Goal: Transaction & Acquisition: Book appointment/travel/reservation

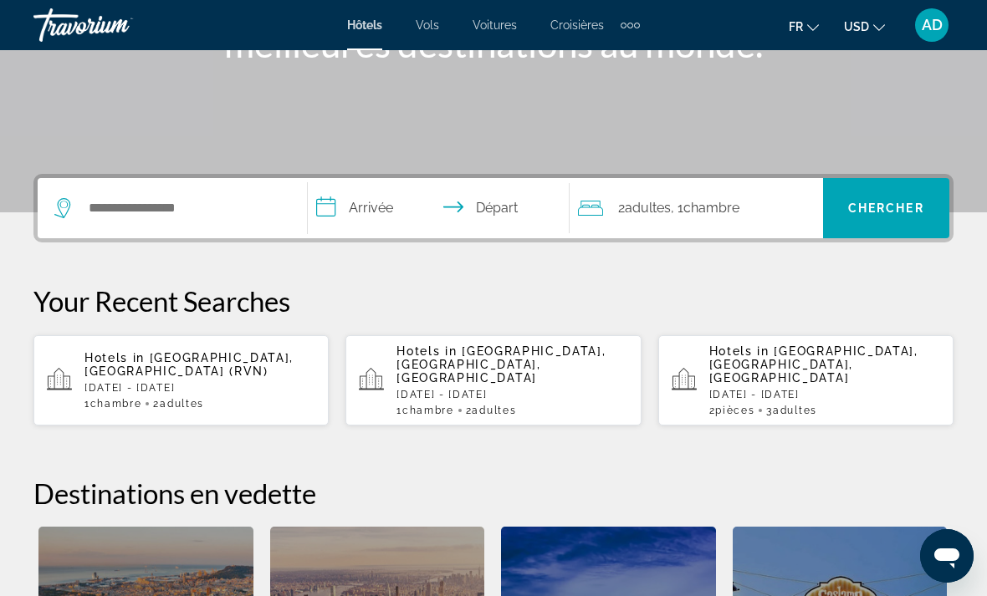
scroll to position [283, 0]
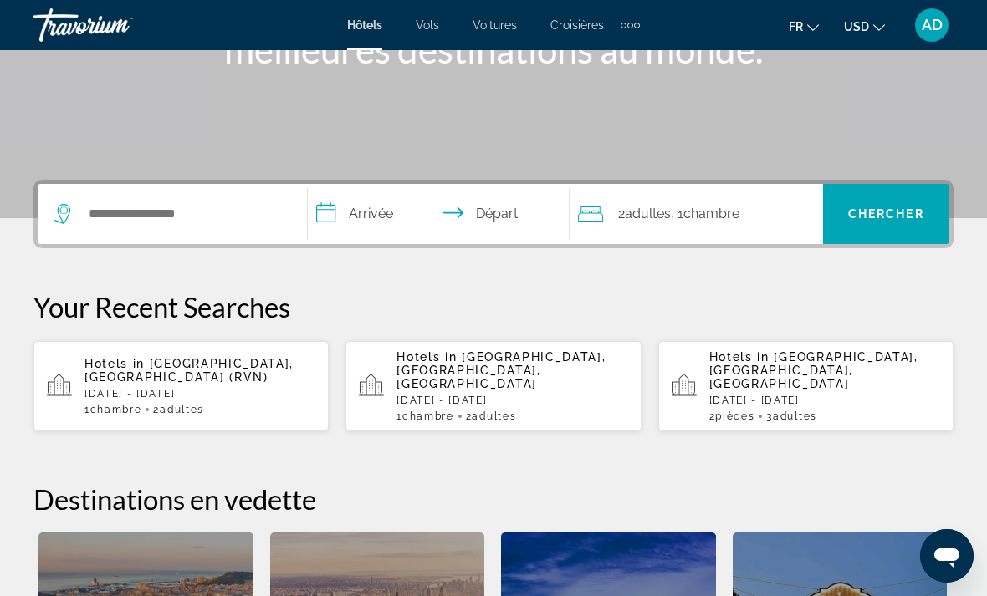
click at [857, 27] on span "USD" at bounding box center [856, 26] width 25 height 13
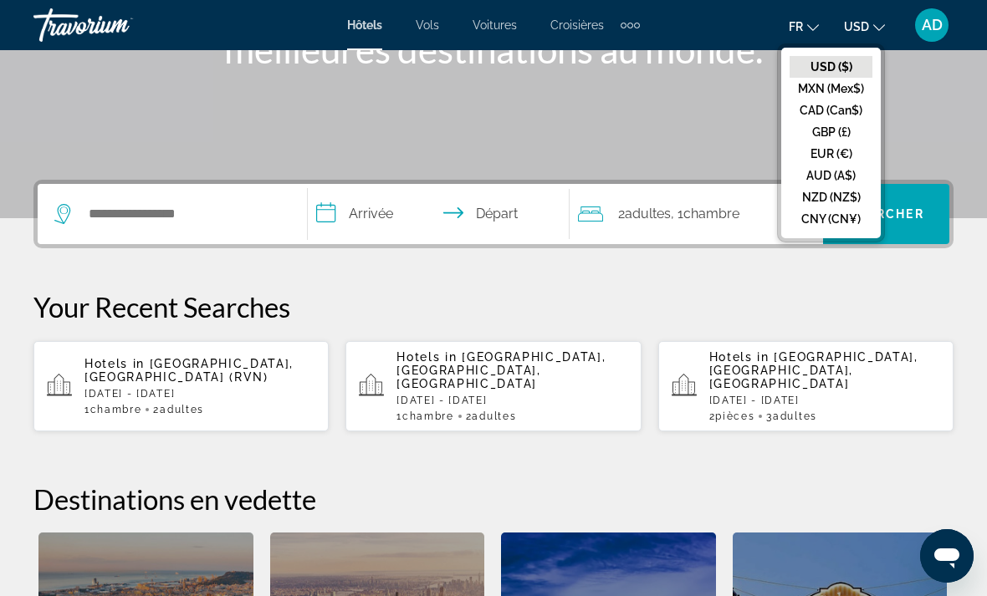
click at [847, 138] on button "GBP (£)" at bounding box center [830, 132] width 83 height 22
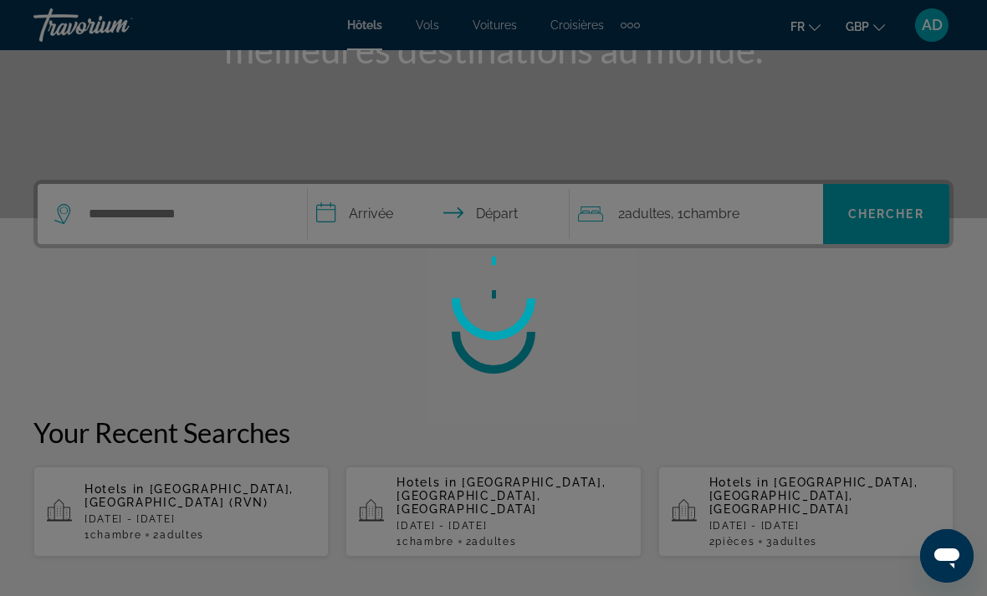
click at [867, 31] on div at bounding box center [493, 298] width 987 height 596
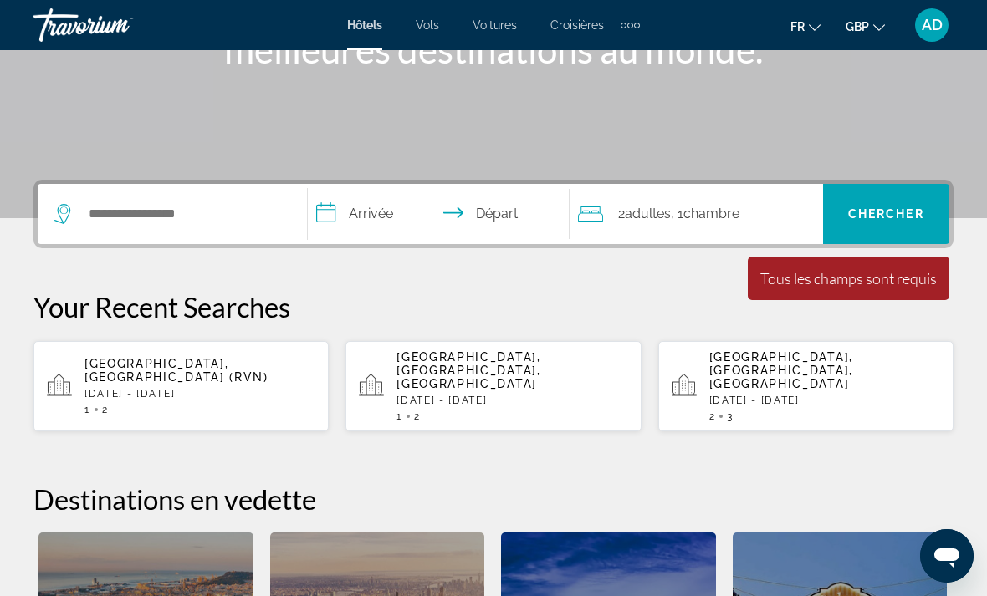
click at [864, 30] on span "GBP" at bounding box center [856, 26] width 23 height 13
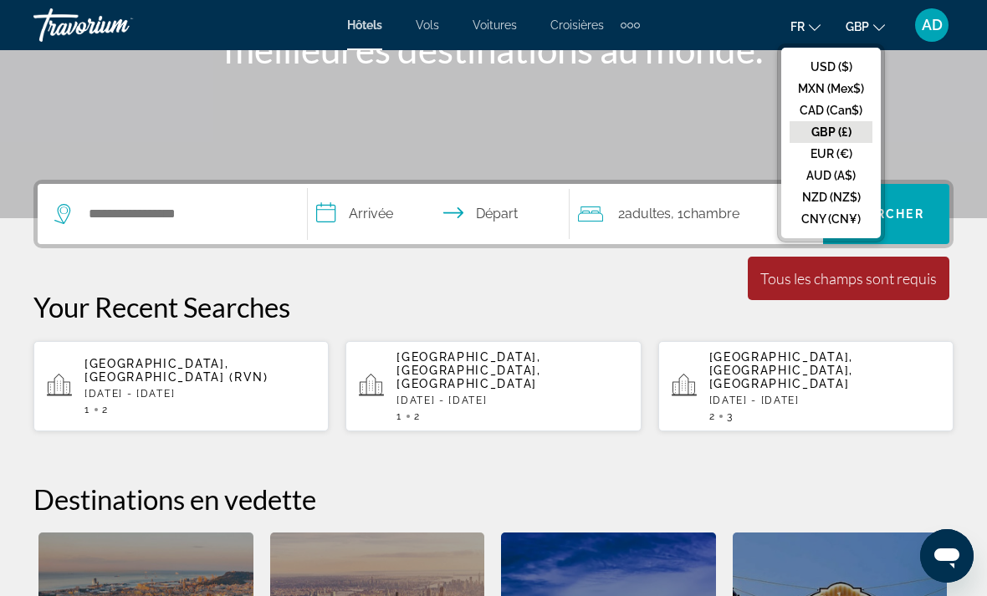
click at [854, 158] on button "EUR (€)" at bounding box center [830, 154] width 83 height 22
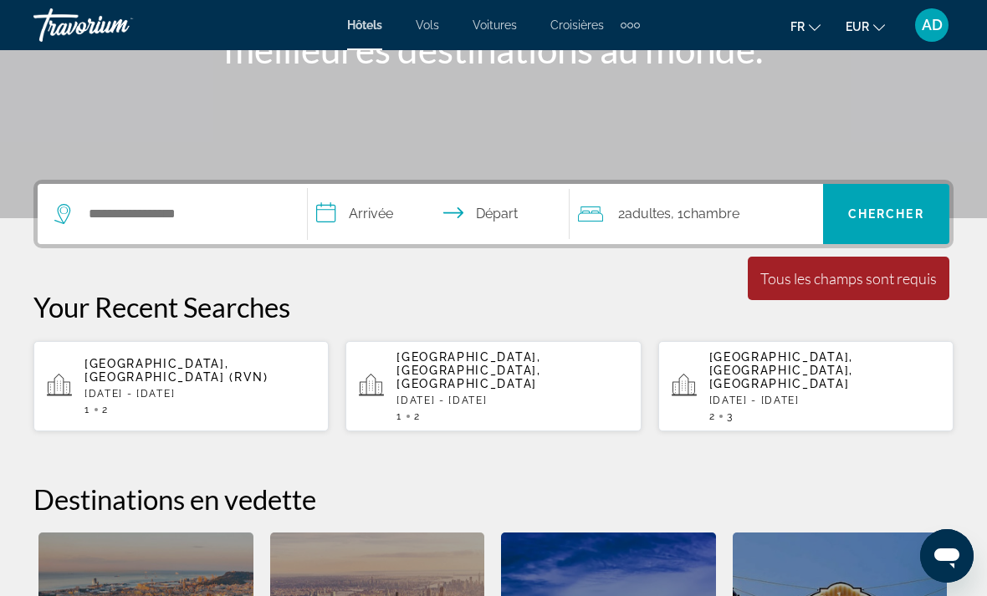
click at [151, 238] on div "Search widget" at bounding box center [172, 214] width 236 height 60
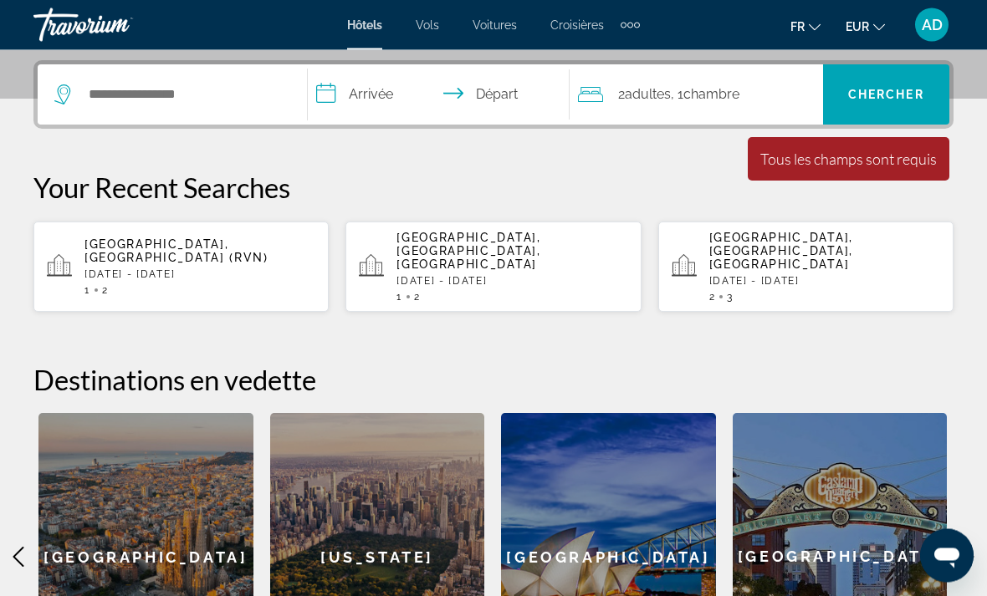
scroll to position [409, 0]
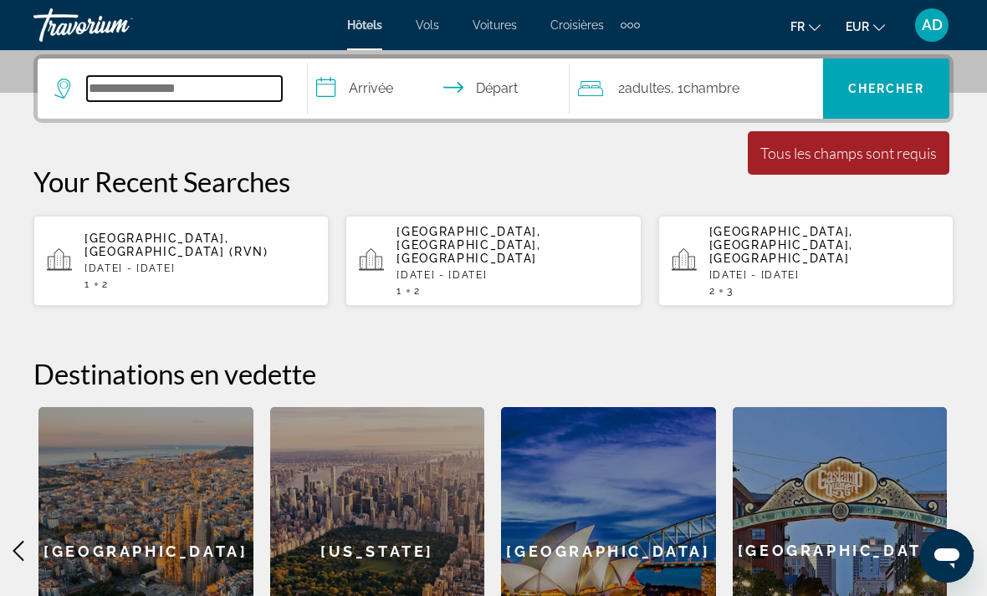
click at [143, 97] on input "Search widget" at bounding box center [184, 88] width 195 height 25
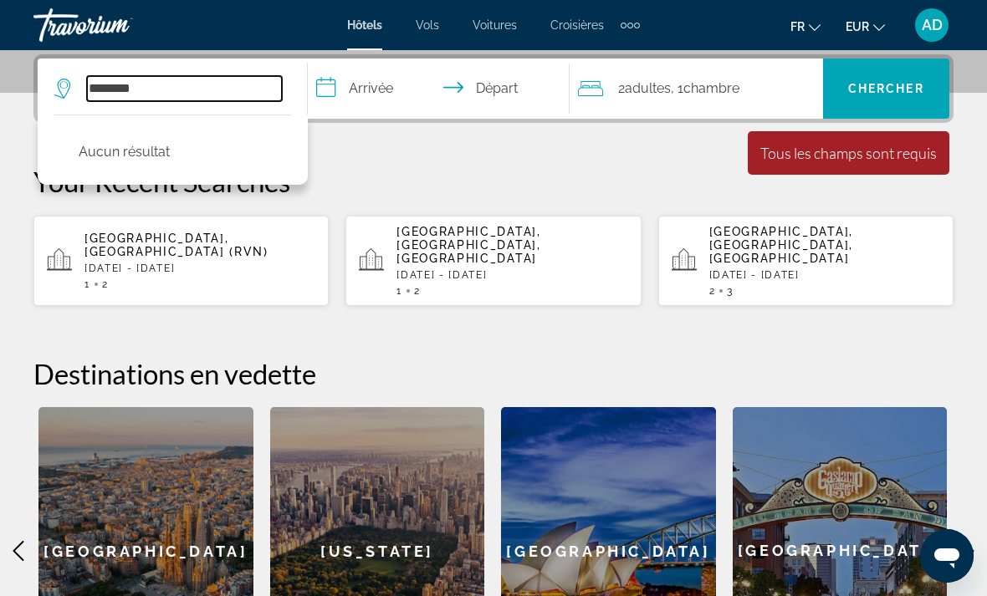
type input "********"
click at [378, 92] on input "**********" at bounding box center [442, 91] width 268 height 65
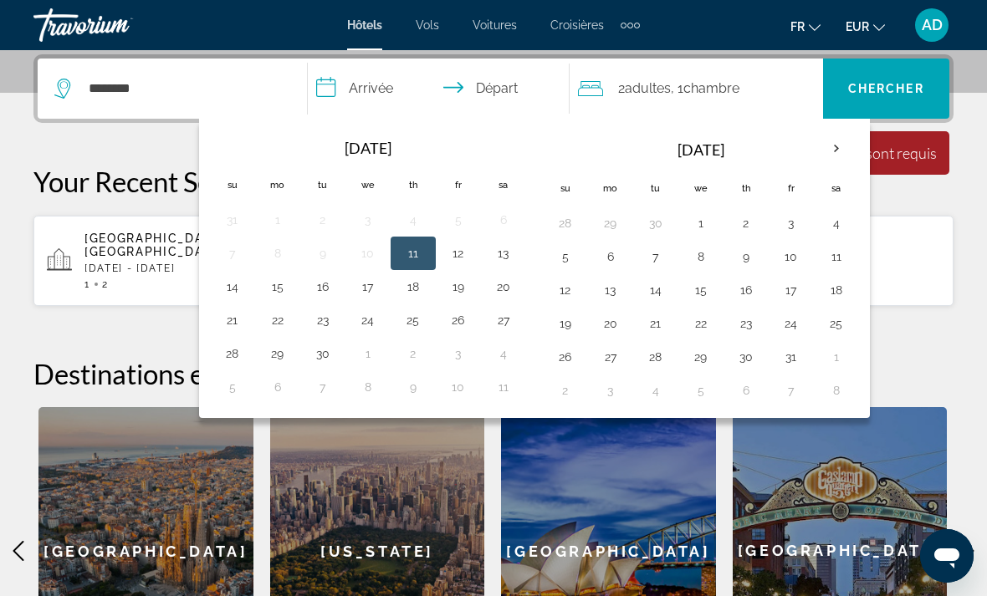
click at [829, 152] on th "Next month" at bounding box center [836, 148] width 45 height 37
click at [836, 143] on th "Next month" at bounding box center [836, 148] width 45 height 37
click at [838, 222] on button "6" at bounding box center [836, 223] width 27 height 23
click at [827, 262] on button "13" at bounding box center [836, 256] width 27 height 23
type input "**********"
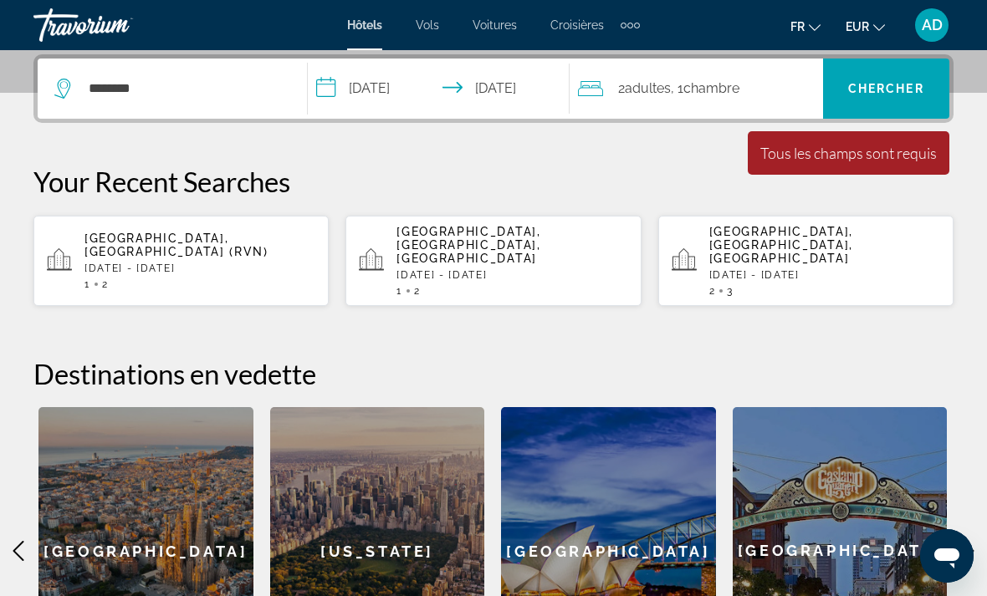
click at [882, 94] on span "Chercher" at bounding box center [886, 88] width 76 height 13
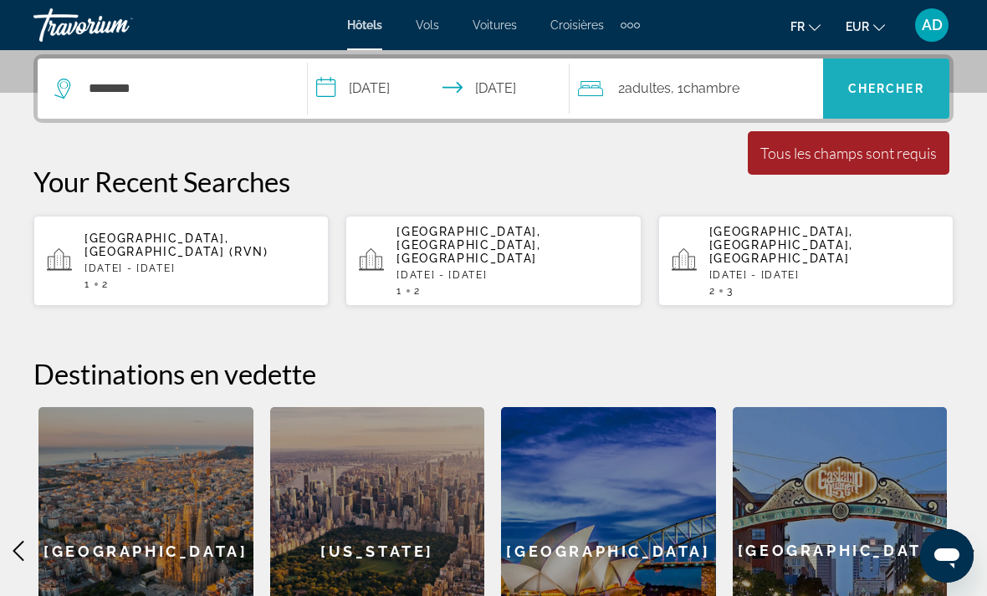
click at [881, 96] on span "Search widget" at bounding box center [886, 89] width 126 height 40
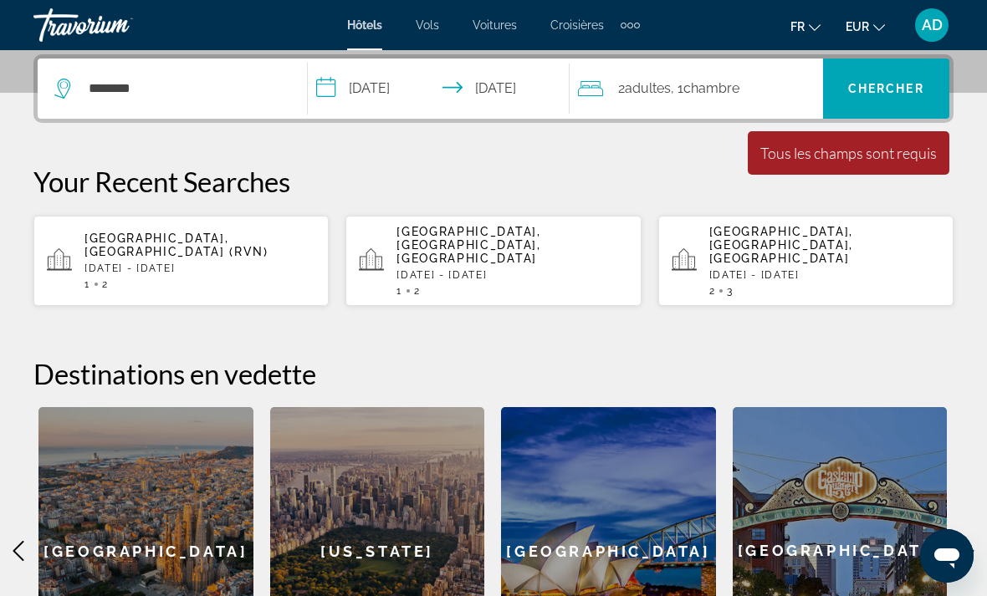
click at [708, 98] on span ", 1 Chambre pièces" at bounding box center [705, 88] width 69 height 23
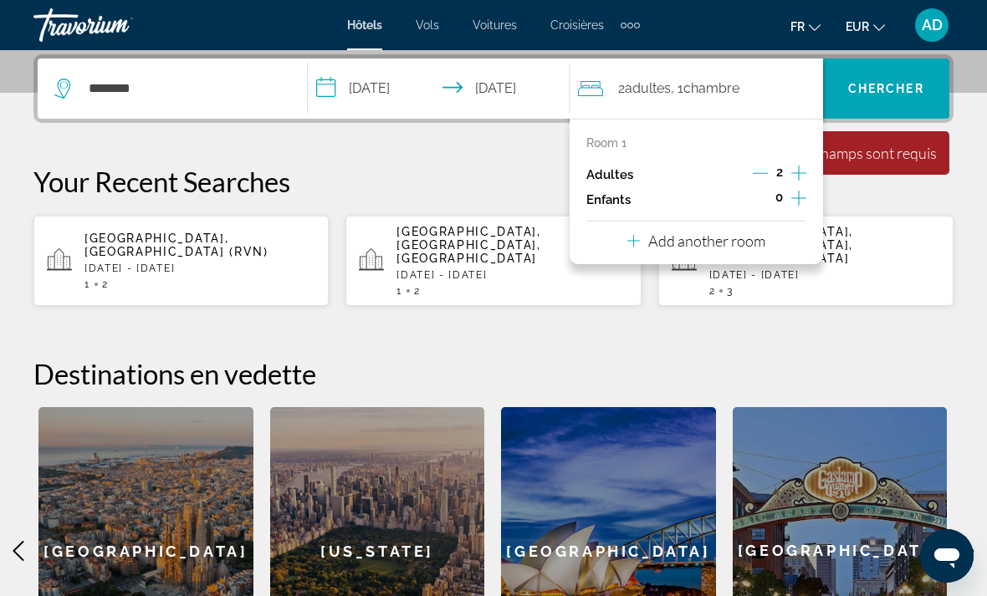
click at [522, 160] on div "**********" at bounding box center [493, 374] width 987 height 641
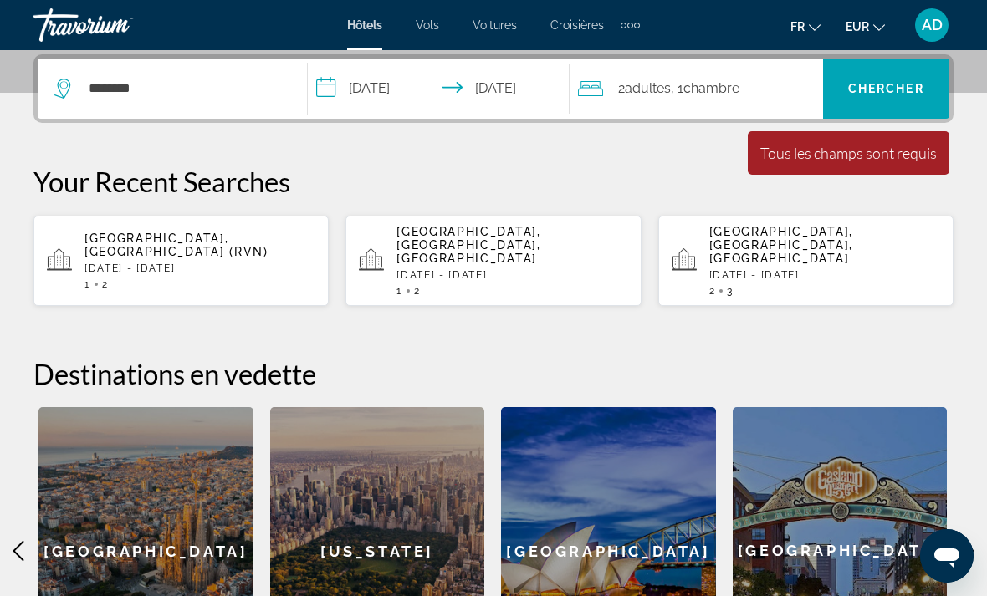
click at [448, 93] on input "**********" at bounding box center [442, 91] width 268 height 65
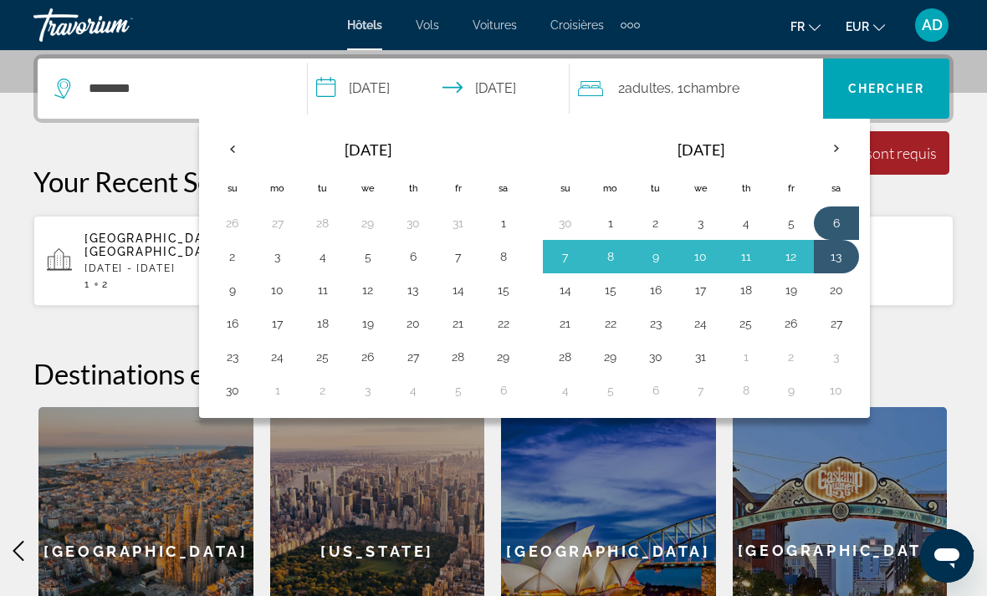
click at [835, 260] on button "13" at bounding box center [836, 256] width 27 height 23
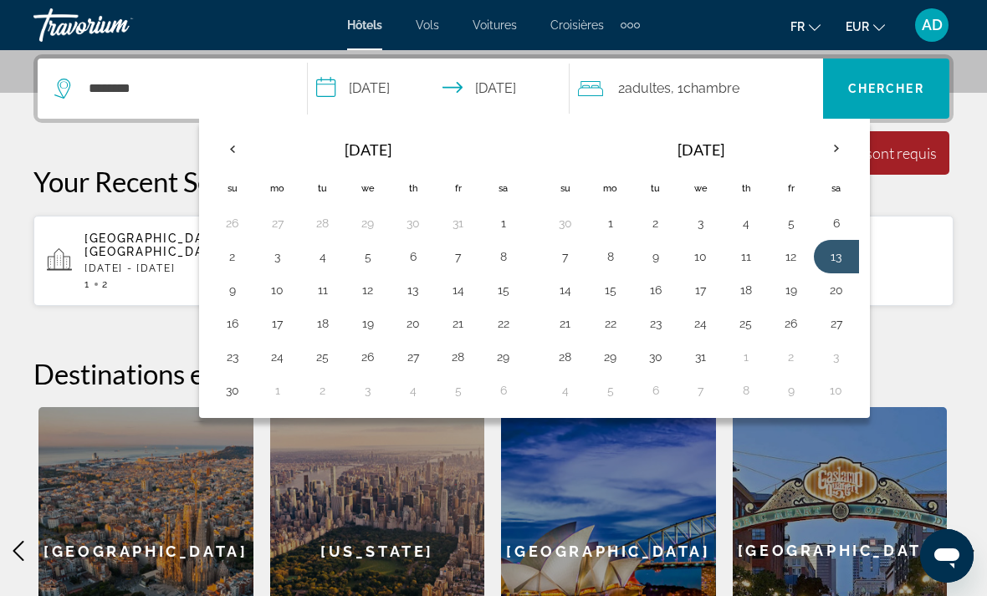
click at [835, 227] on button "6" at bounding box center [836, 223] width 27 height 23
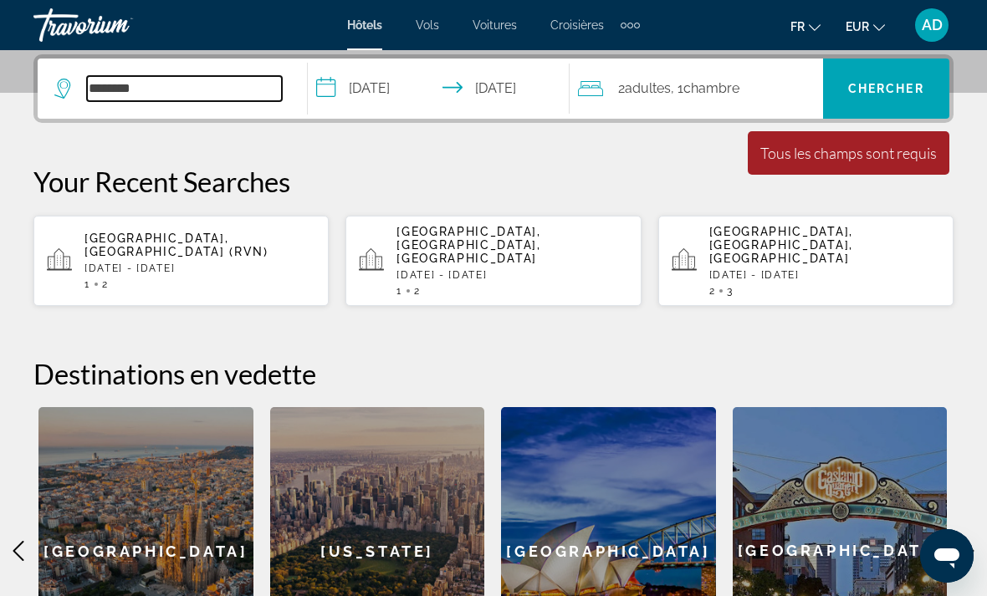
click at [175, 89] on input "********" at bounding box center [184, 88] width 195 height 25
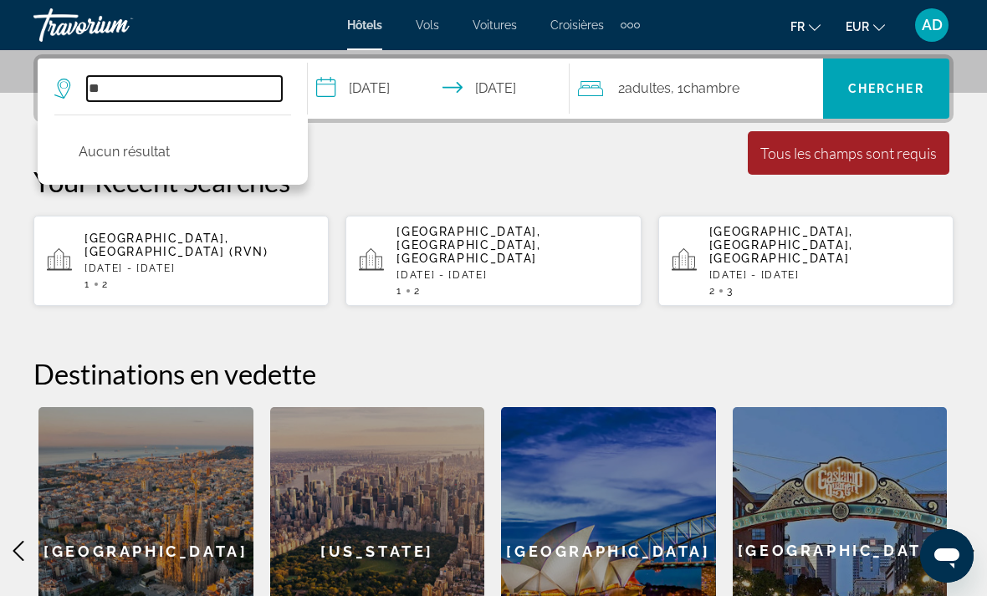
type input "*"
type input "********"
click at [917, 32] on div "AD" at bounding box center [931, 24] width 33 height 33
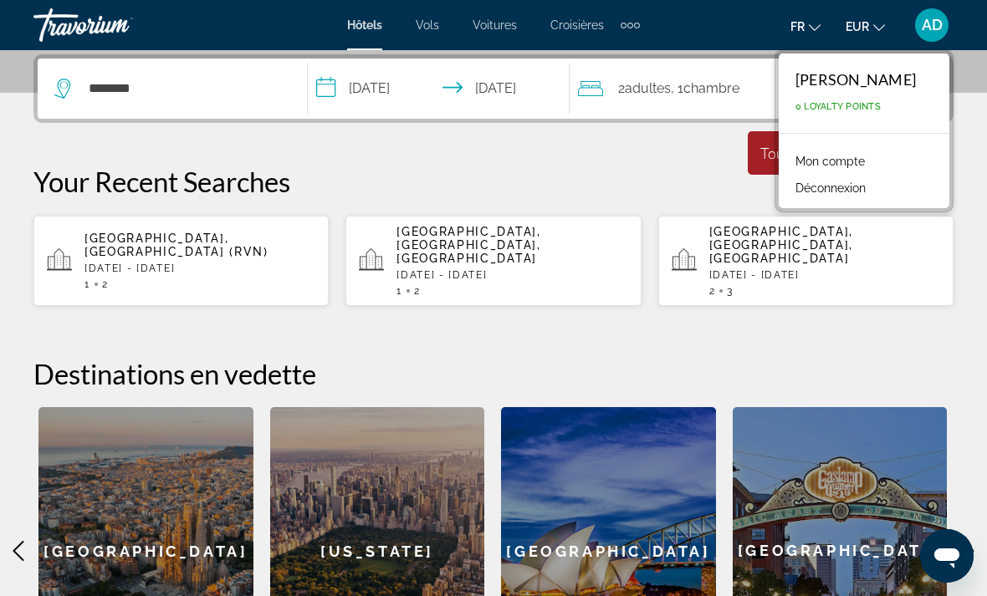
click at [859, 106] on span "0 Loyalty Points" at bounding box center [837, 106] width 85 height 11
click at [830, 166] on link "Mon compte" at bounding box center [830, 161] width 86 height 22
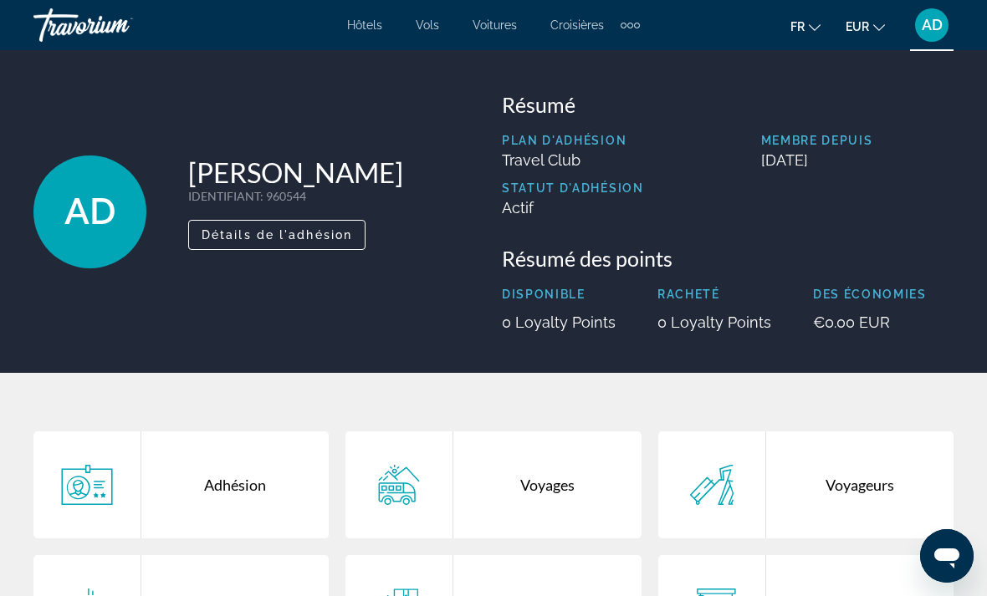
click at [931, 25] on span "AD" at bounding box center [931, 25] width 21 height 17
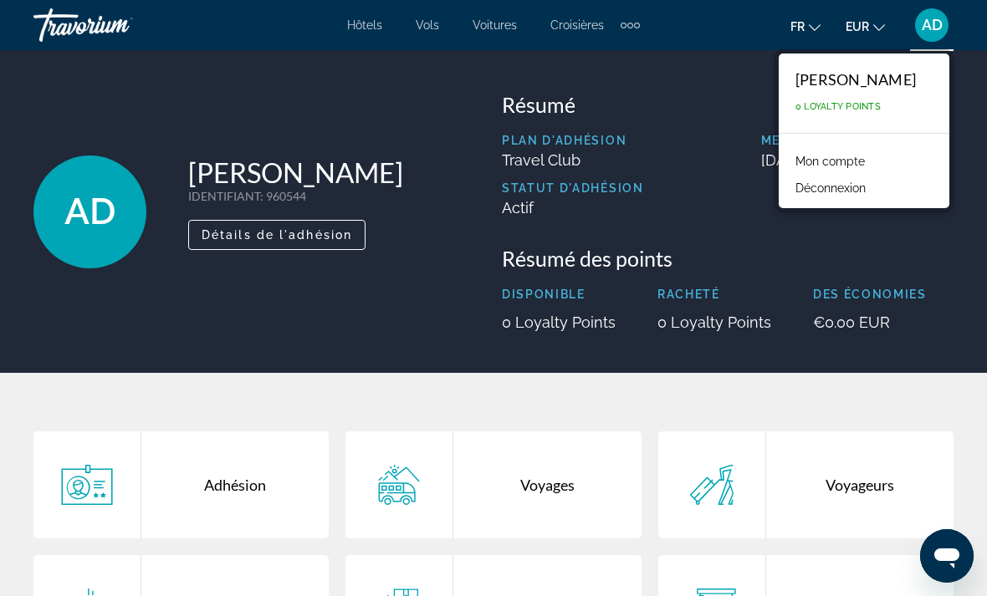
click at [836, 193] on button "Déconnexion" at bounding box center [830, 188] width 87 height 22
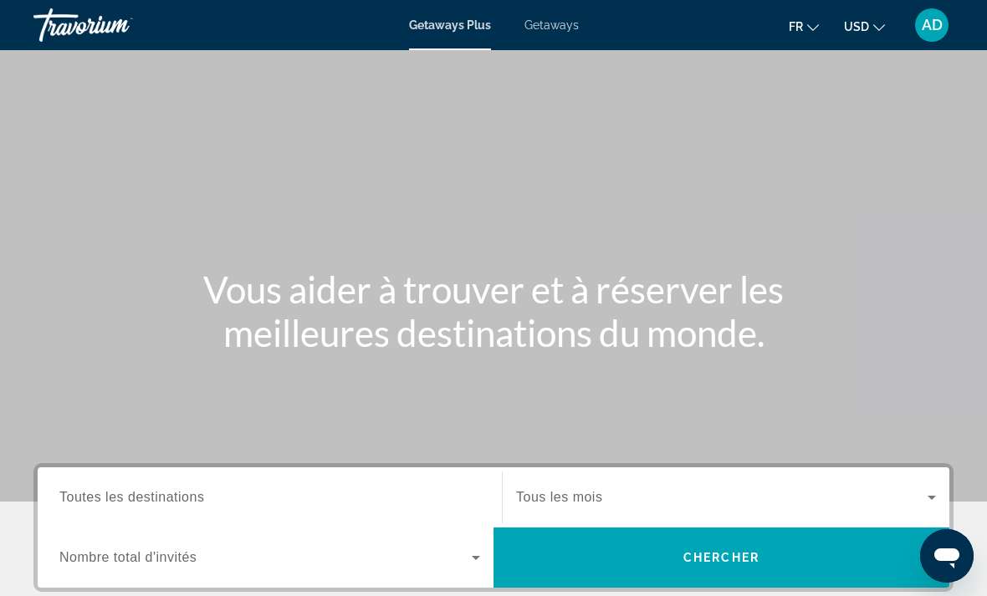
click at [852, 37] on button "USD USD ($) MXN (Mex$) CAD (Can$) GBP (£) EUR (€) AUD (A$) NZD (NZ$) CNY (CN¥)" at bounding box center [864, 26] width 41 height 24
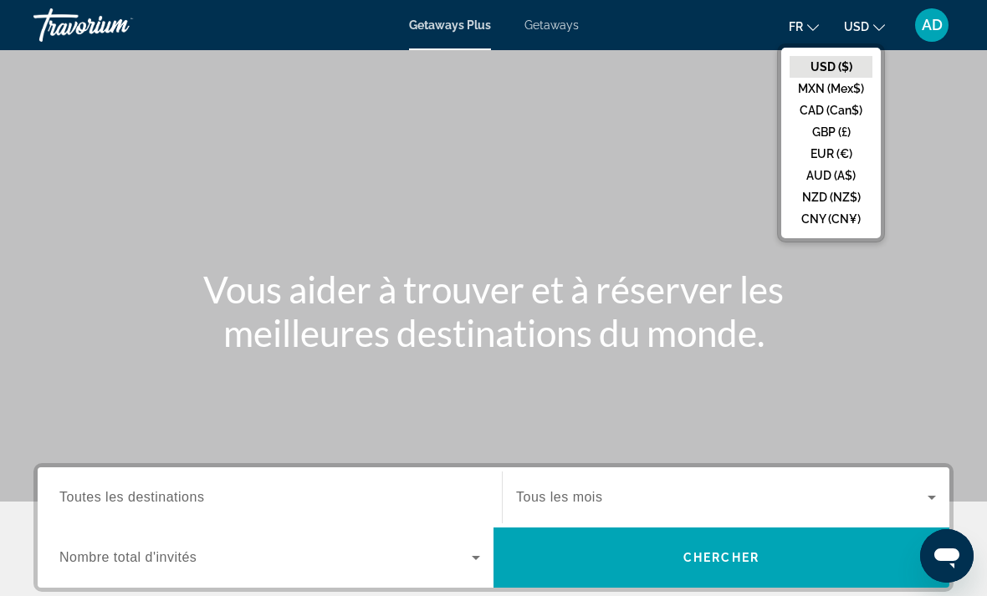
click at [852, 153] on button "EUR (€)" at bounding box center [830, 154] width 83 height 22
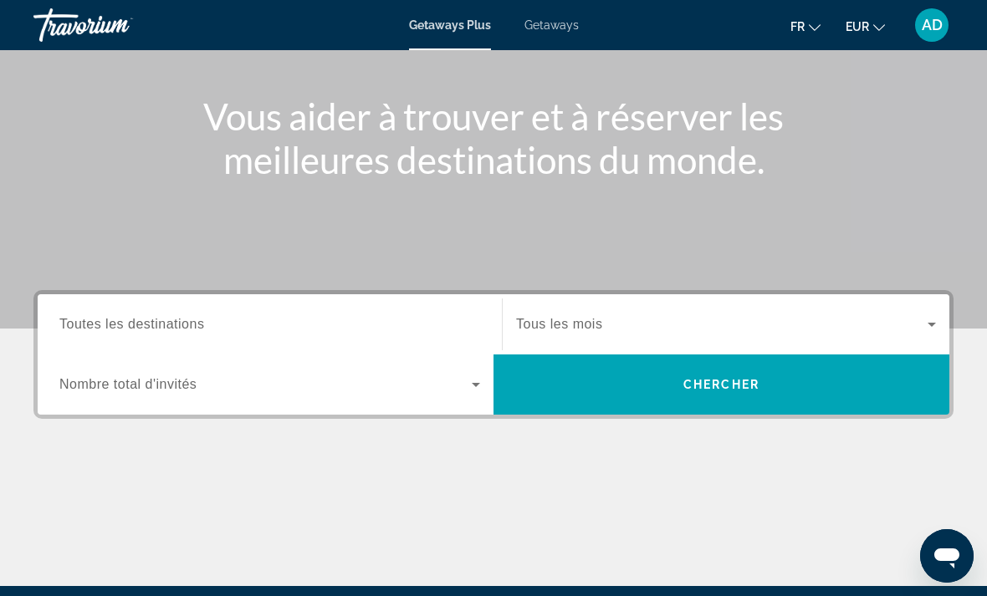
scroll to position [163, 0]
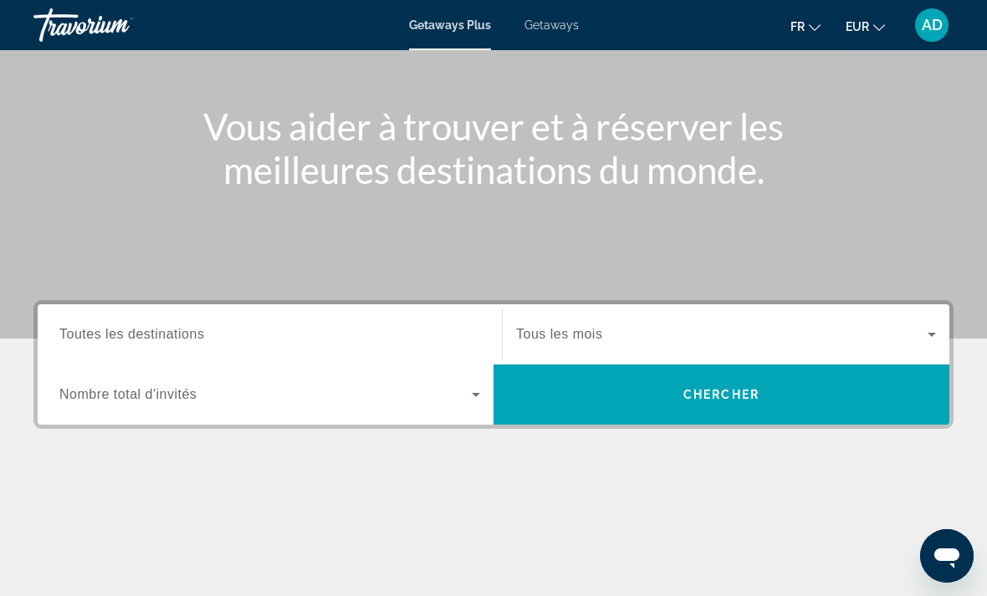
click at [273, 331] on input "Destination Toutes les destinations" at bounding box center [269, 335] width 421 height 20
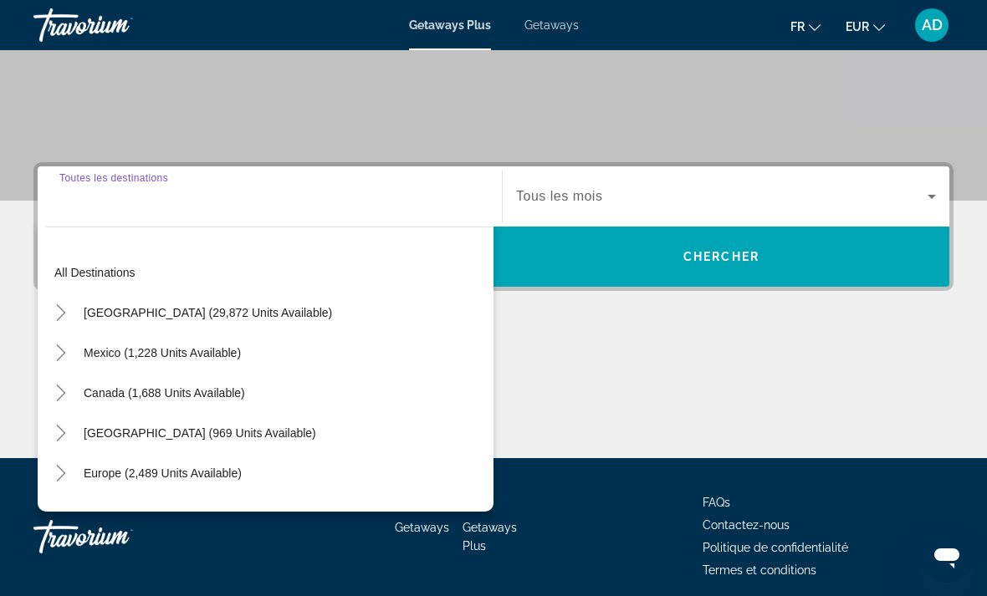
scroll to position [314, 0]
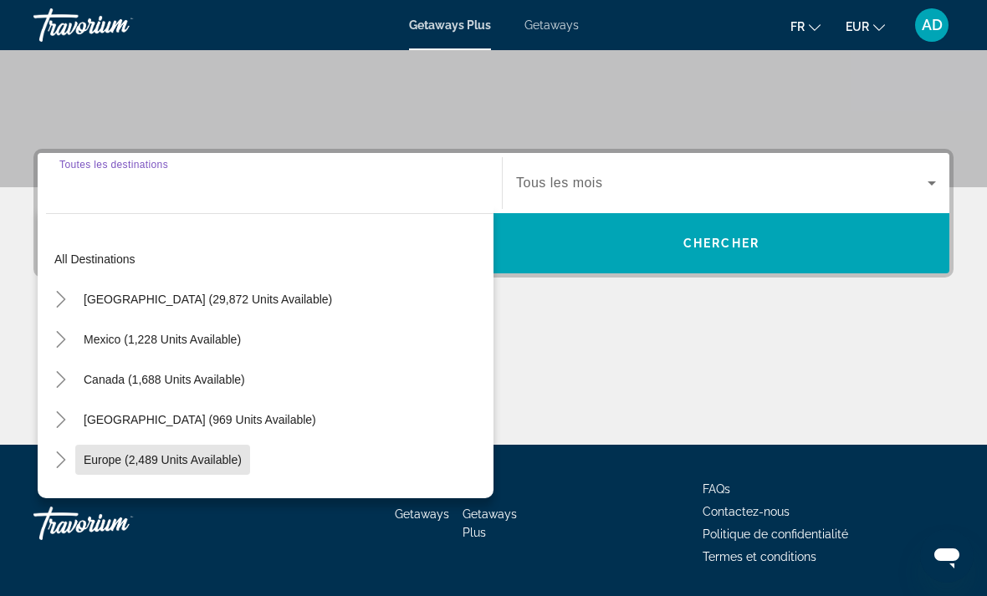
click at [214, 465] on span "Europe (2,489 units available)" at bounding box center [163, 459] width 158 height 13
type input "**********"
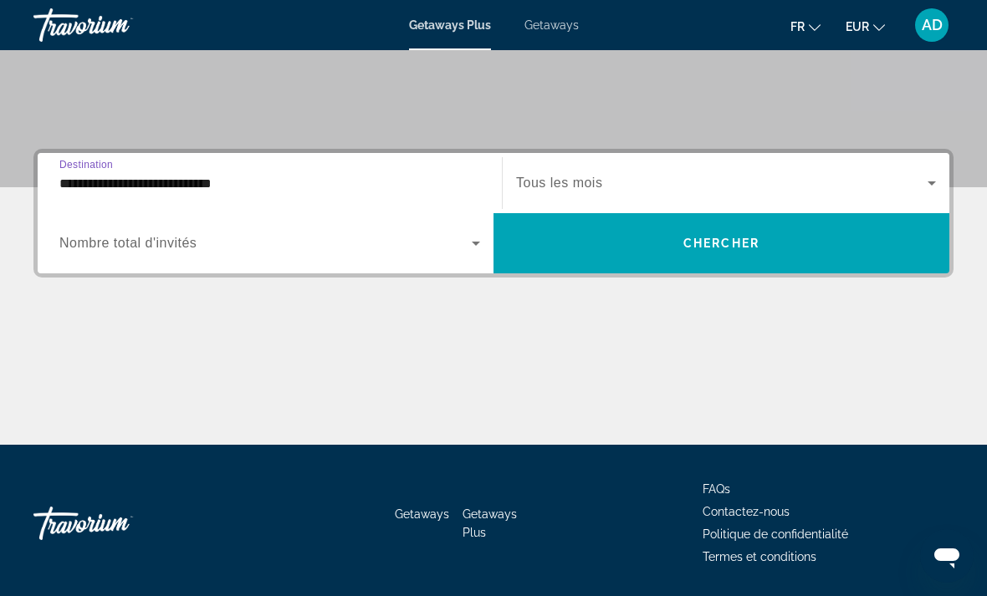
click at [467, 252] on icon "Search widget" at bounding box center [476, 243] width 20 height 20
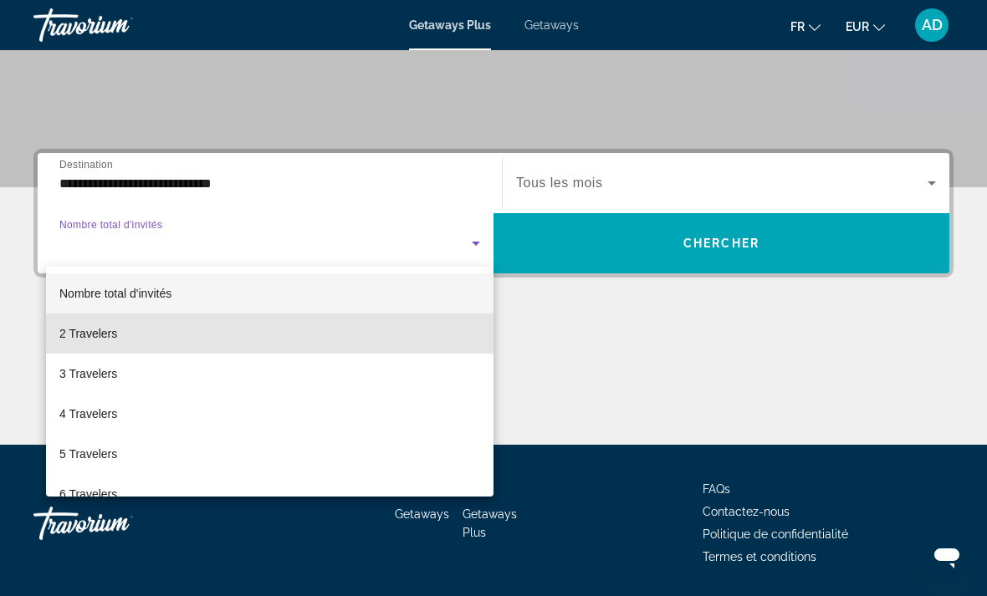
click at [156, 328] on mat-option "2 Travelers" at bounding box center [269, 334] width 447 height 40
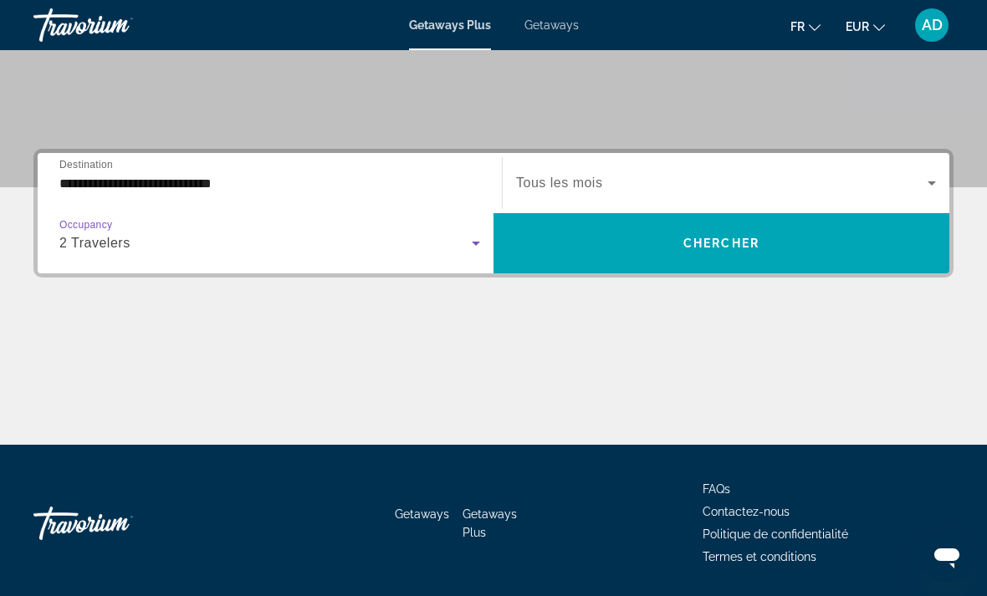
click at [910, 192] on span "Search widget" at bounding box center [721, 183] width 411 height 20
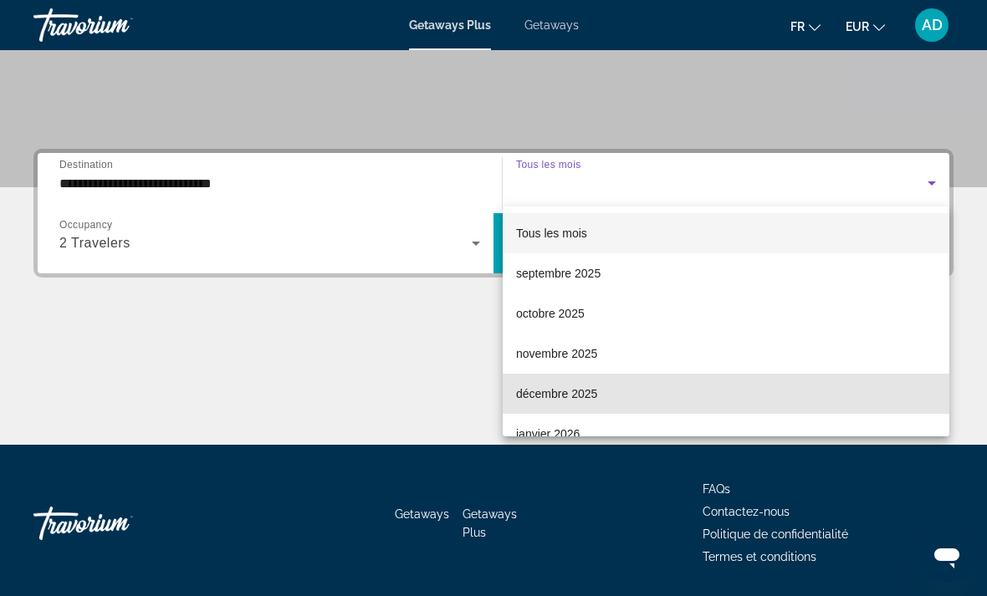
click at [574, 395] on span "décembre 2025" at bounding box center [556, 394] width 81 height 20
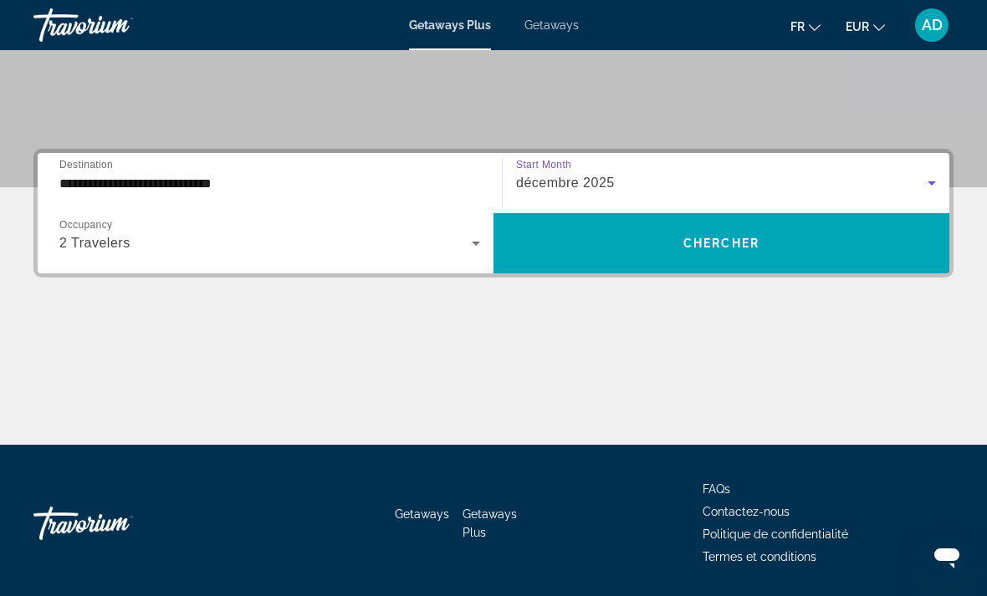
click at [744, 247] on span "Chercher" at bounding box center [721, 243] width 76 height 13
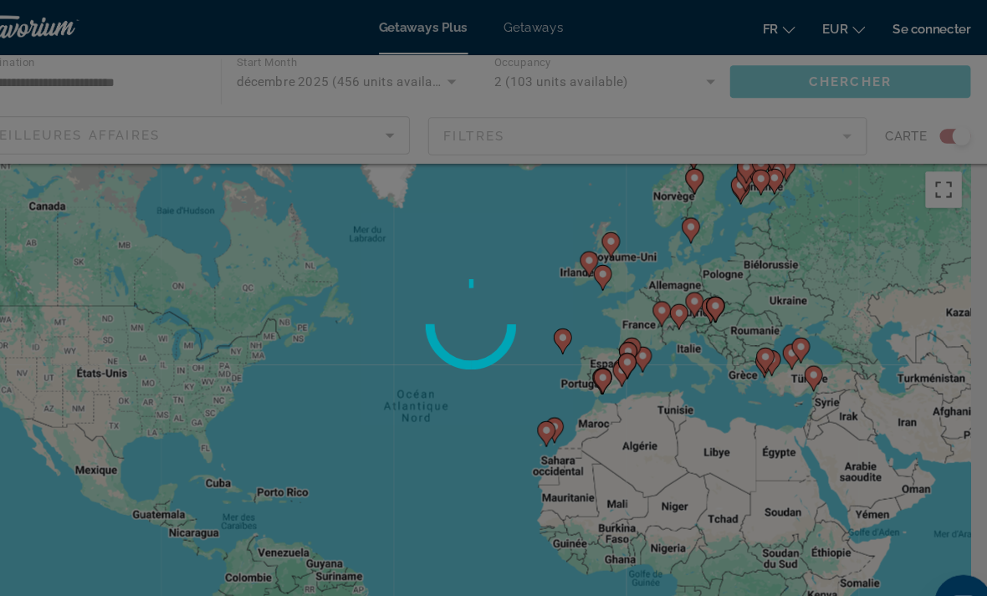
scroll to position [8, 0]
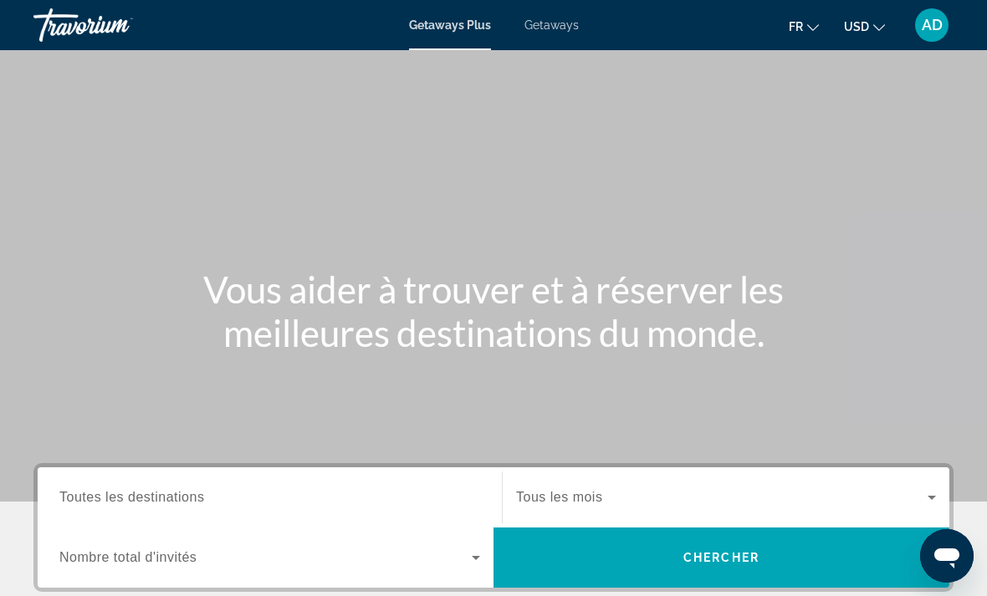
click at [313, 498] on input "Destination Toutes les destinations" at bounding box center [269, 498] width 421 height 20
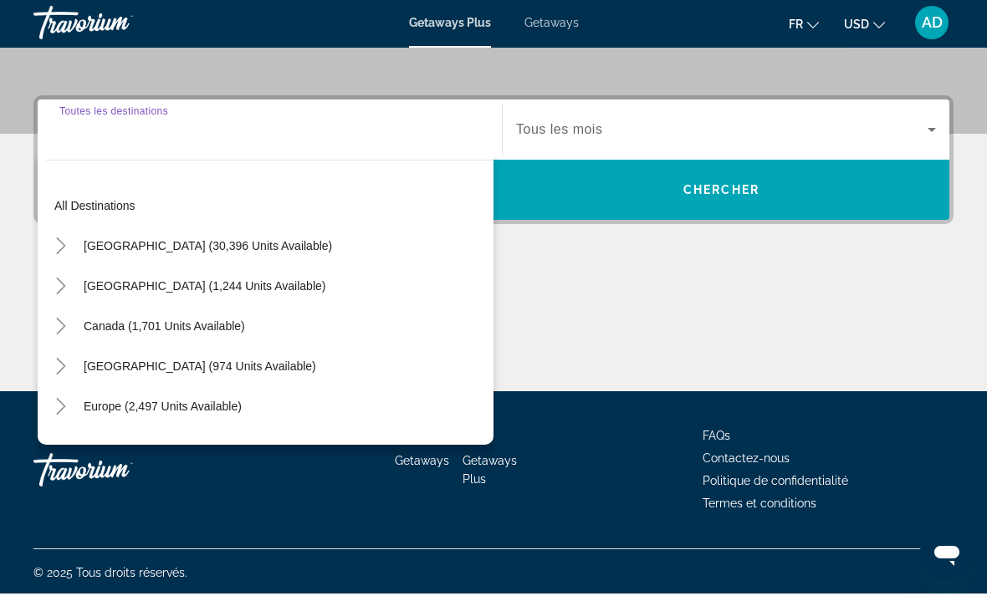
click at [122, 404] on span "Europe (2,497 units available)" at bounding box center [163, 408] width 158 height 13
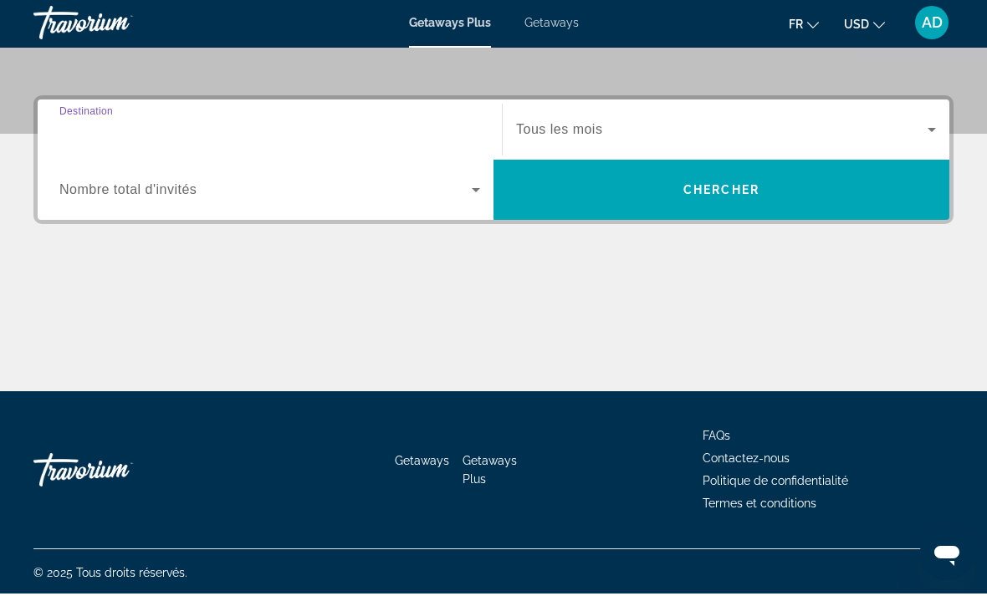
type input "**********"
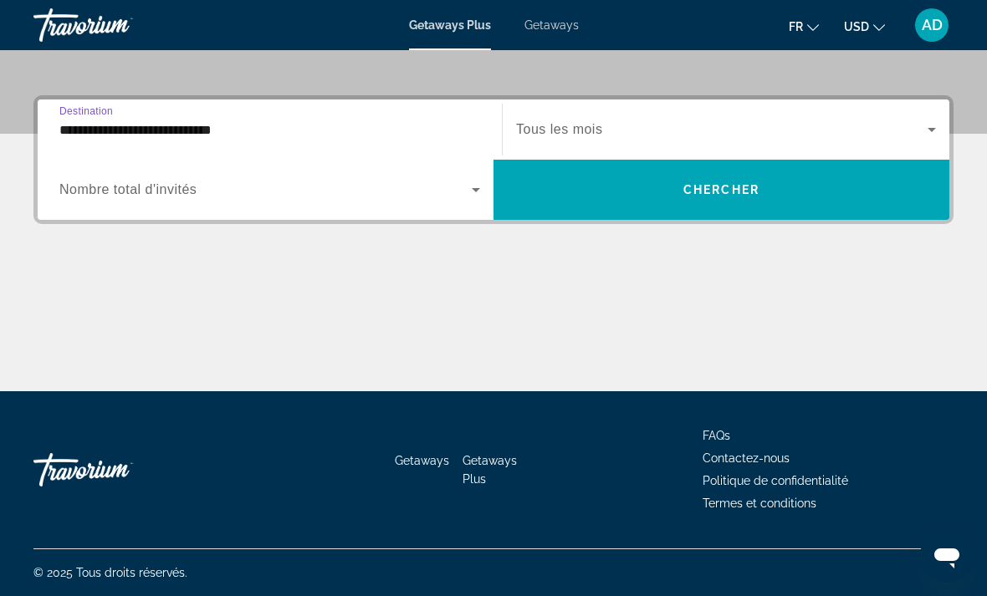
click at [325, 198] on span "Search widget" at bounding box center [265, 190] width 412 height 20
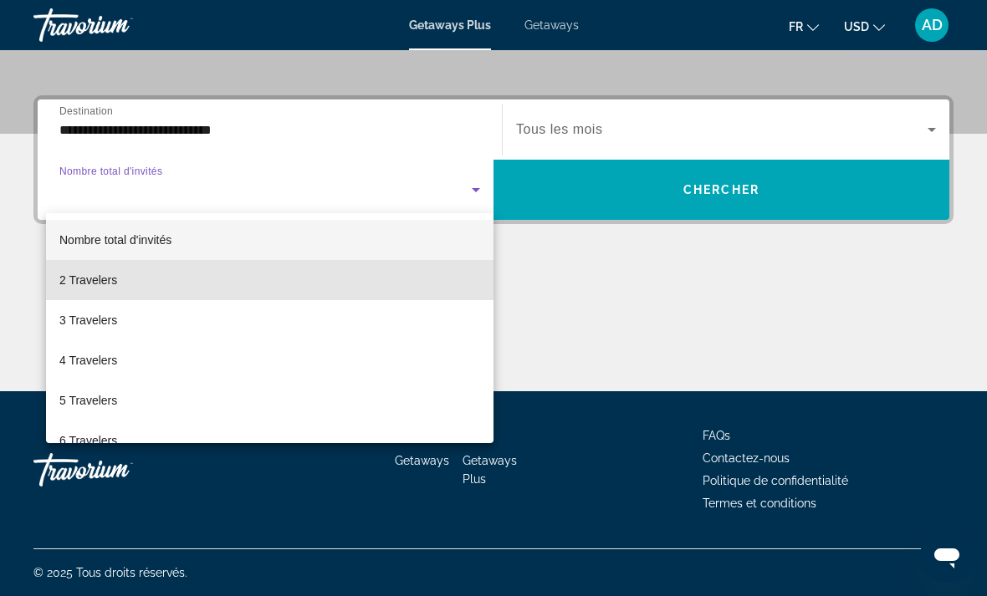
click at [207, 289] on mat-option "2 Travelers" at bounding box center [269, 280] width 447 height 40
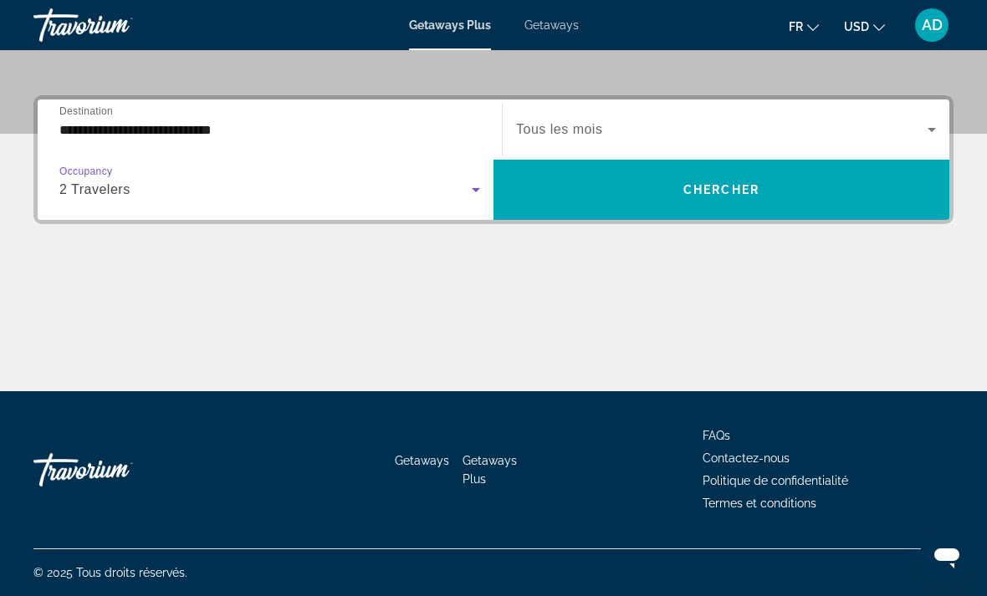
click at [619, 136] on span "Search widget" at bounding box center [721, 130] width 411 height 20
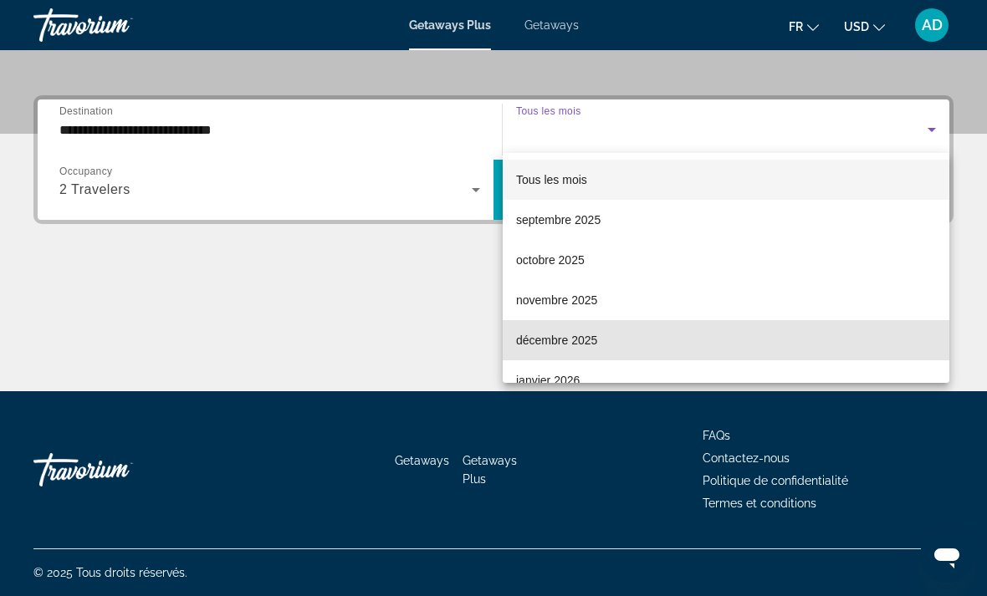
click at [598, 339] on mat-option "décembre 2025" at bounding box center [725, 340] width 446 height 40
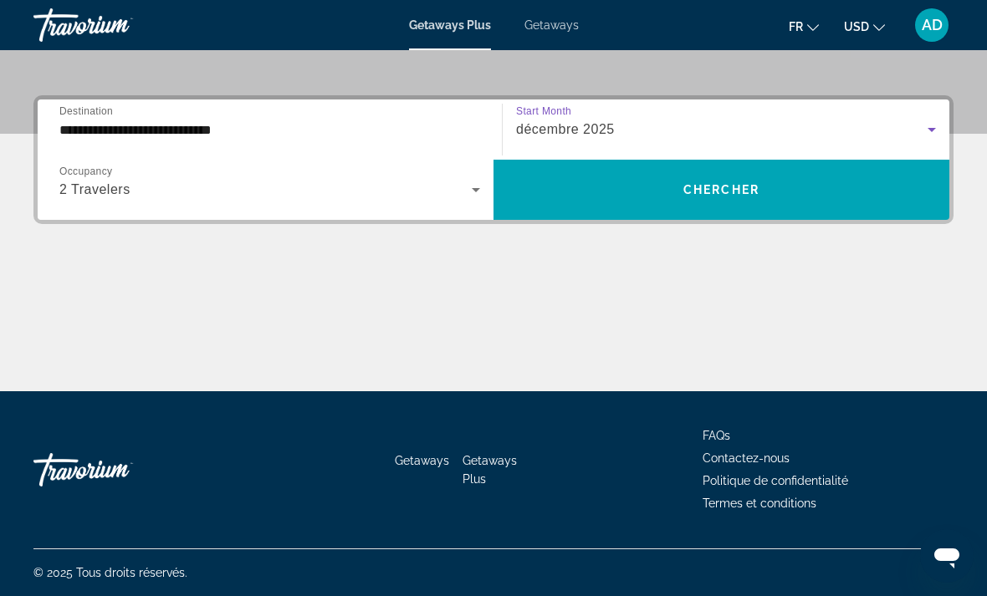
click at [744, 191] on span "Chercher" at bounding box center [721, 189] width 76 height 13
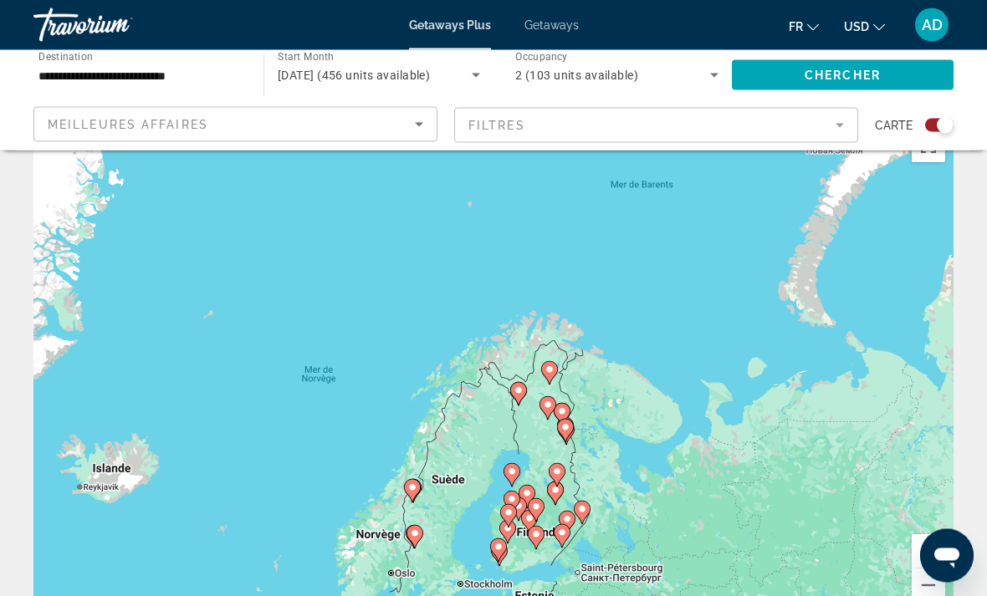
scroll to position [47, 0]
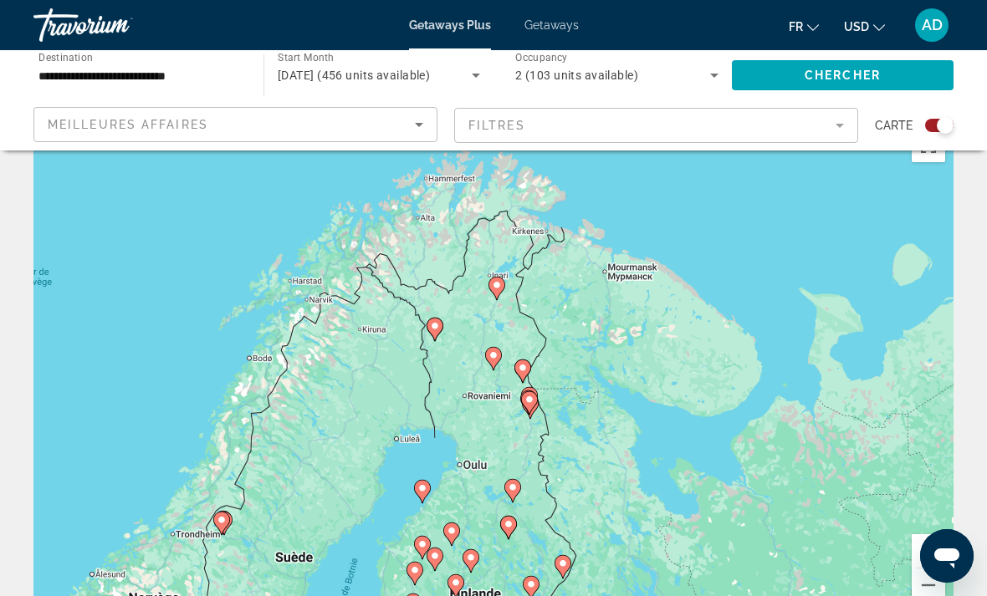
type input "**********"
click at [497, 357] on image "Main content" at bounding box center [493, 355] width 10 height 10
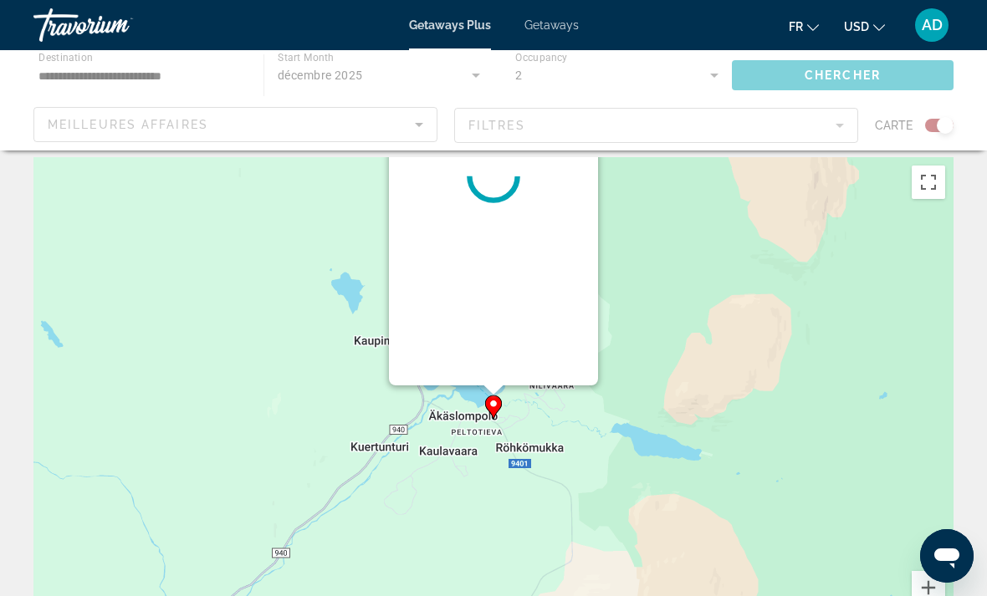
scroll to position [0, 0]
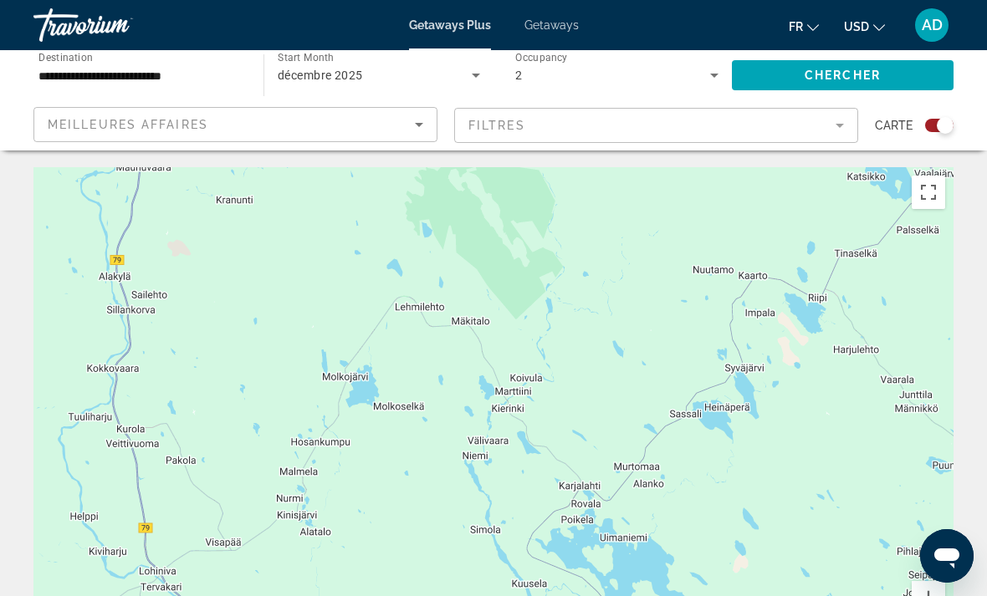
click at [461, 377] on div "Main content" at bounding box center [493, 418] width 920 height 502
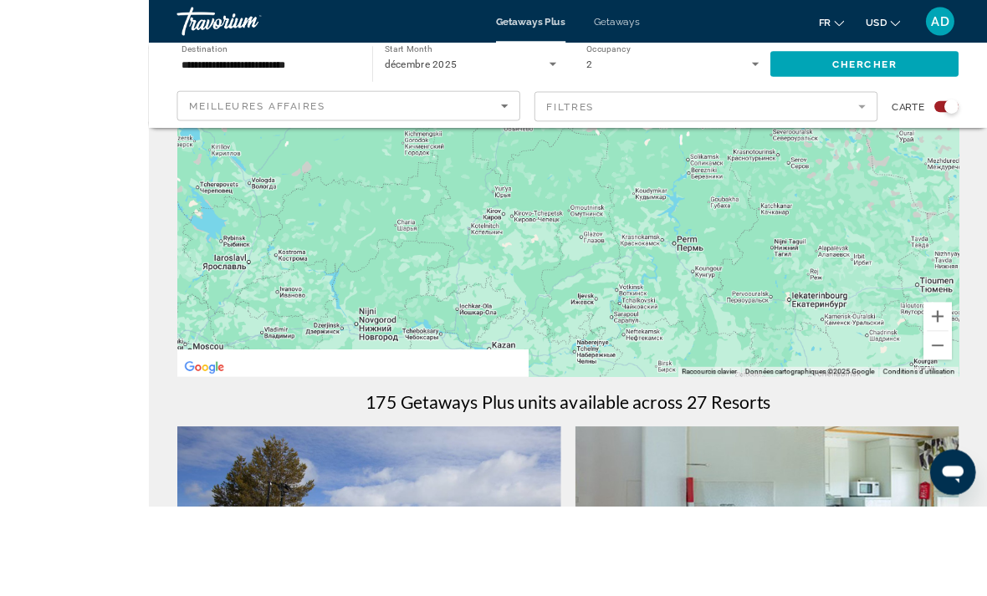
scroll to position [354, 0]
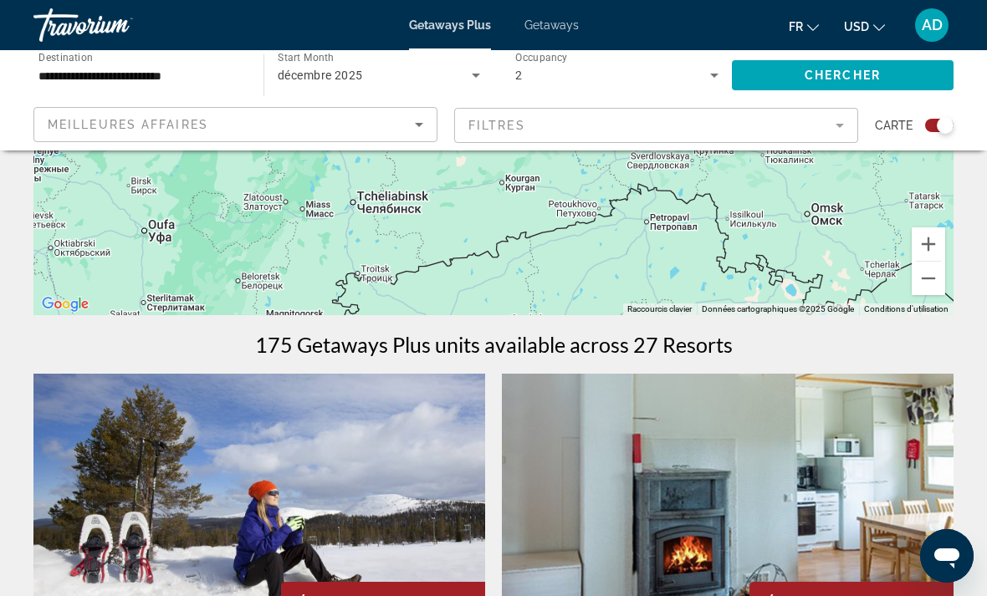
click at [880, 32] on button "USD USD ($) MXN (Mex$) CAD (Can$) GBP (£) EUR (€) AUD (A$) NZD (NZ$) CNY (CN¥)" at bounding box center [864, 26] width 41 height 24
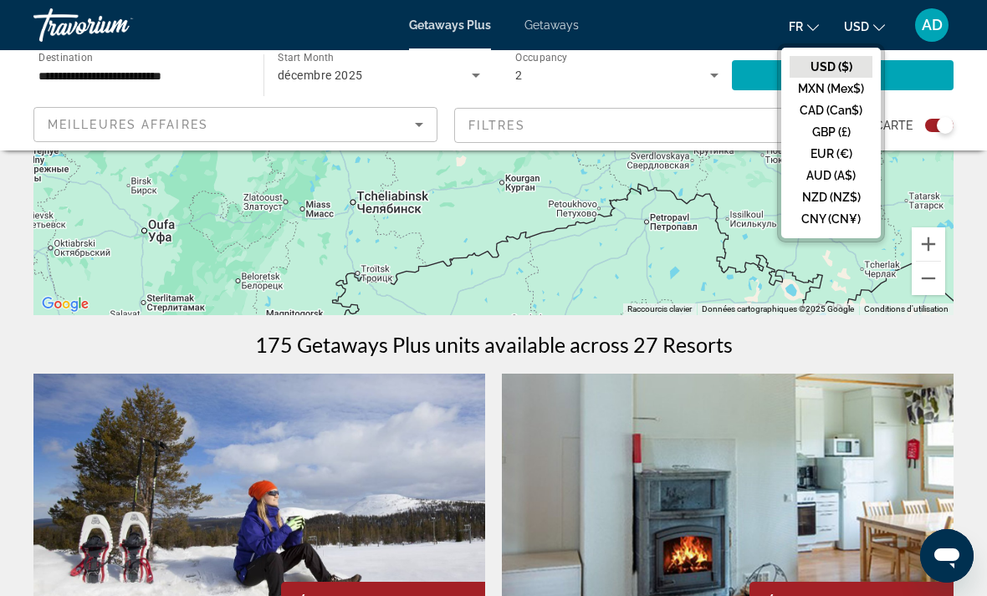
click at [842, 160] on button "EUR (€)" at bounding box center [830, 154] width 83 height 22
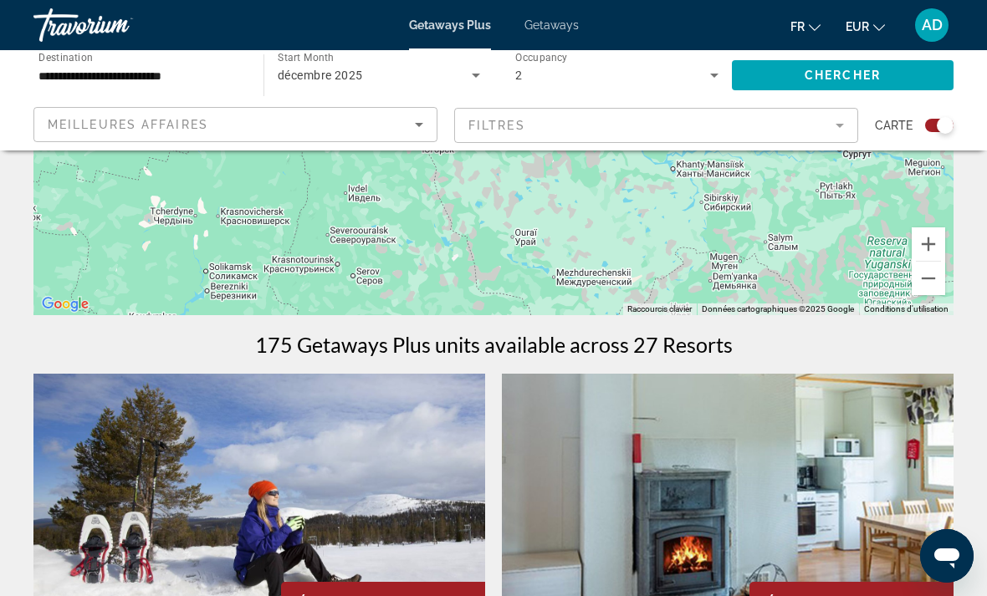
click at [550, 18] on span "Getaways" at bounding box center [551, 24] width 54 height 13
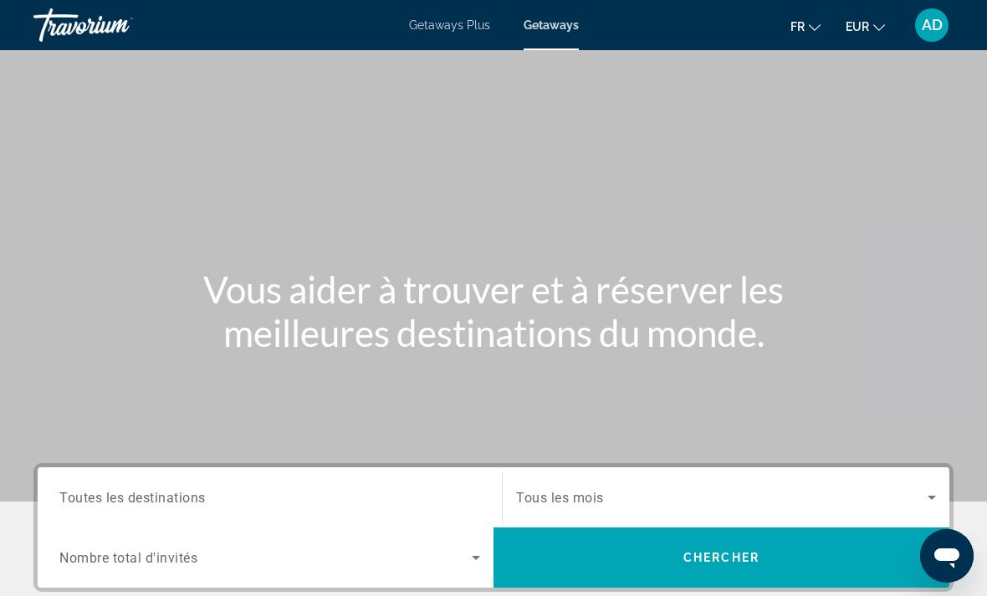
click at [928, 29] on span "AD" at bounding box center [931, 25] width 21 height 17
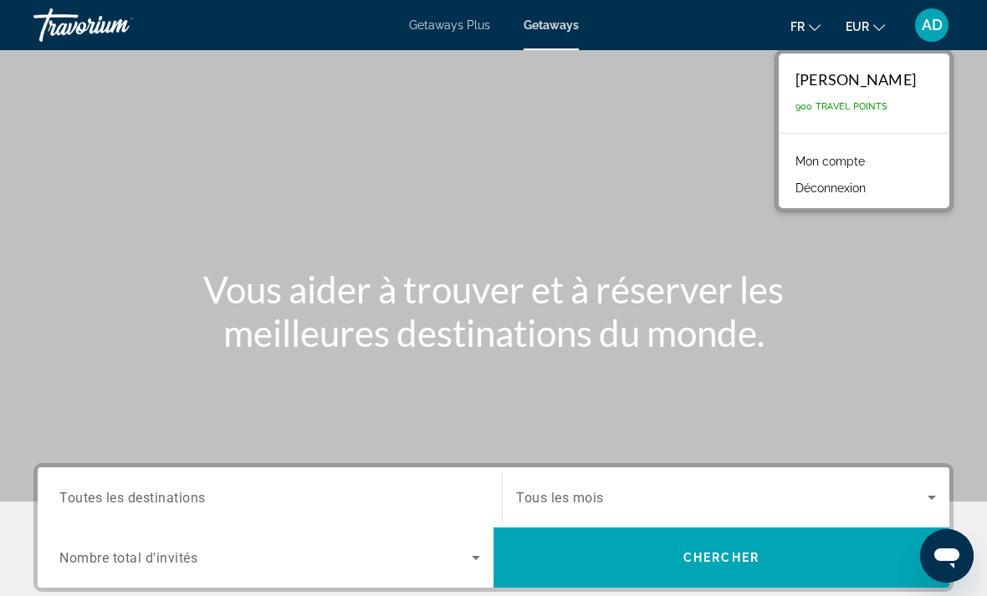
click at [846, 166] on link "Mon compte" at bounding box center [830, 161] width 86 height 22
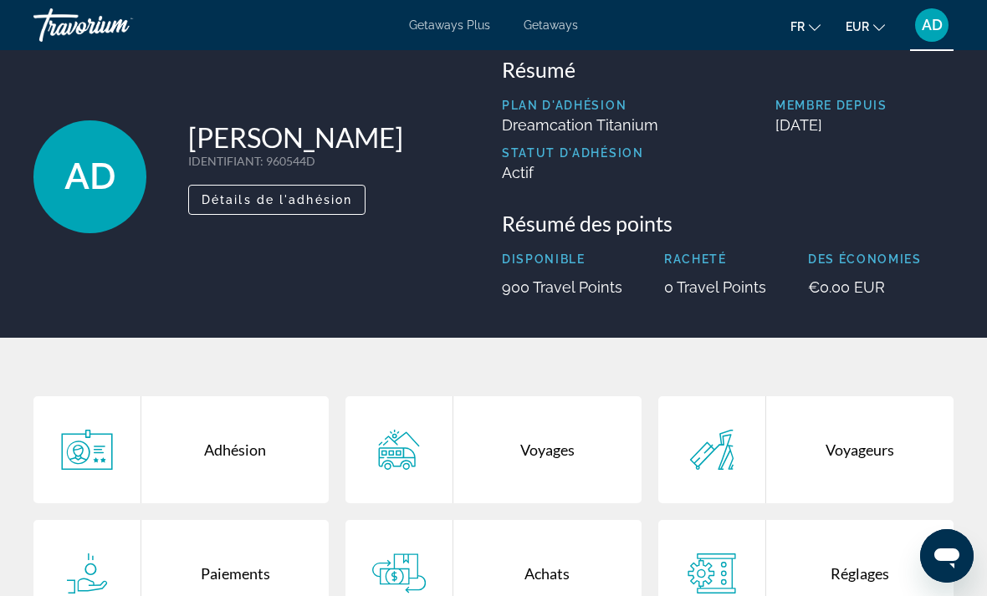
scroll to position [26, 0]
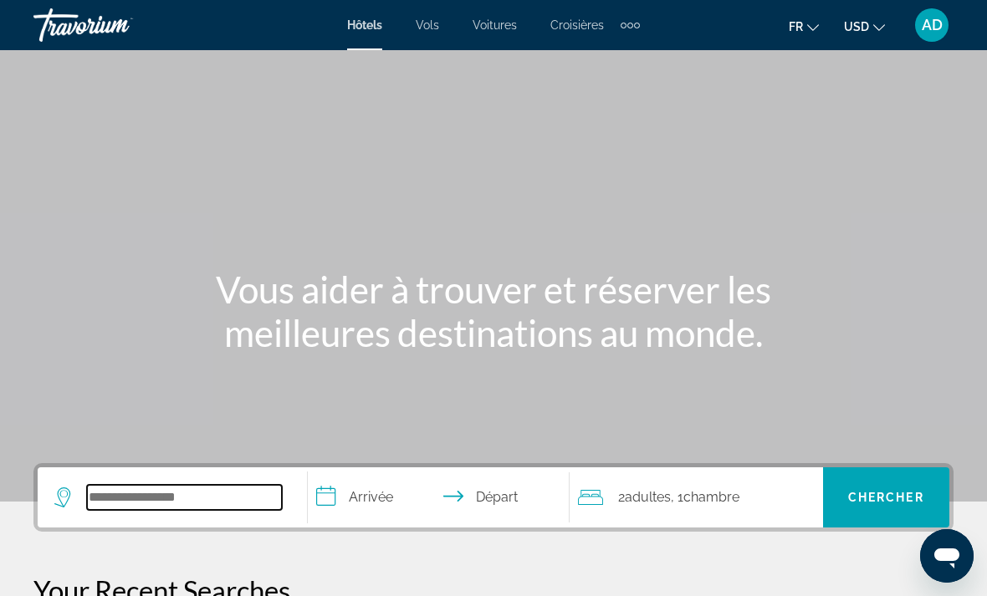
click at [201, 497] on input "Search widget" at bounding box center [184, 497] width 195 height 25
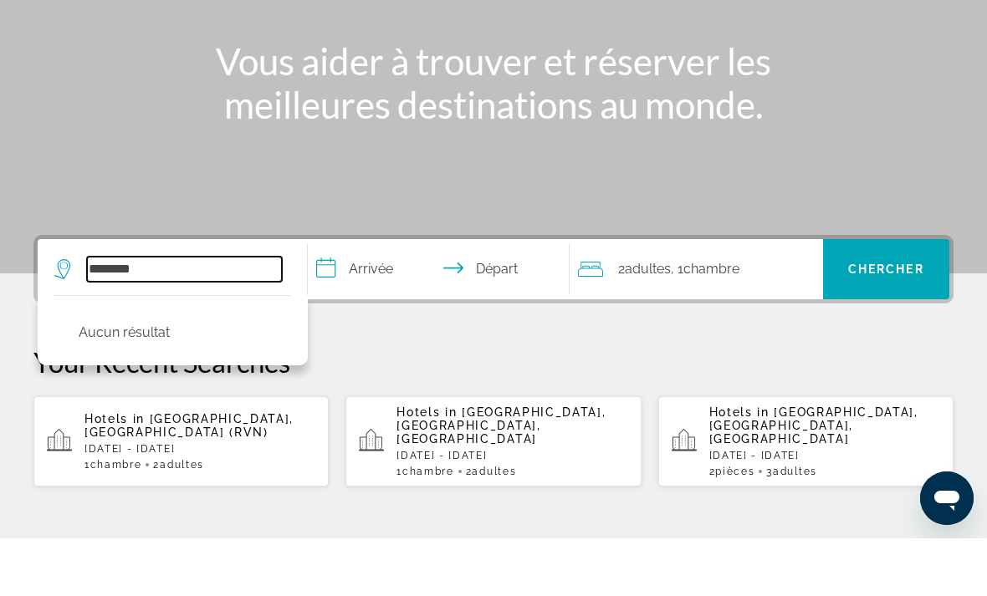
type input "********"
click at [451, 297] on input "**********" at bounding box center [442, 329] width 268 height 65
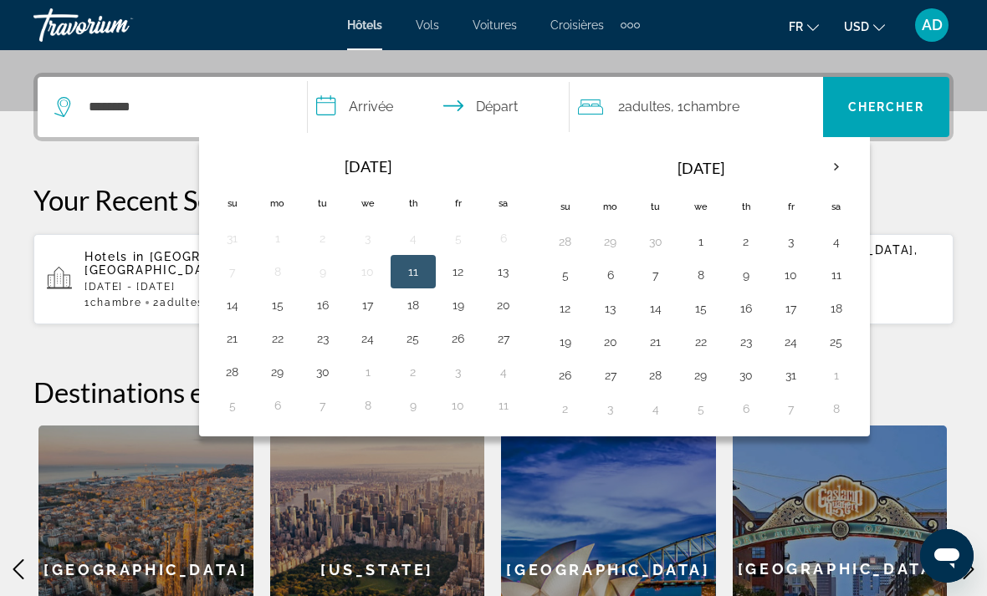
scroll to position [409, 0]
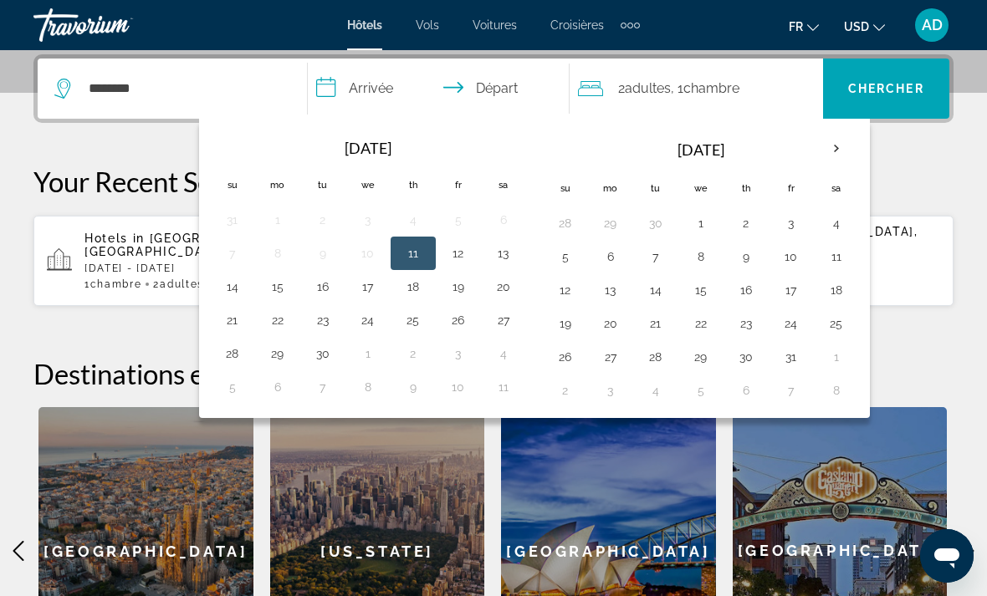
click at [833, 145] on th "Next month" at bounding box center [836, 148] width 45 height 37
click at [832, 150] on th "Next month" at bounding box center [836, 148] width 45 height 37
click at [834, 222] on button "6" at bounding box center [836, 223] width 27 height 23
click at [839, 253] on button "13" at bounding box center [836, 256] width 27 height 23
type input "**********"
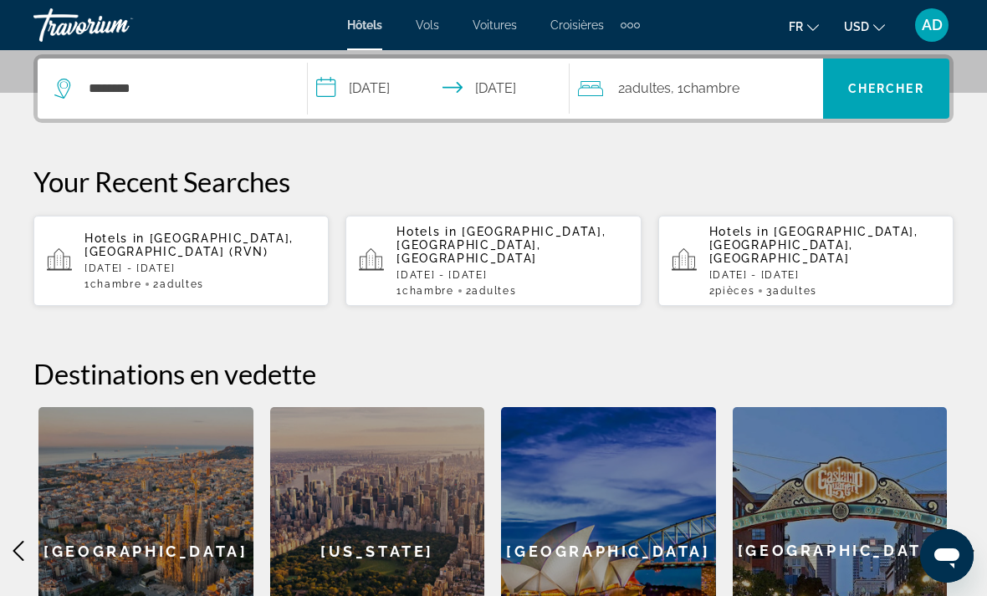
click at [56, 80] on icon "Search widget" at bounding box center [64, 89] width 20 height 20
click at [115, 97] on input "********" at bounding box center [184, 88] width 195 height 25
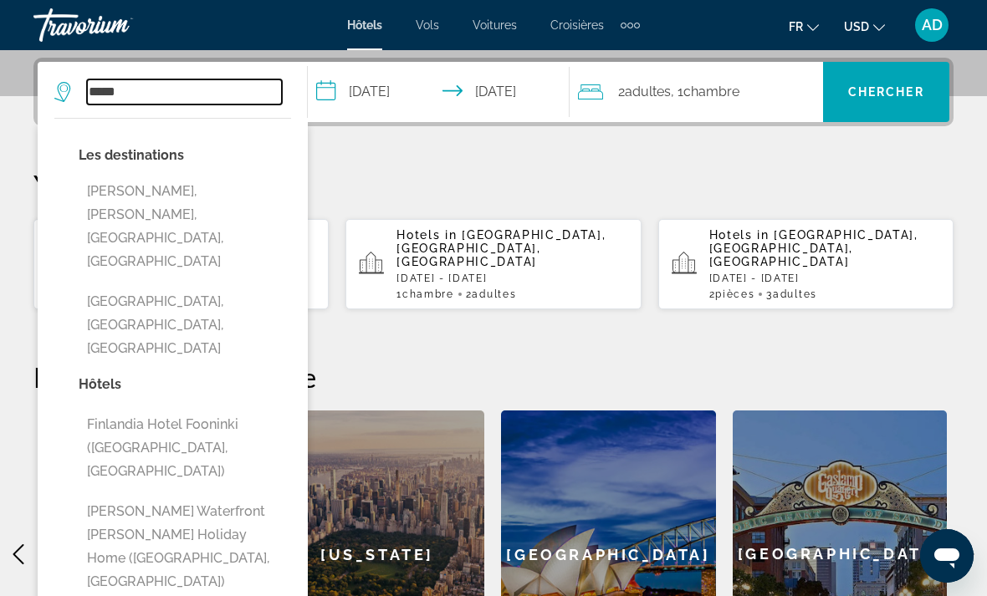
scroll to position [404, 0]
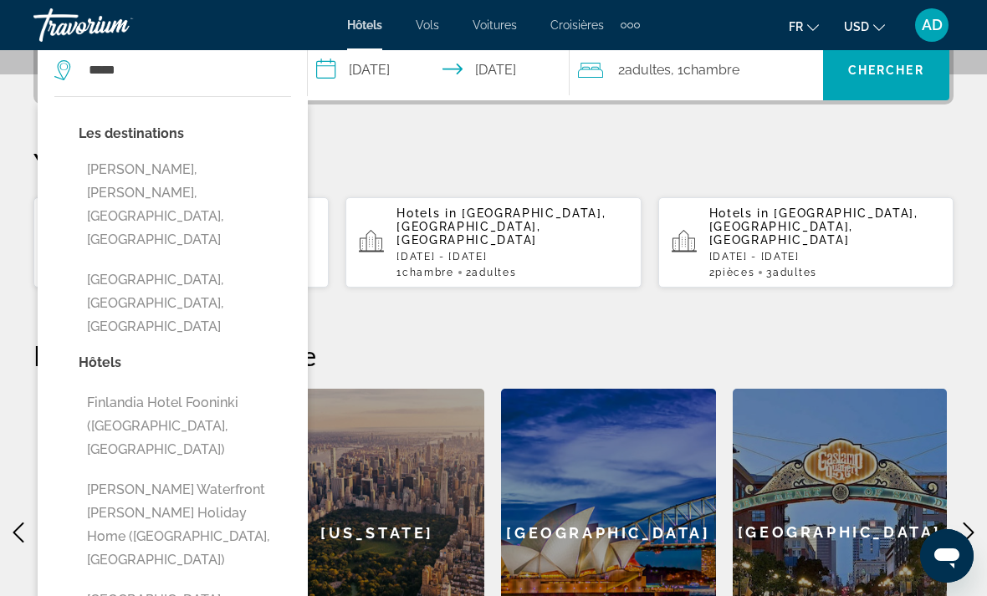
click at [111, 387] on button "Finlandia Hotel Fooninki ([GEOGRAPHIC_DATA], [GEOGRAPHIC_DATA])" at bounding box center [185, 426] width 212 height 79
type input "**********"
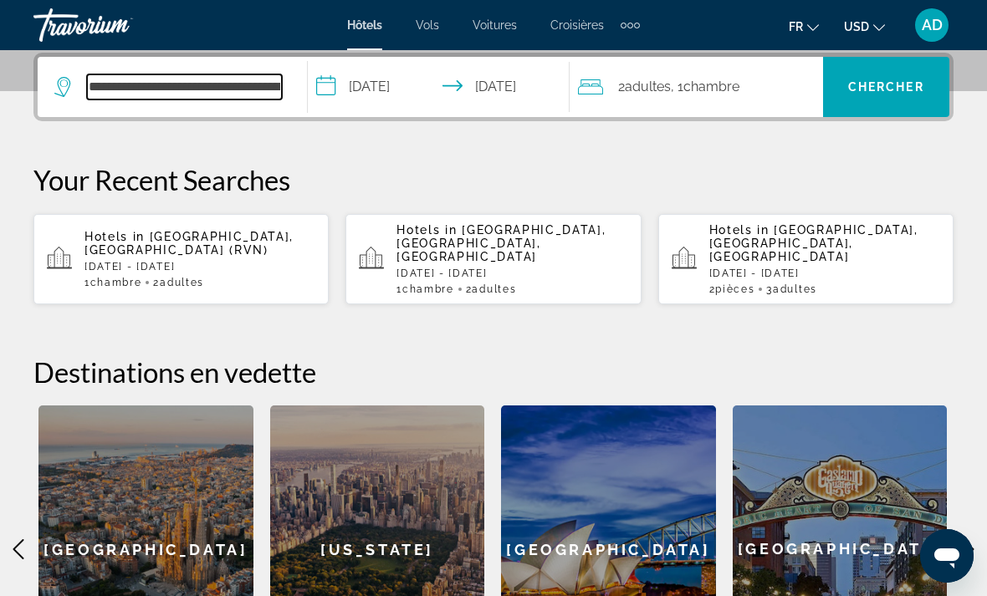
scroll to position [409, 0]
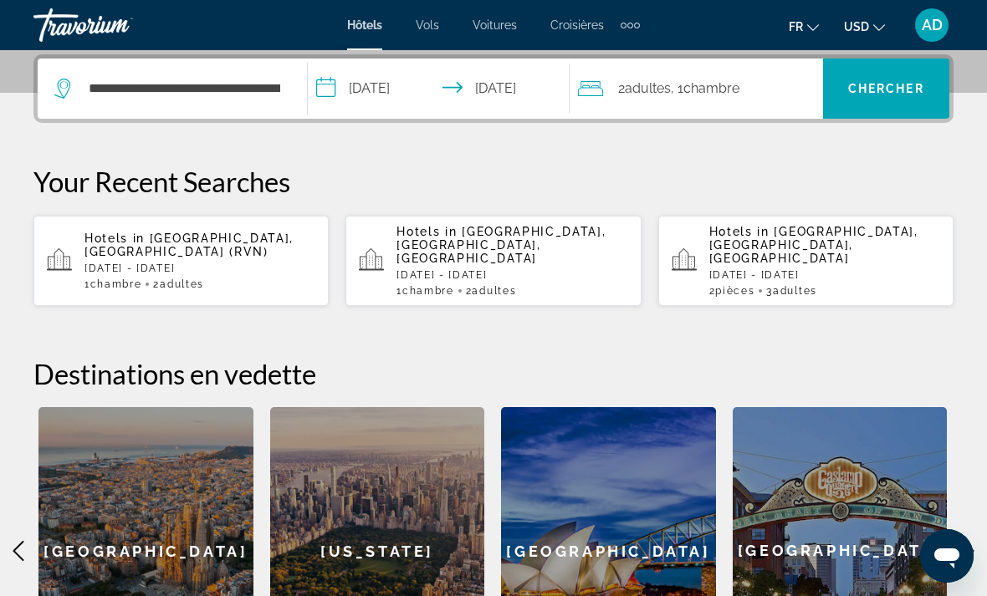
click at [898, 98] on span "Search widget" at bounding box center [886, 89] width 126 height 40
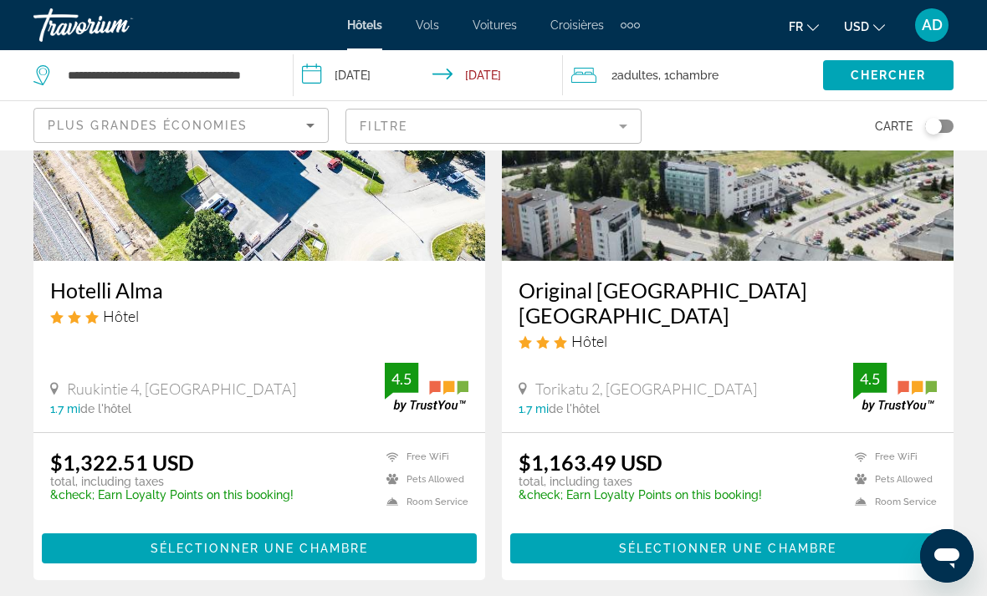
scroll to position [215, 0]
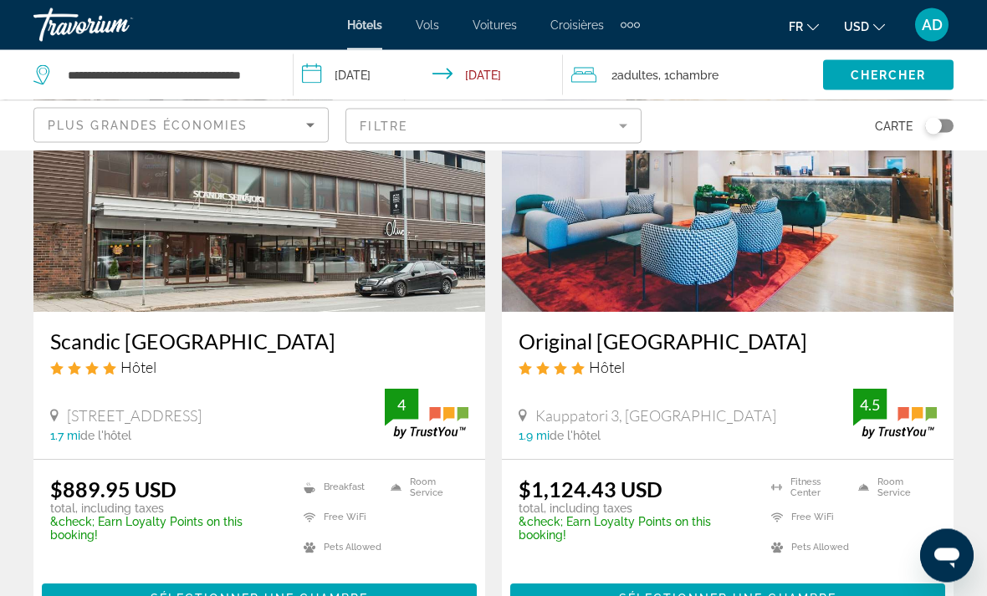
click at [628, 130] on mat-form-field "Filtre" at bounding box center [492, 126] width 295 height 35
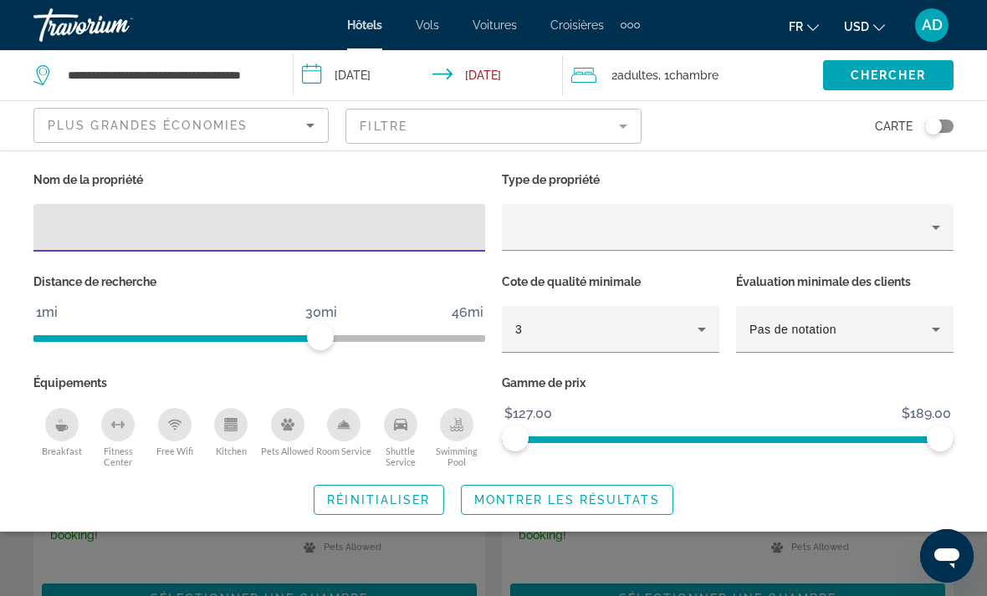
scroll to position [784, 0]
click at [622, 130] on mat-form-field "Filtre" at bounding box center [492, 126] width 295 height 35
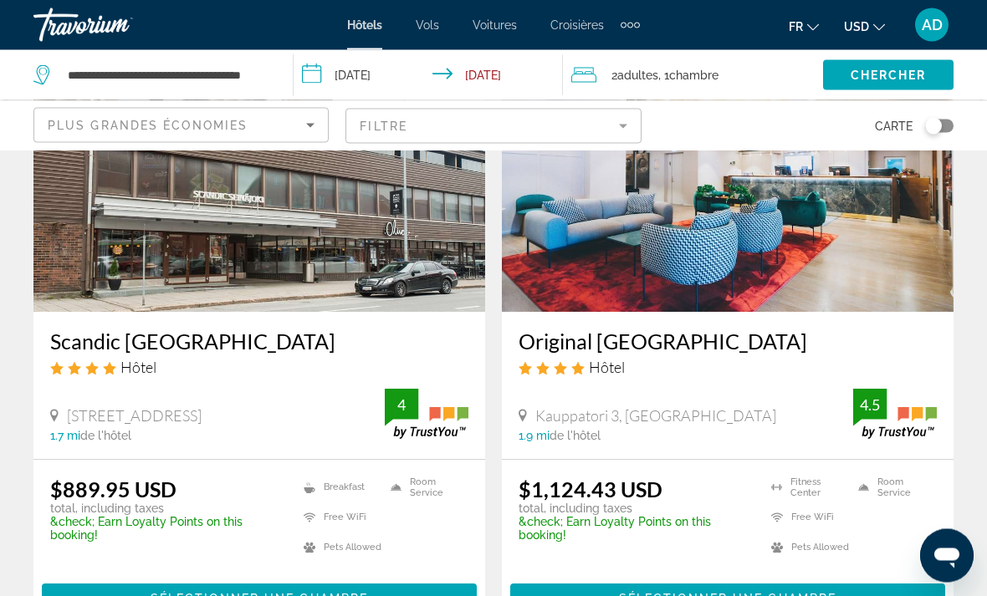
click at [619, 130] on mat-form-field "Filtre" at bounding box center [492, 126] width 295 height 35
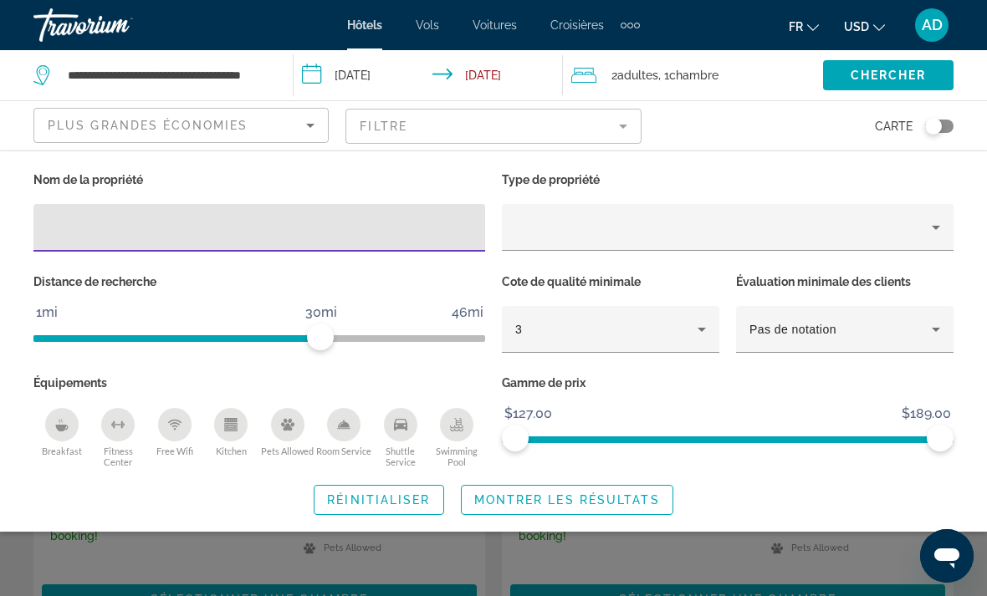
click at [596, 497] on span "Montrer les résultats" at bounding box center [567, 499] width 186 height 13
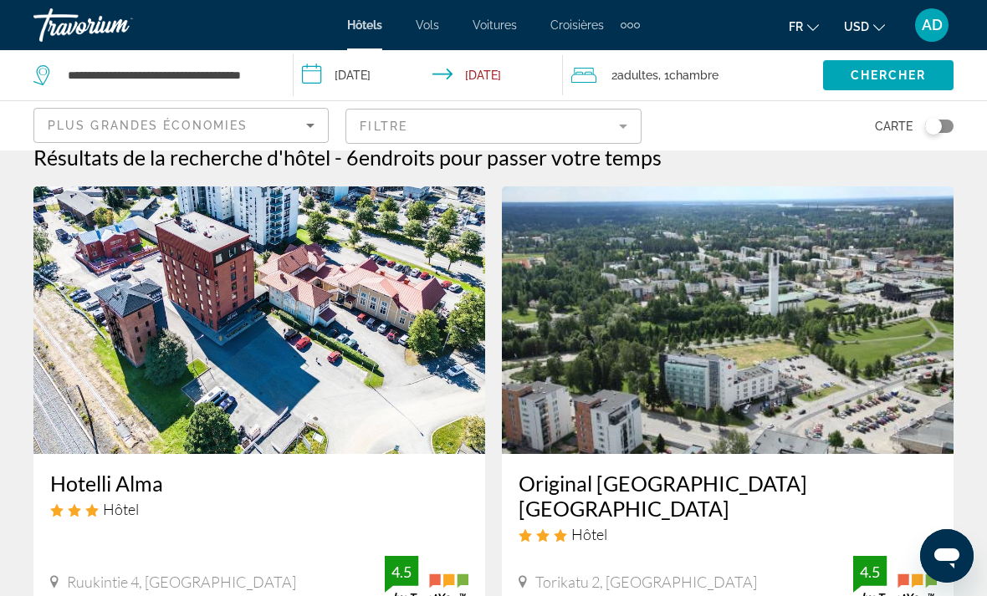
scroll to position [22, 0]
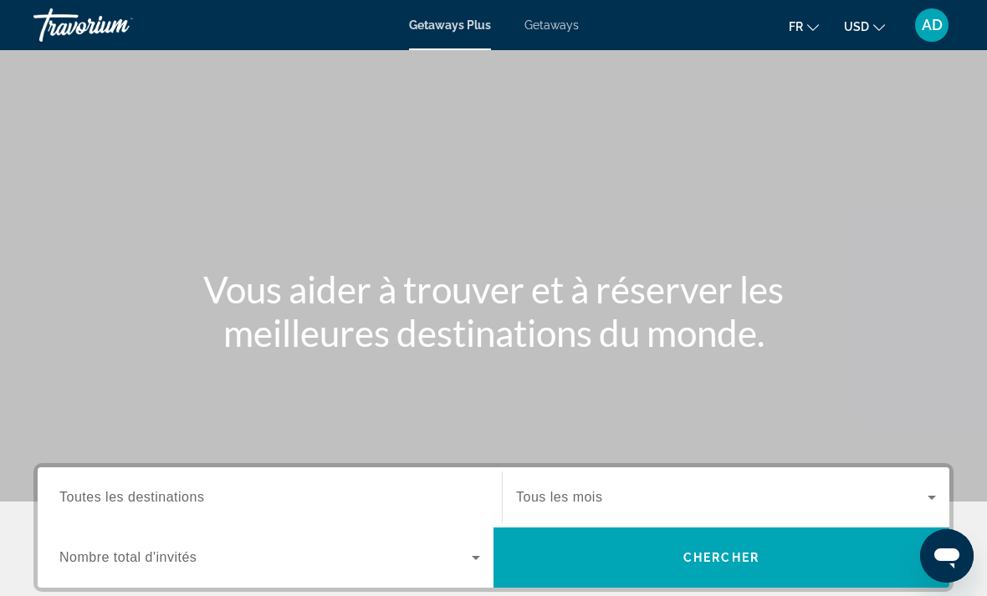
click at [866, 34] on button "USD USD ($) MXN (Mex$) CAD (Can$) GBP (£) EUR (€) AUD (A$) NZD (NZ$) CNY (CN¥)" at bounding box center [864, 26] width 41 height 24
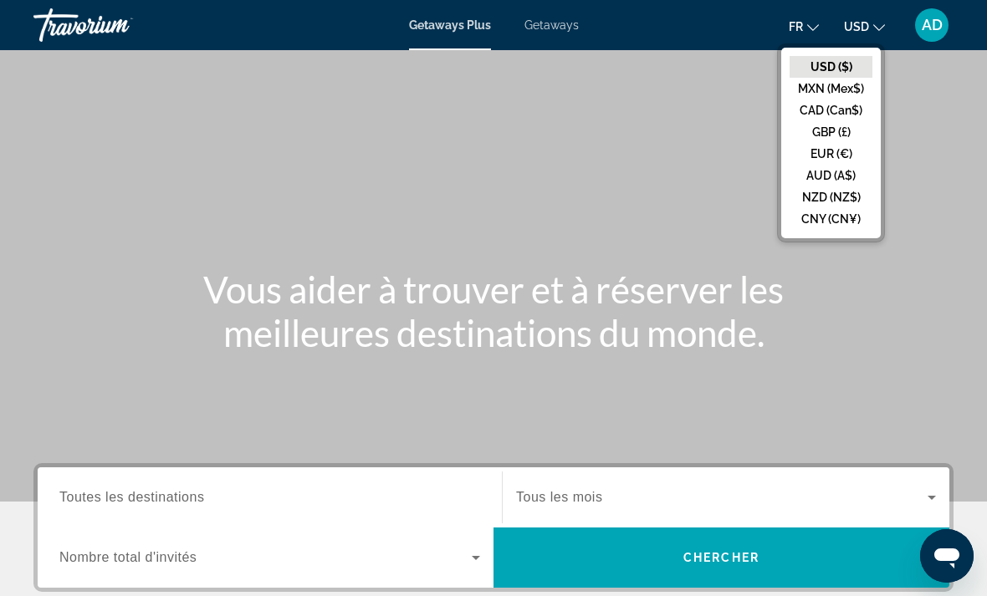
click at [846, 158] on button "EUR (€)" at bounding box center [830, 154] width 83 height 22
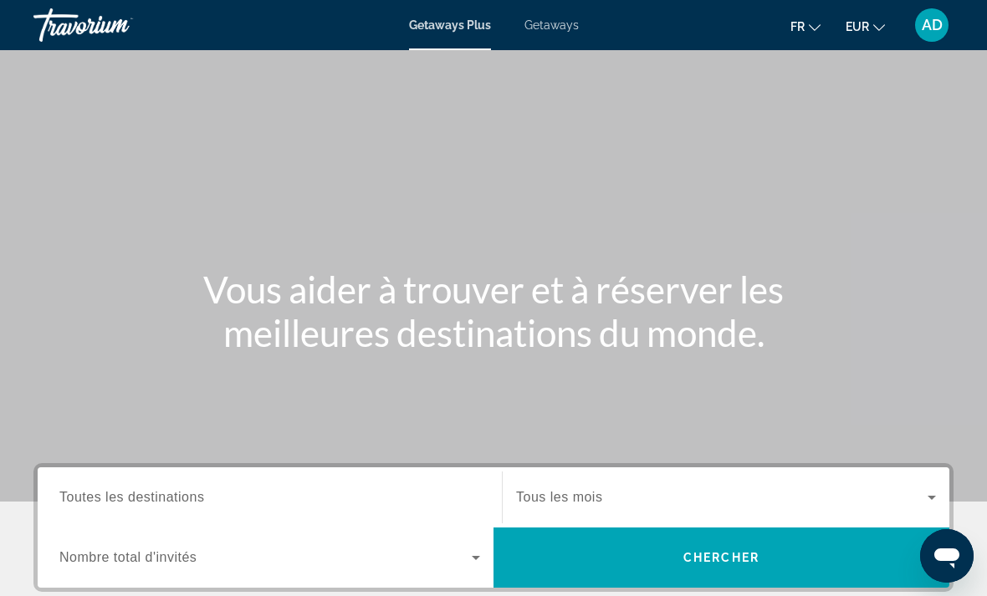
click at [555, 31] on span "Getaways" at bounding box center [551, 24] width 54 height 13
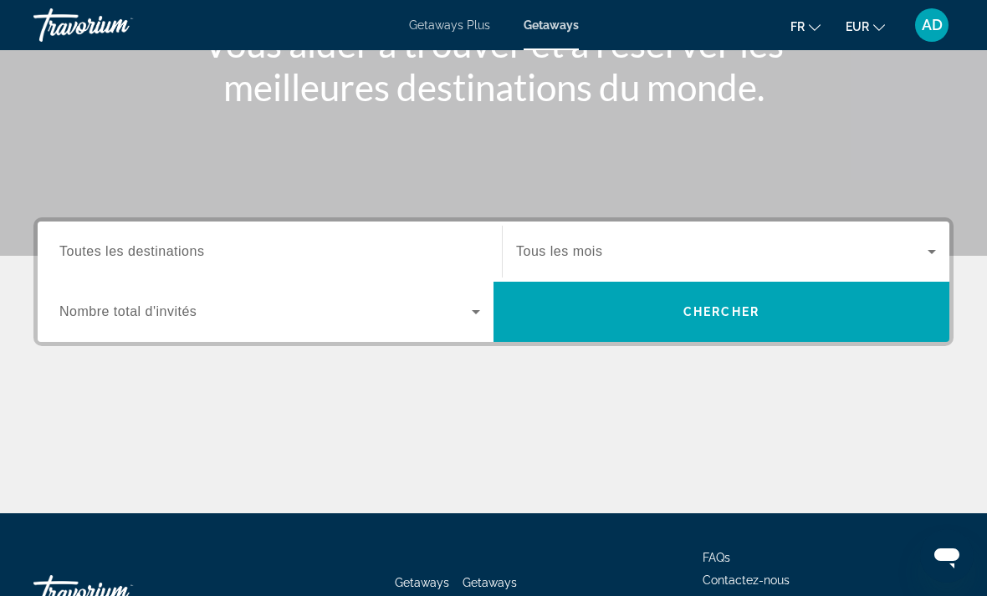
scroll to position [236, 0]
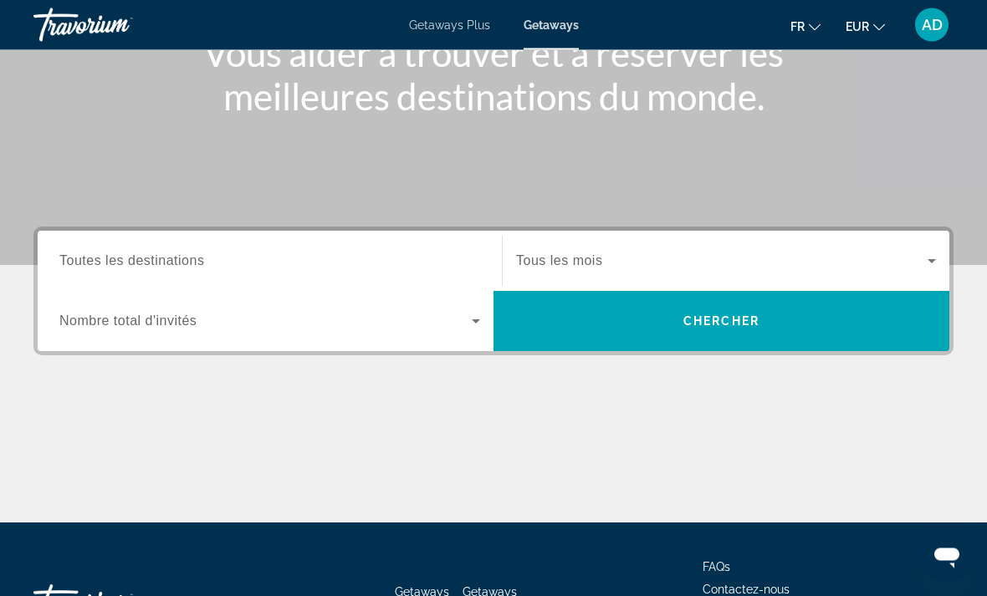
click at [444, 325] on span "Search widget" at bounding box center [265, 322] width 412 height 20
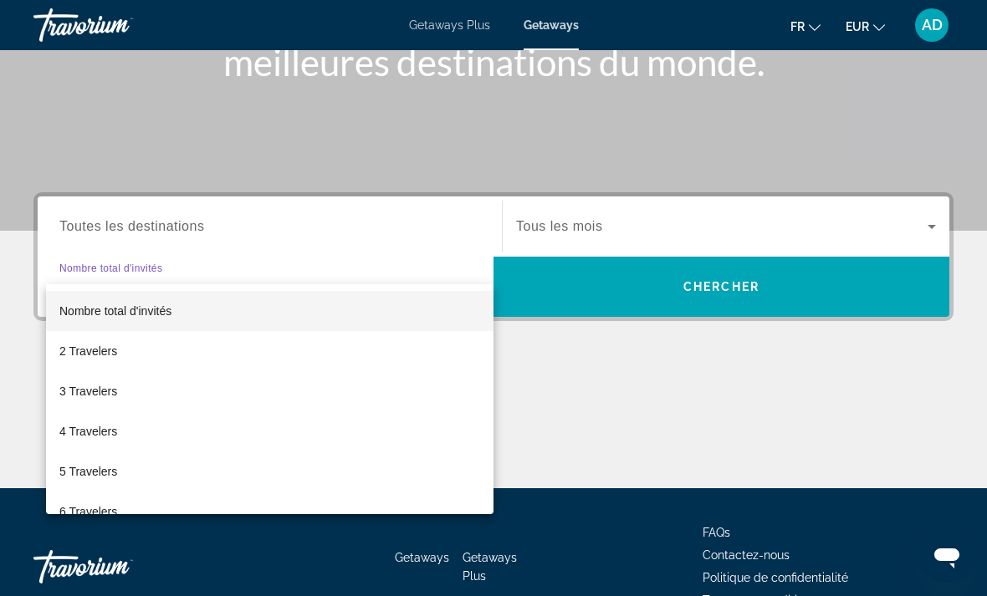
scroll to position [314, 0]
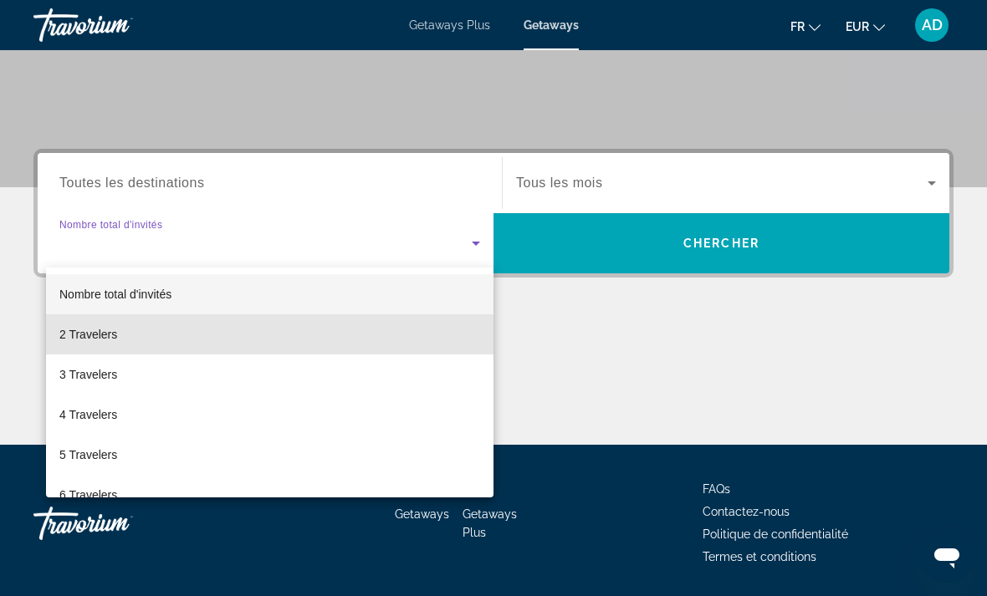
click at [163, 335] on mat-option "2 Travelers" at bounding box center [269, 334] width 447 height 40
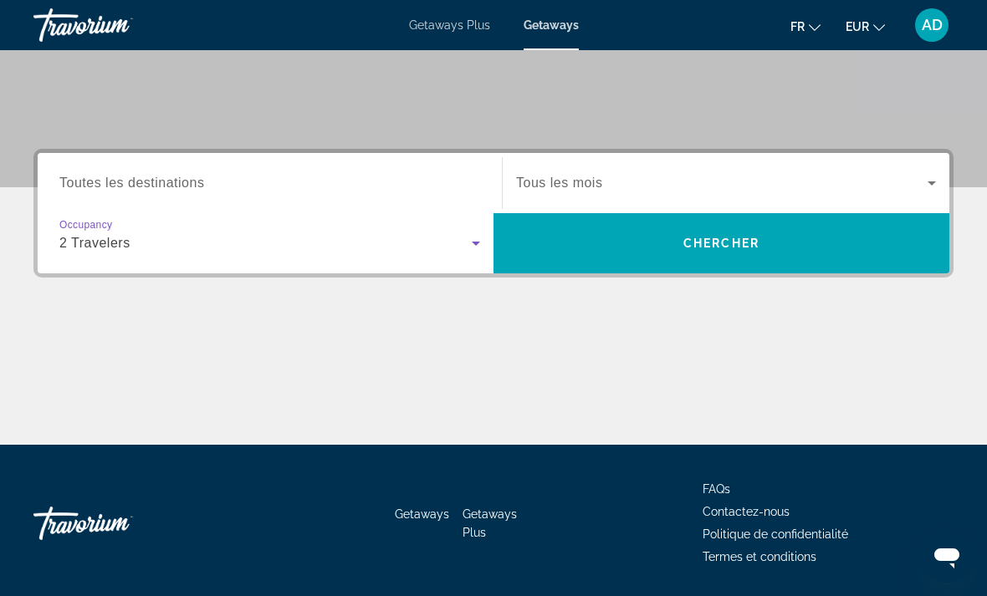
click at [311, 184] on input "Destination Toutes les destinations" at bounding box center [269, 184] width 421 height 20
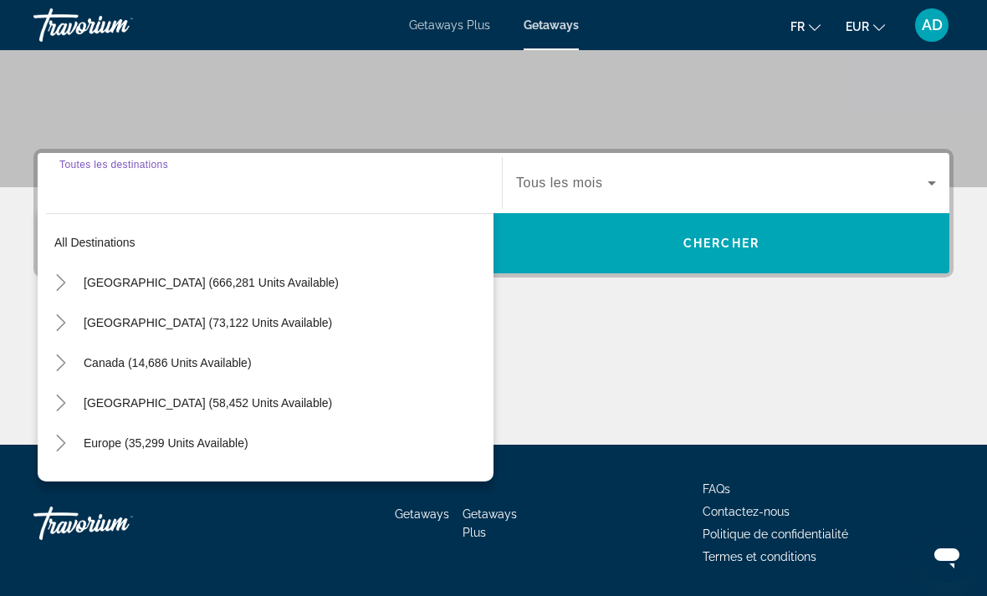
click at [236, 446] on span "Europe (35,299 units available)" at bounding box center [166, 442] width 165 height 13
type input "**********"
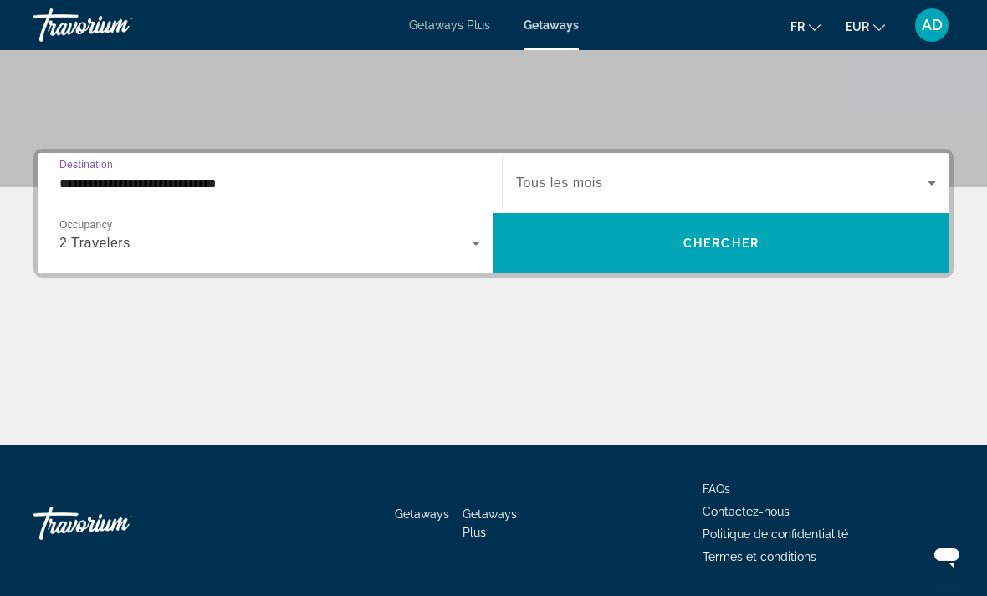
click at [903, 185] on span "Search widget" at bounding box center [721, 183] width 411 height 20
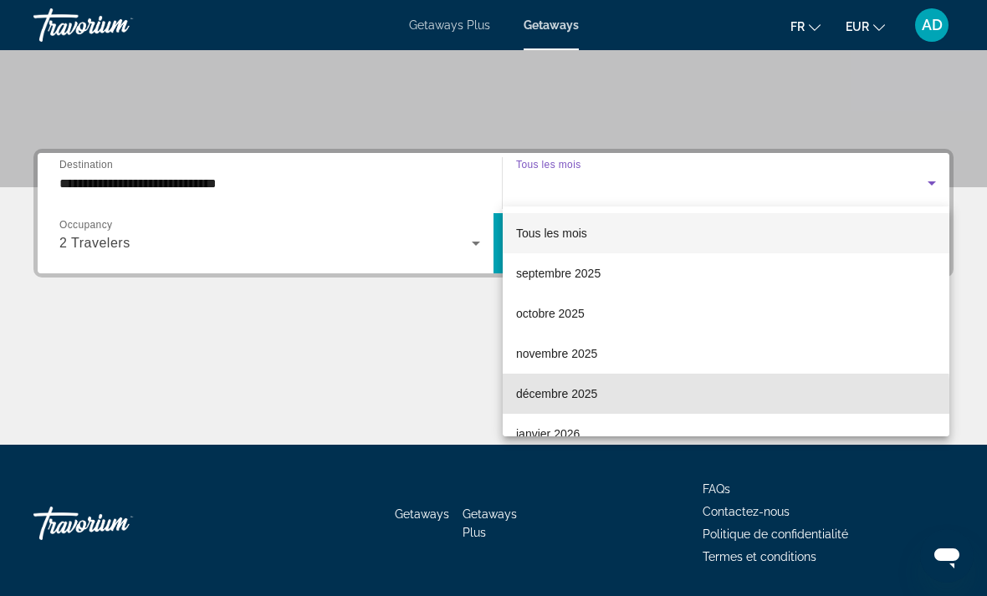
click at [618, 401] on mat-option "décembre 2025" at bounding box center [725, 394] width 446 height 40
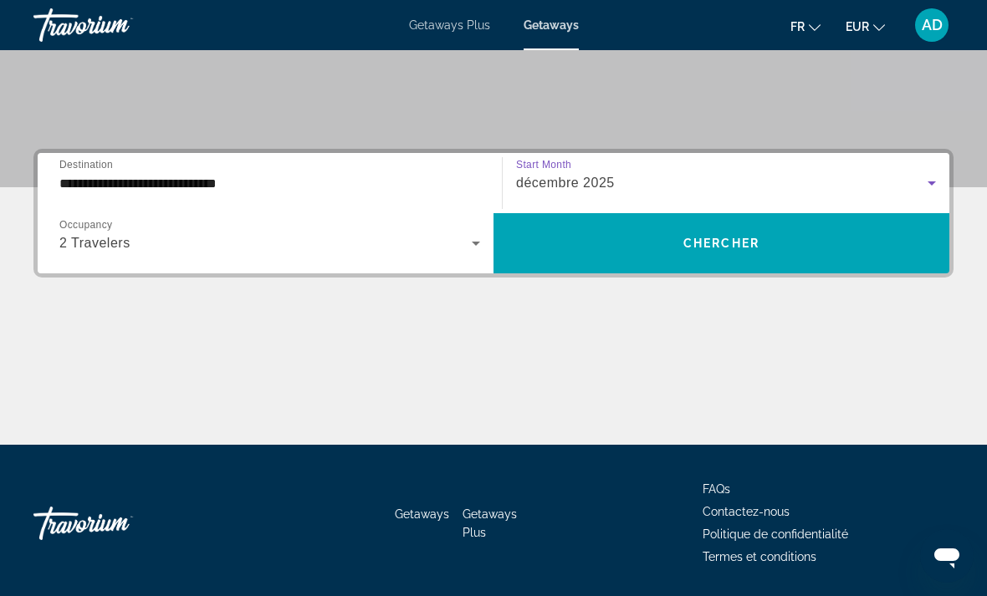
click at [751, 242] on span "Chercher" at bounding box center [721, 243] width 76 height 13
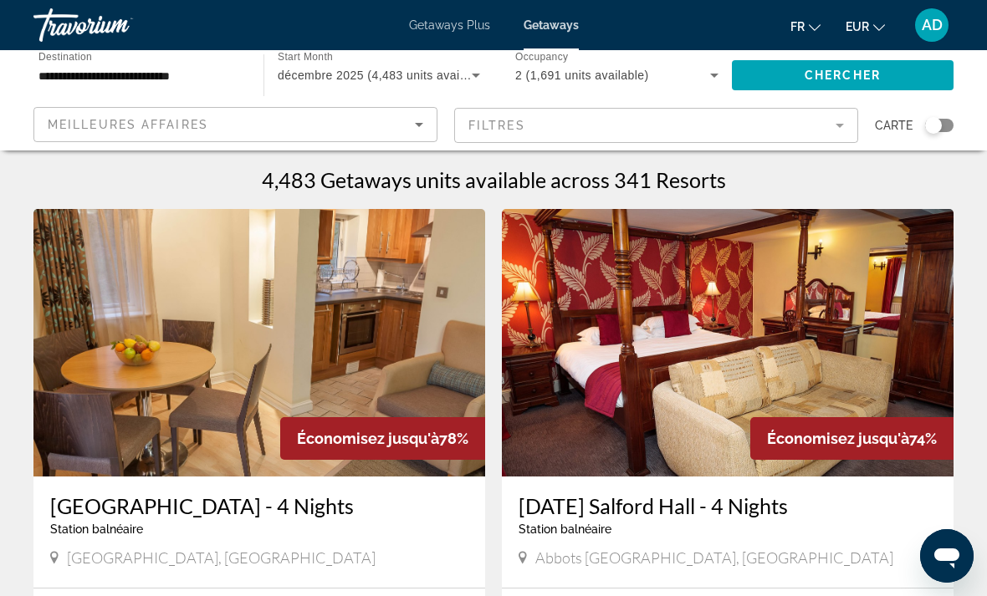
click at [934, 128] on div "Search widget" at bounding box center [933, 125] width 17 height 17
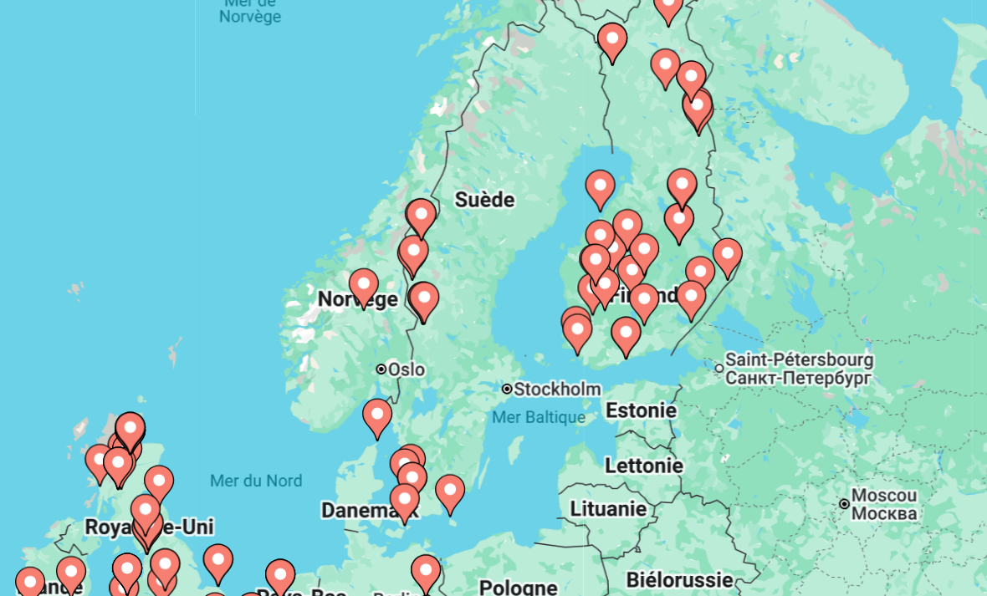
scroll to position [11, 0]
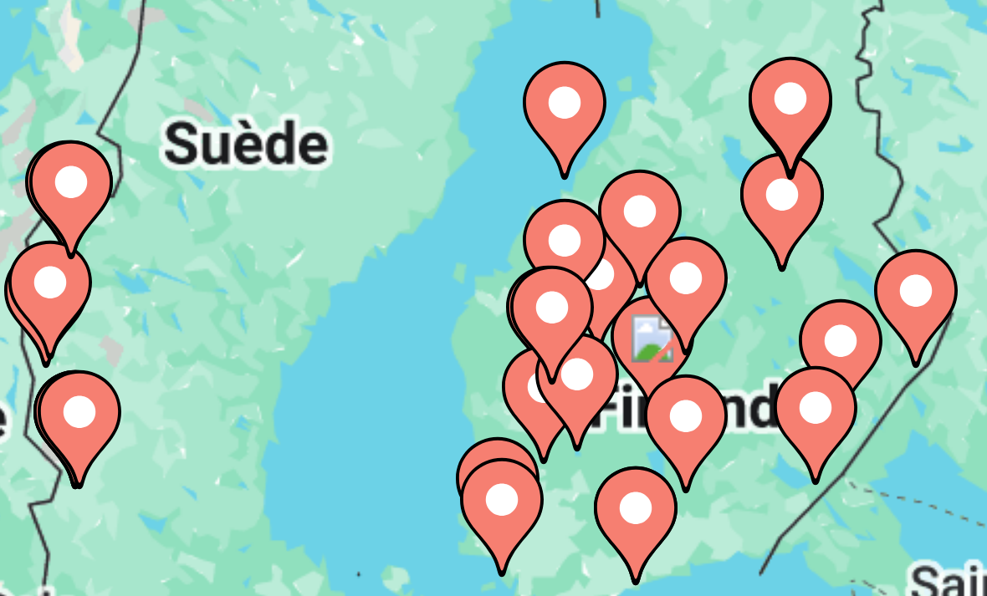
click at [676, 334] on image "Main content" at bounding box center [681, 339] width 10 height 10
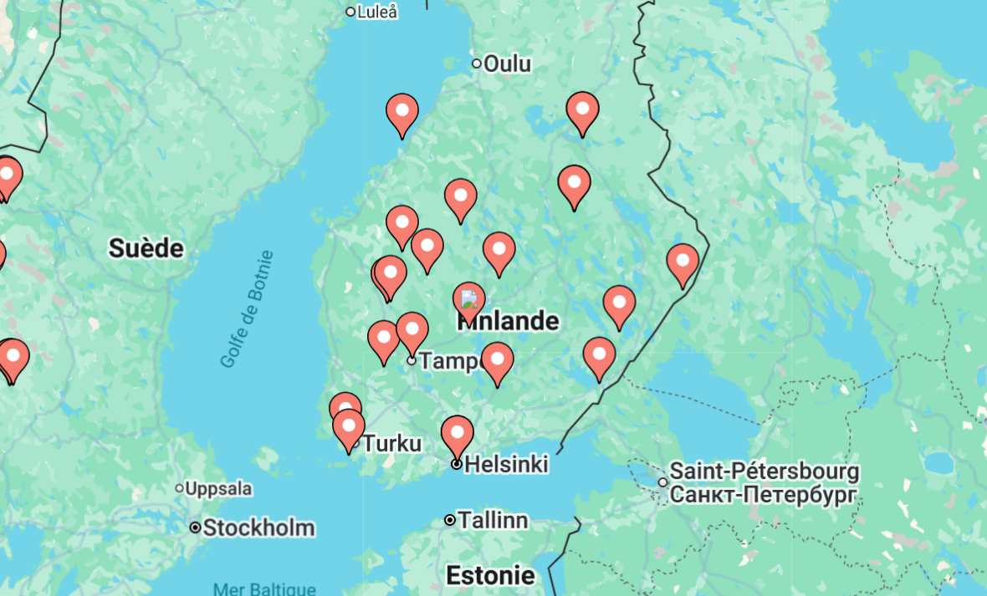
type input "**********"
click at [533, 381] on icon "Main content" at bounding box center [540, 392] width 15 height 22
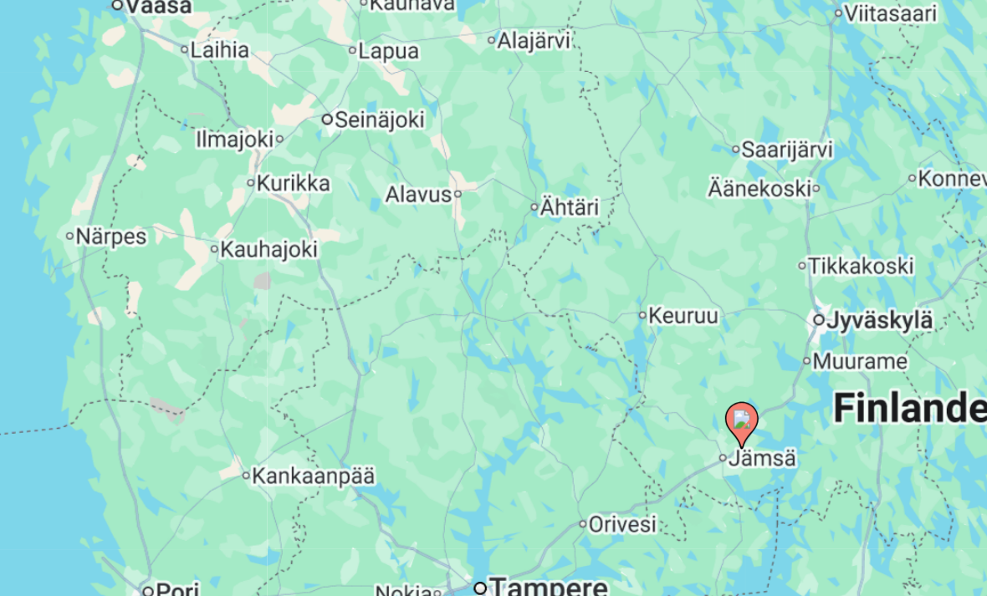
click at [280, 156] on div "Pour activer le glissement avec le clavier, appuyez sur Alt+Entrée. Une fois ce…" at bounding box center [493, 407] width 920 height 502
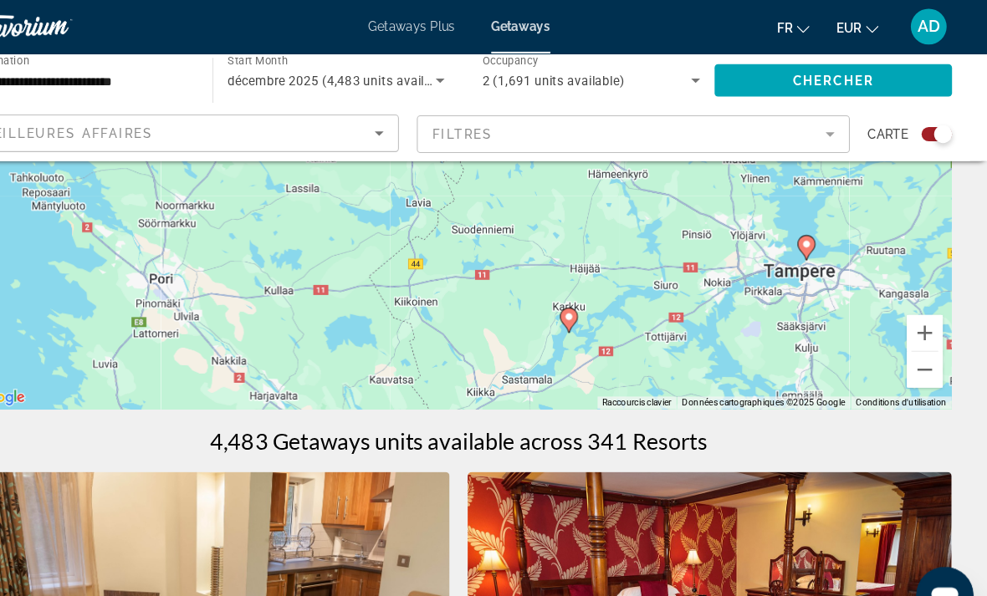
scroll to position [294, 0]
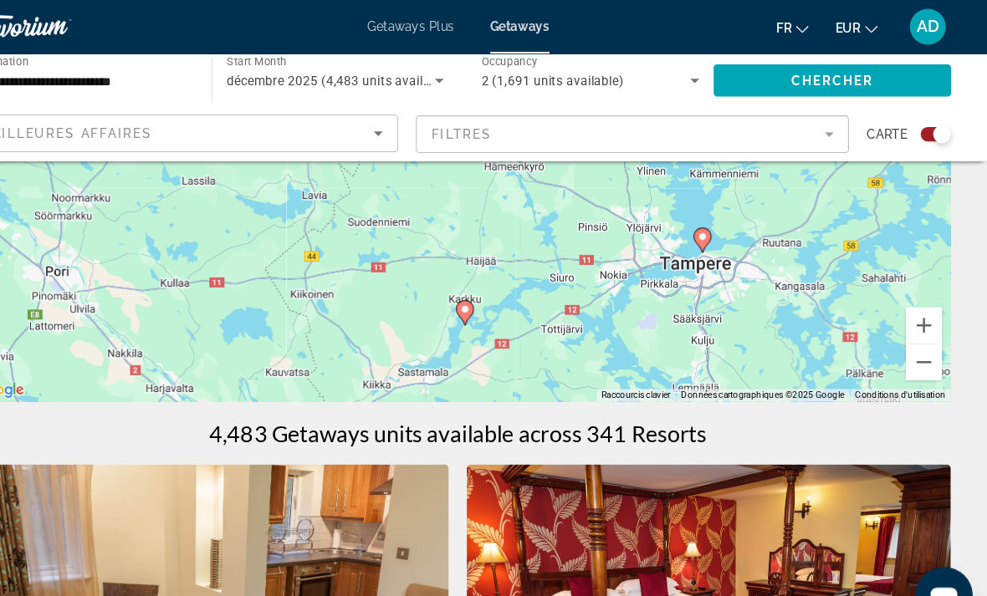
click at [717, 226] on image "Main content" at bounding box center [722, 221] width 10 height 10
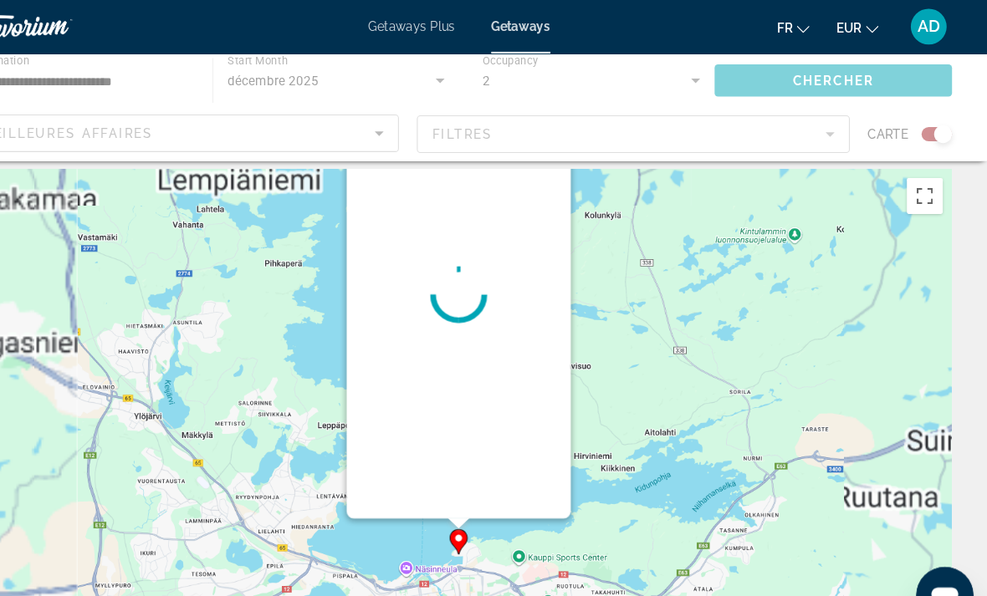
scroll to position [0, 0]
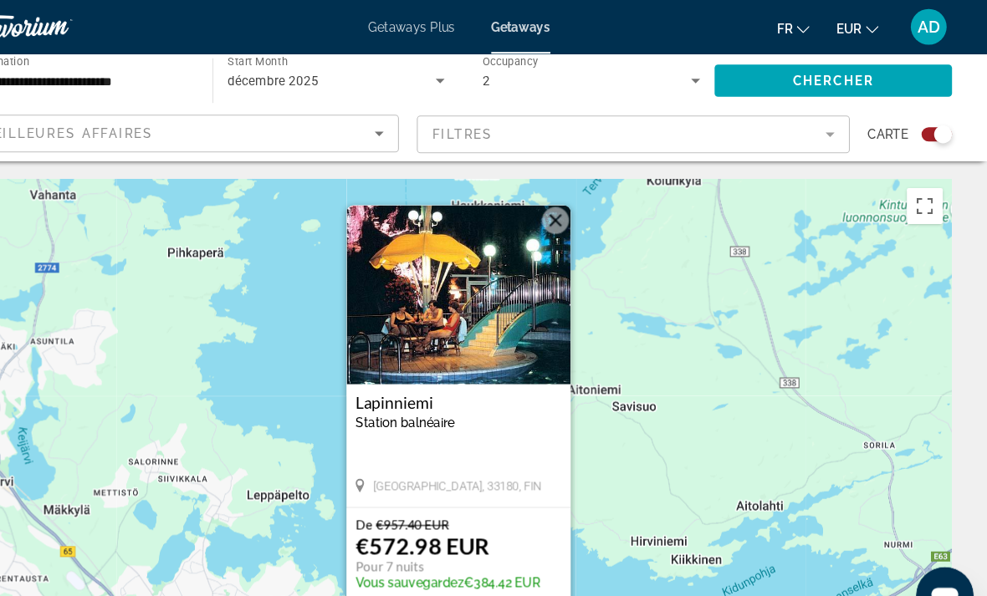
click at [571, 208] on button "Fermer" at bounding box center [583, 205] width 25 height 25
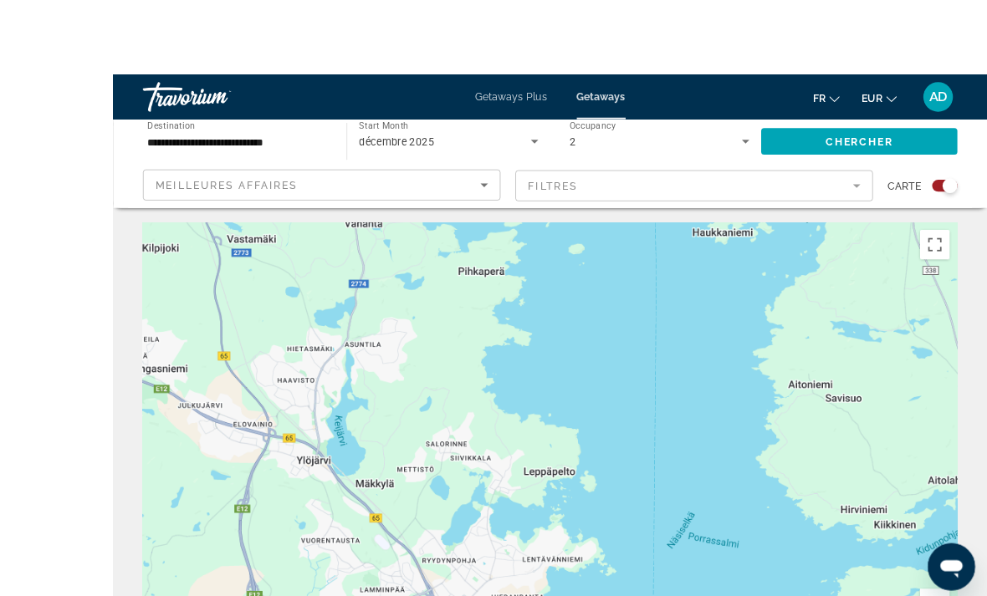
scroll to position [9, 0]
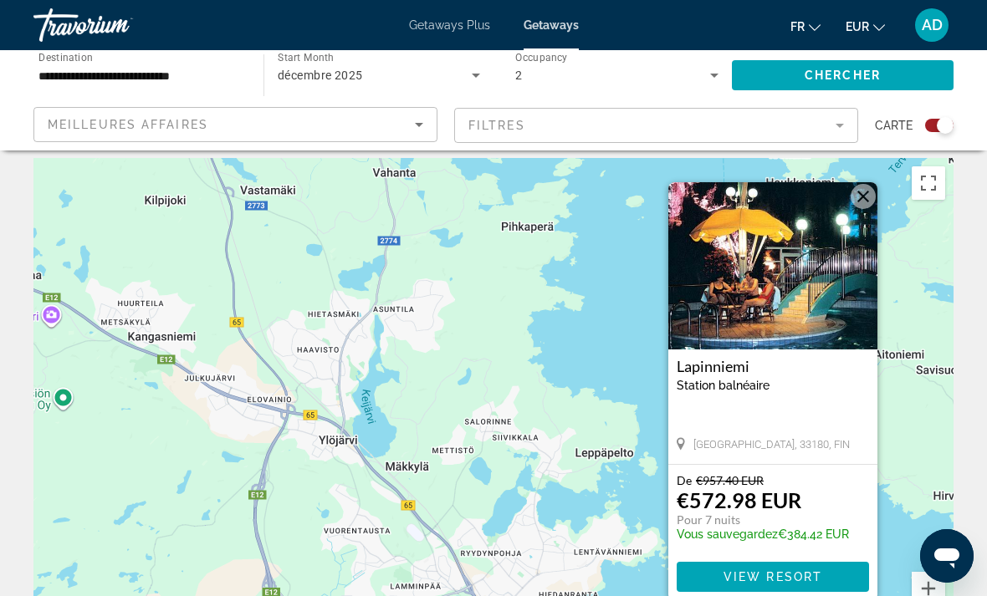
click at [792, 570] on span "View Resort" at bounding box center [772, 576] width 99 height 13
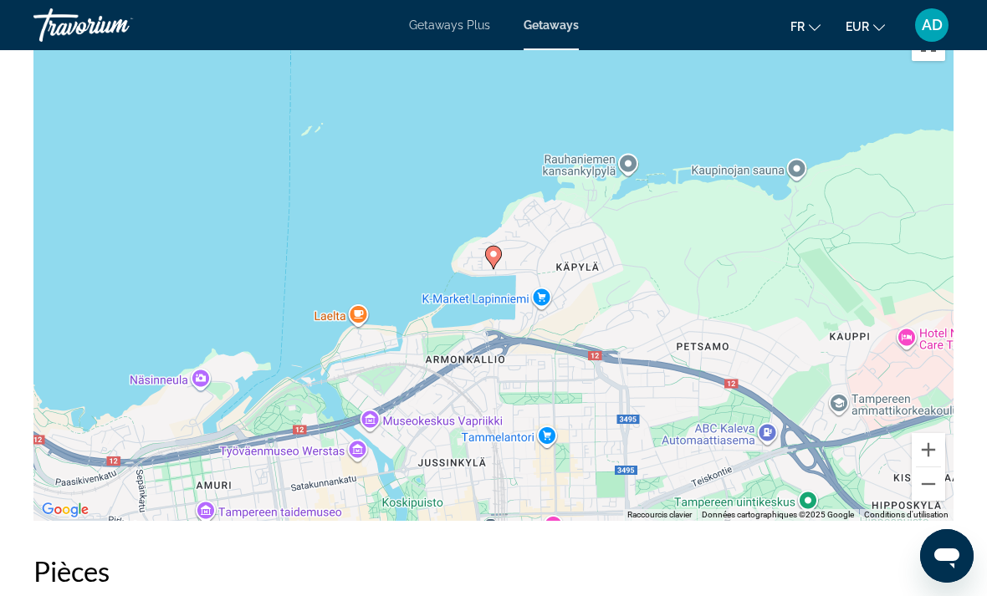
scroll to position [2284, 0]
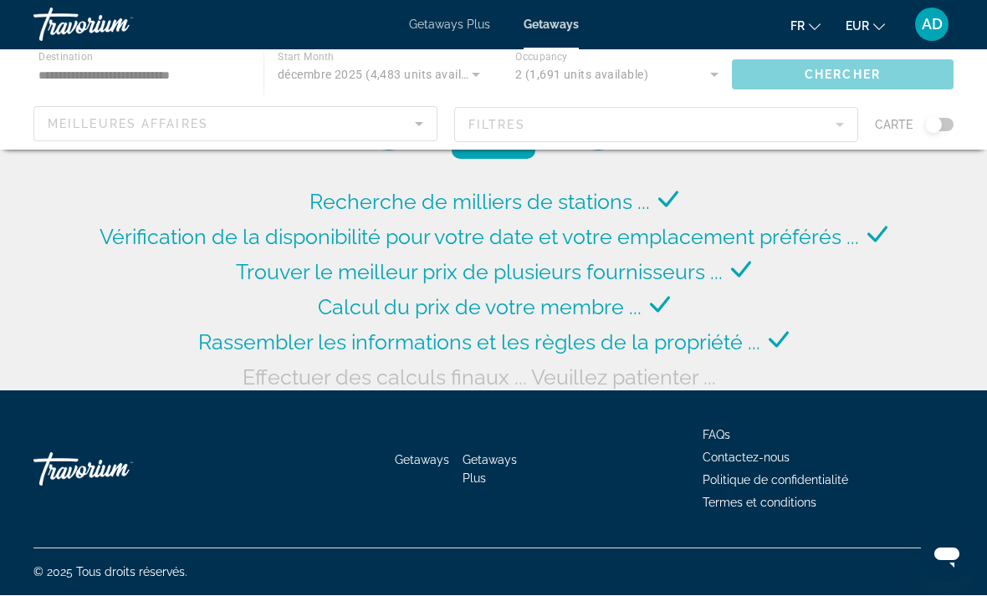
scroll to position [62, 0]
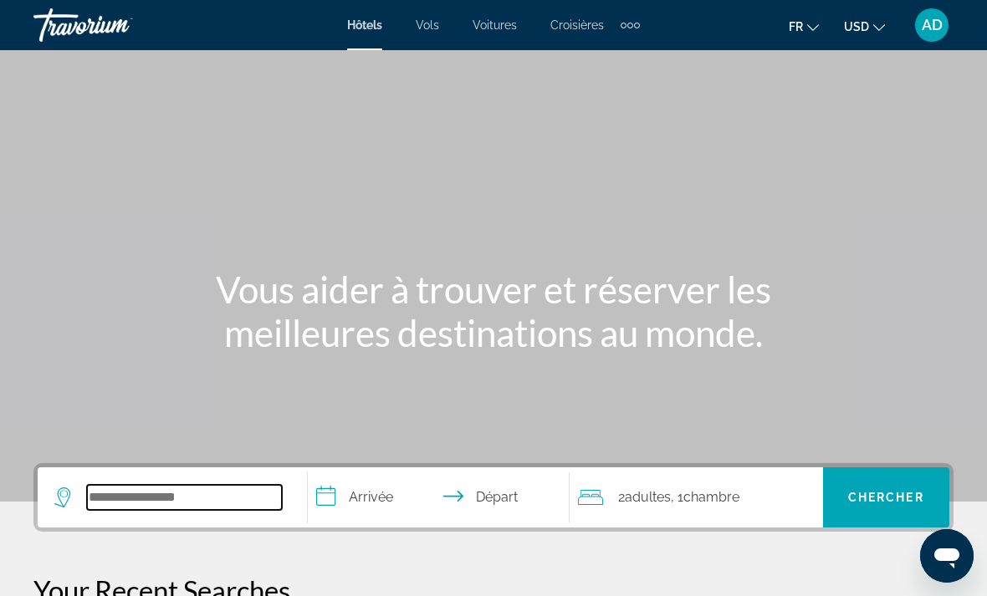
click at [186, 508] on input "Search widget" at bounding box center [184, 497] width 195 height 25
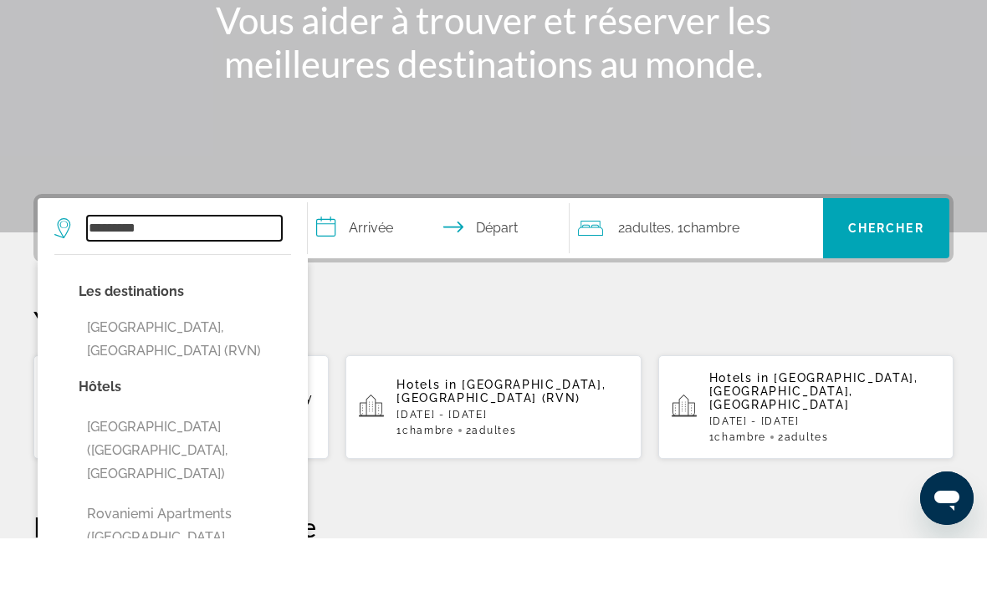
scroll to position [212, 0]
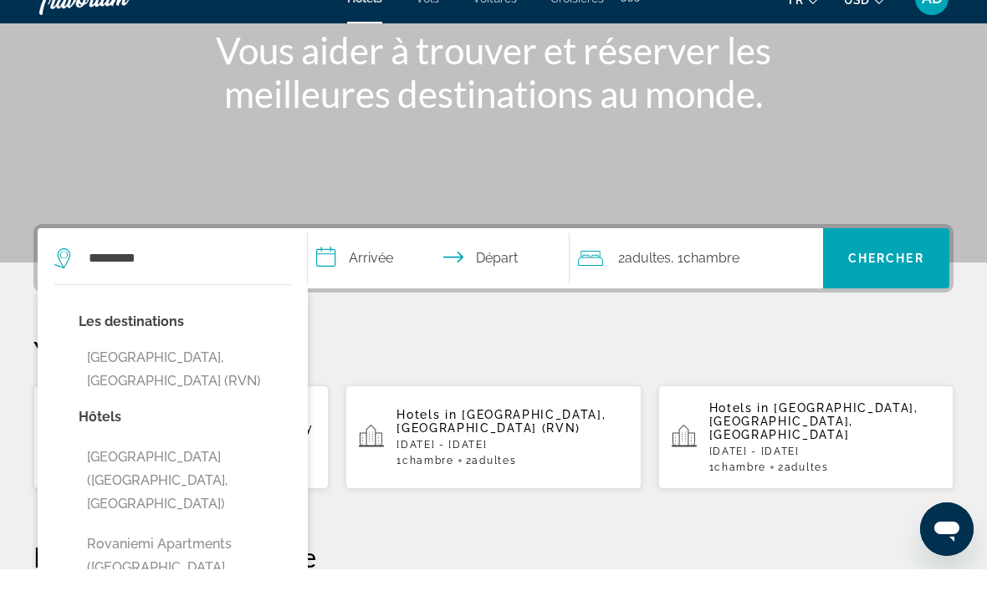
click at [120, 369] on button "[GEOGRAPHIC_DATA], [GEOGRAPHIC_DATA] (RVN)" at bounding box center [185, 396] width 212 height 55
type input "**********"
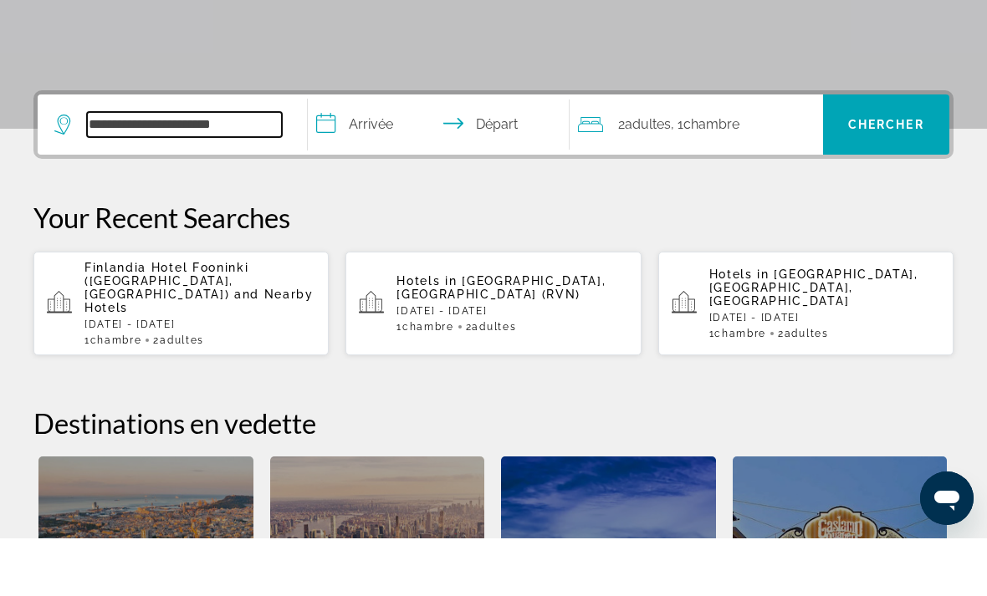
scroll to position [351, 0]
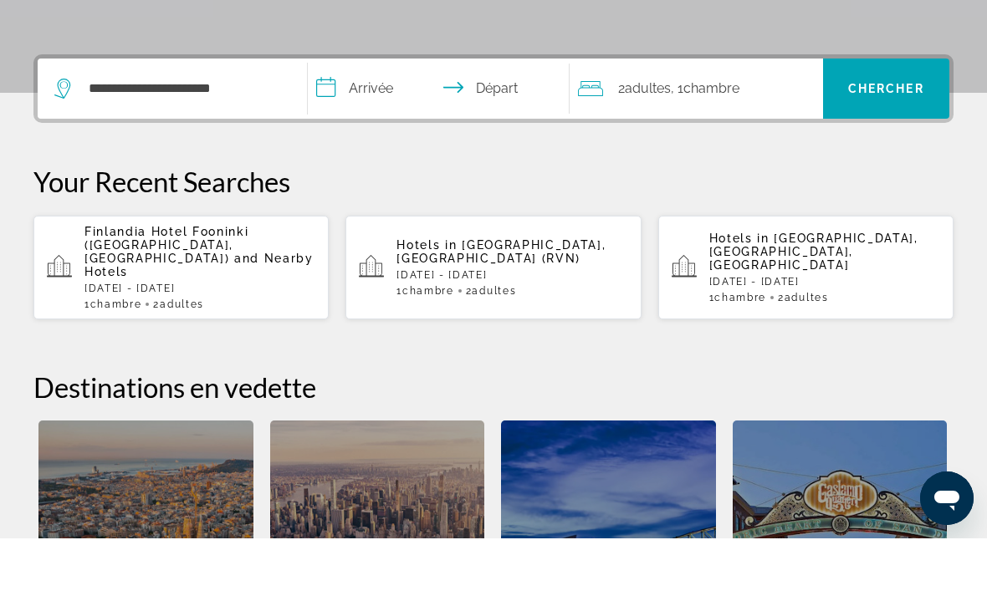
click at [371, 116] on input "**********" at bounding box center [442, 148] width 268 height 65
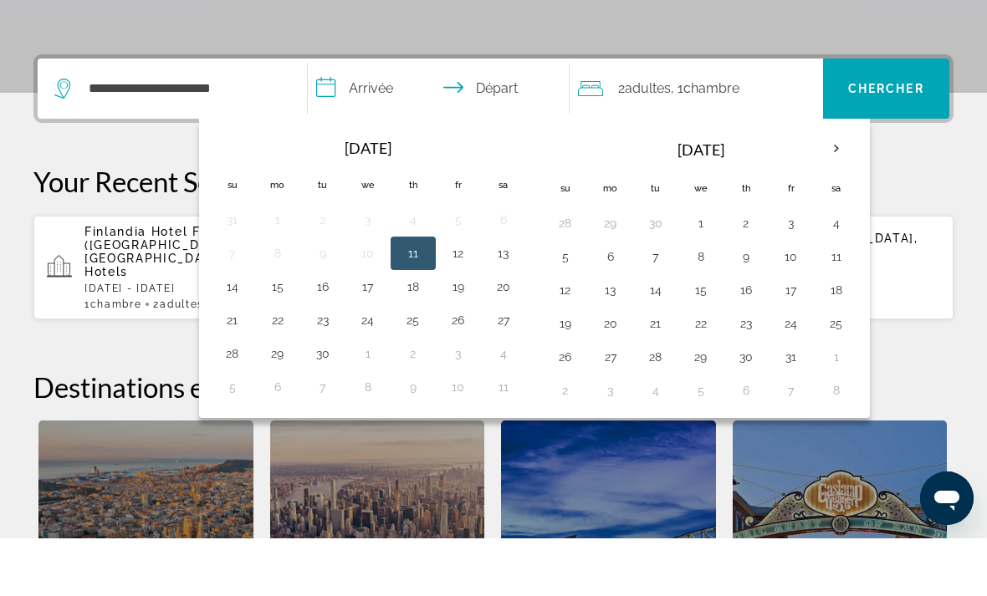
scroll to position [409, 0]
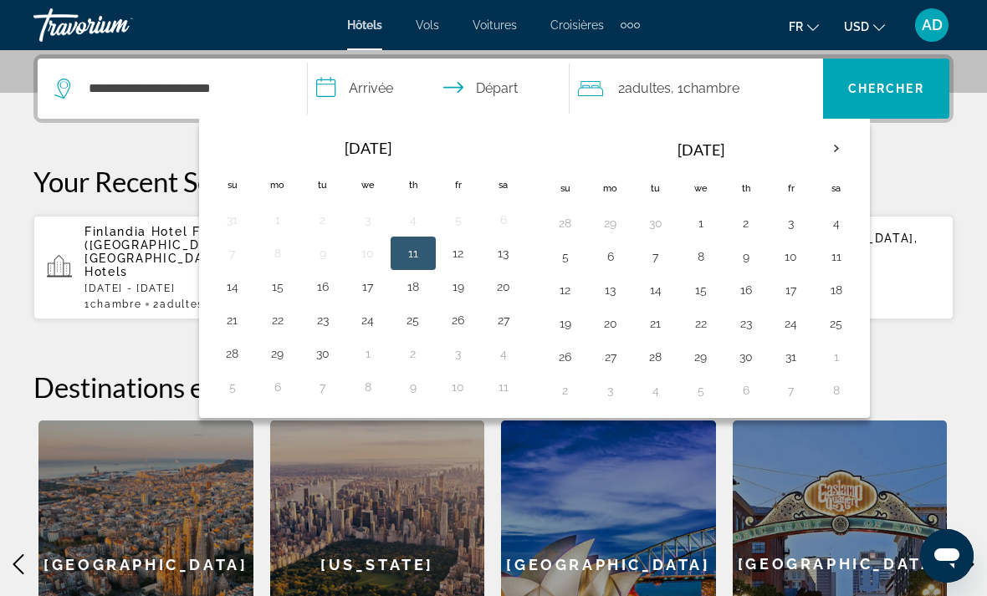
click at [837, 150] on th "Next month" at bounding box center [836, 148] width 45 height 37
click at [837, 145] on th "Next month" at bounding box center [836, 148] width 45 height 37
click at [836, 226] on button "6" at bounding box center [836, 223] width 27 height 23
click at [835, 259] on button "13" at bounding box center [836, 256] width 27 height 23
type input "**********"
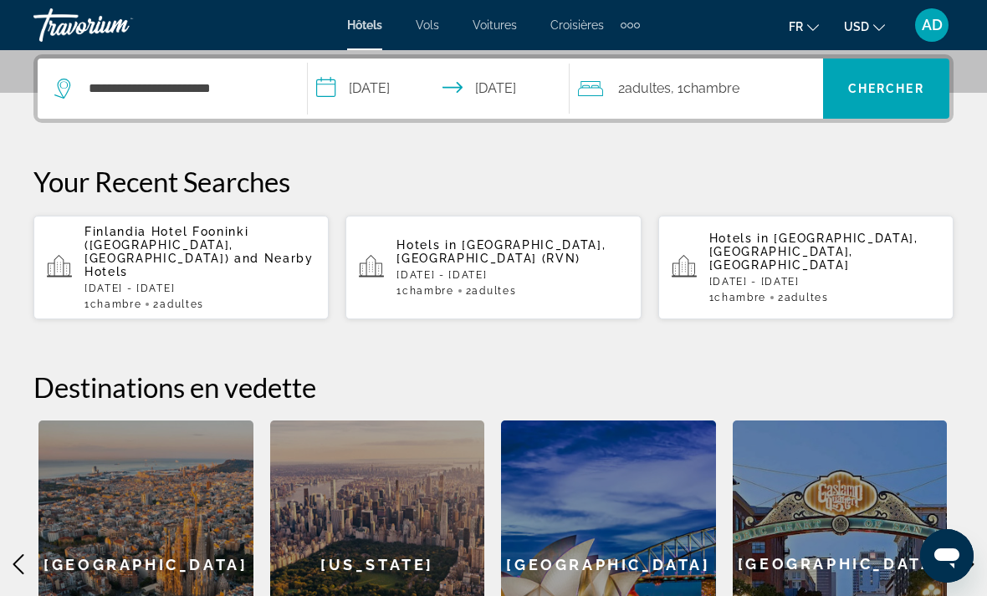
click at [897, 94] on span "Chercher" at bounding box center [886, 88] width 76 height 13
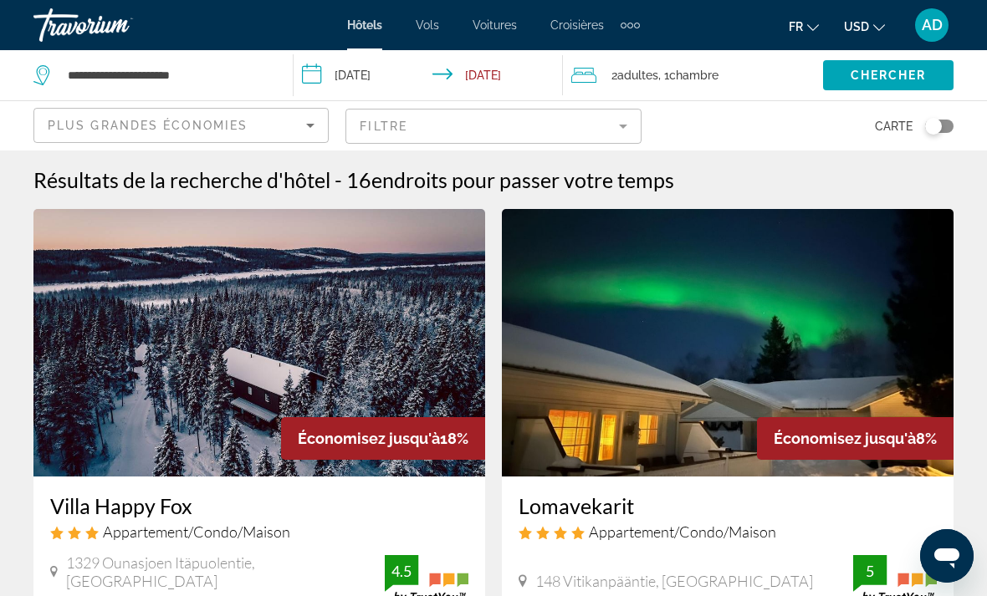
click at [628, 126] on mat-form-field "Filtre" at bounding box center [492, 126] width 295 height 35
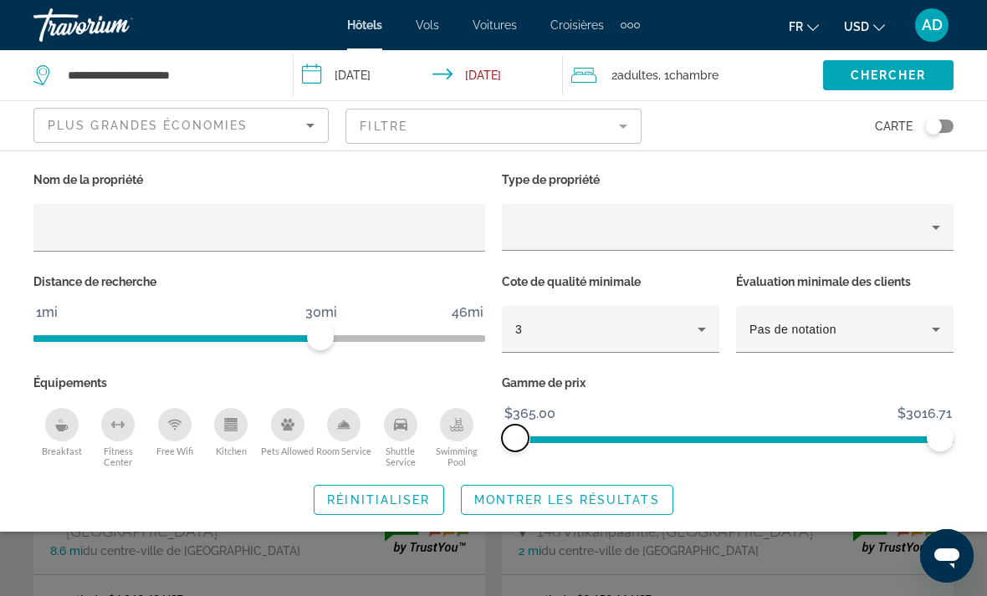
scroll to position [52, 0]
click at [510, 498] on span "Montrer les résultats" at bounding box center [567, 499] width 186 height 13
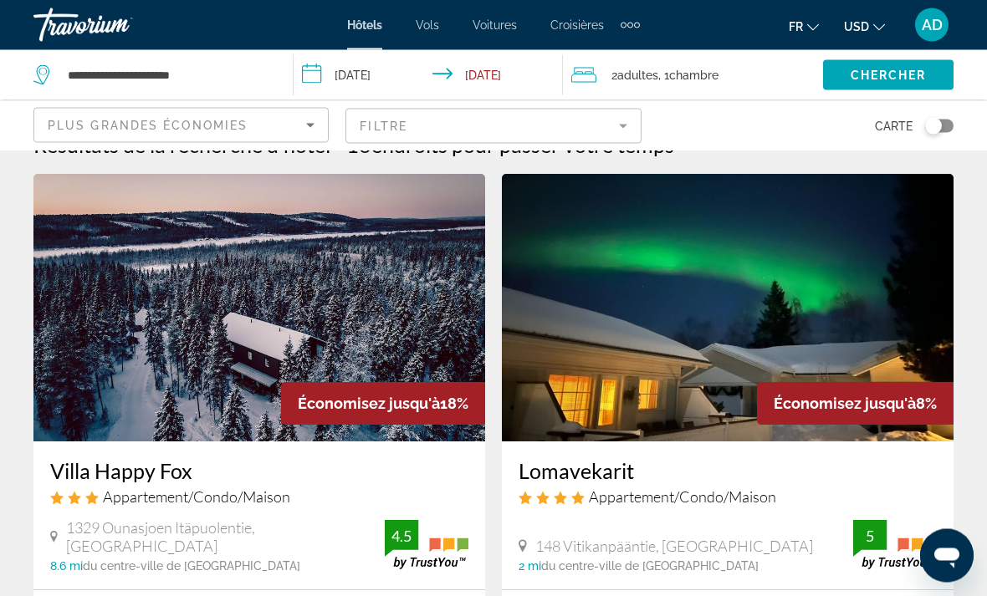
scroll to position [0, 0]
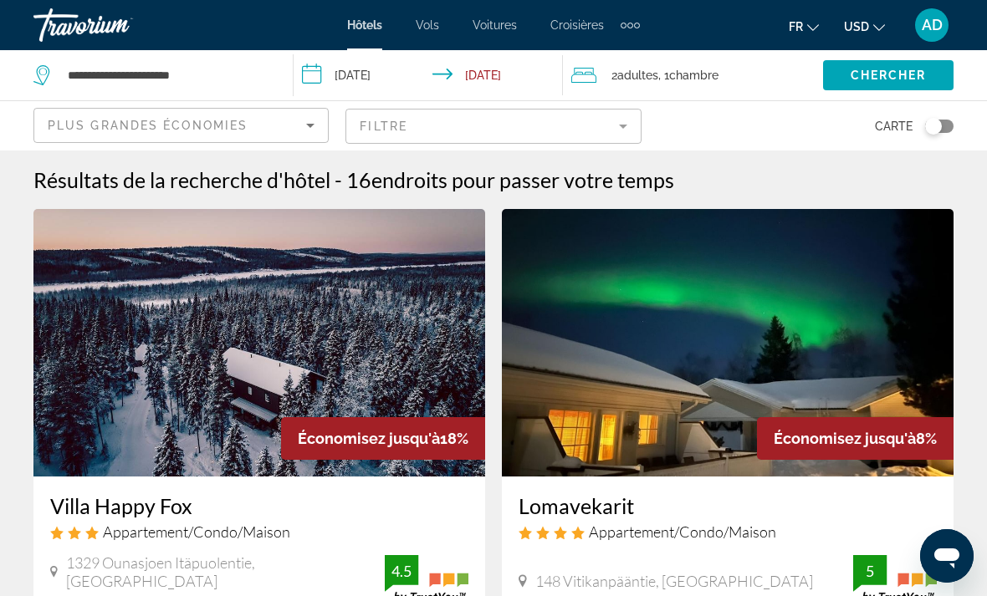
click at [601, 125] on mat-form-field "Filtre" at bounding box center [492, 126] width 295 height 35
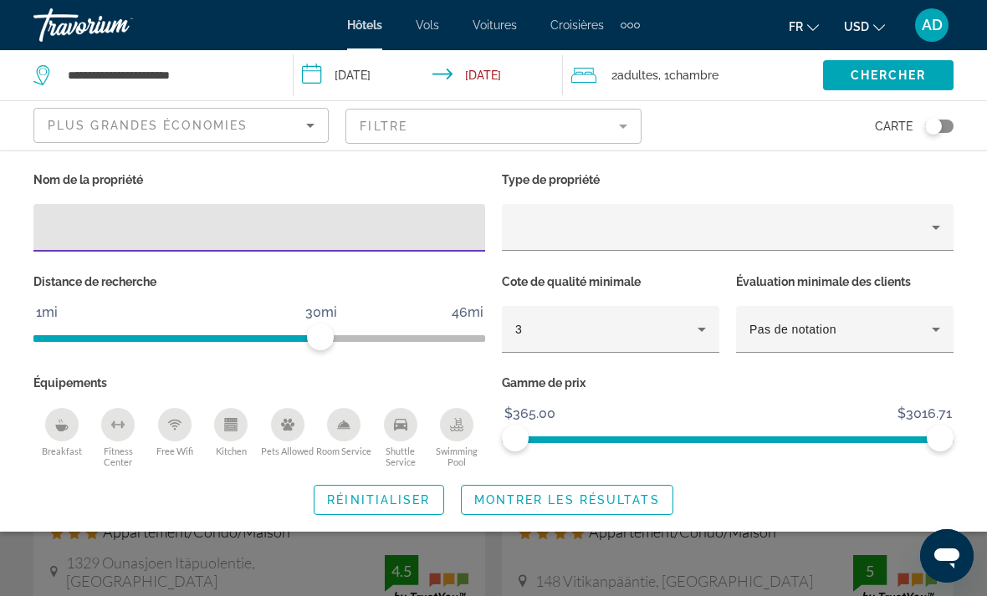
click at [869, 21] on button "USD USD ($) MXN (Mex$) CAD (Can$) GBP (£) EUR (€) AUD (A$) NZD (NZ$) CNY (CN¥)" at bounding box center [864, 26] width 41 height 24
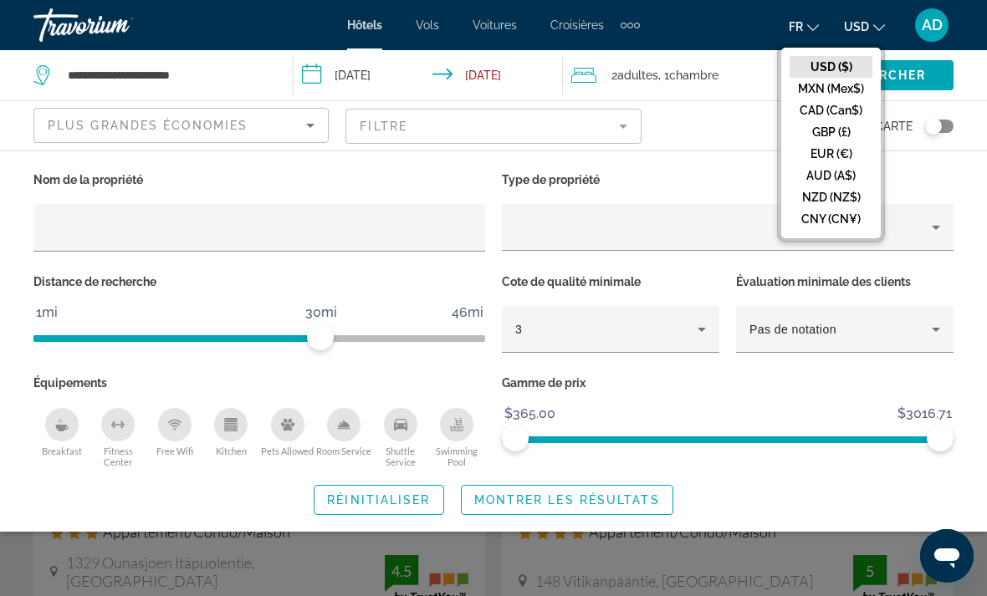
click at [852, 133] on button "GBP (£)" at bounding box center [830, 132] width 83 height 22
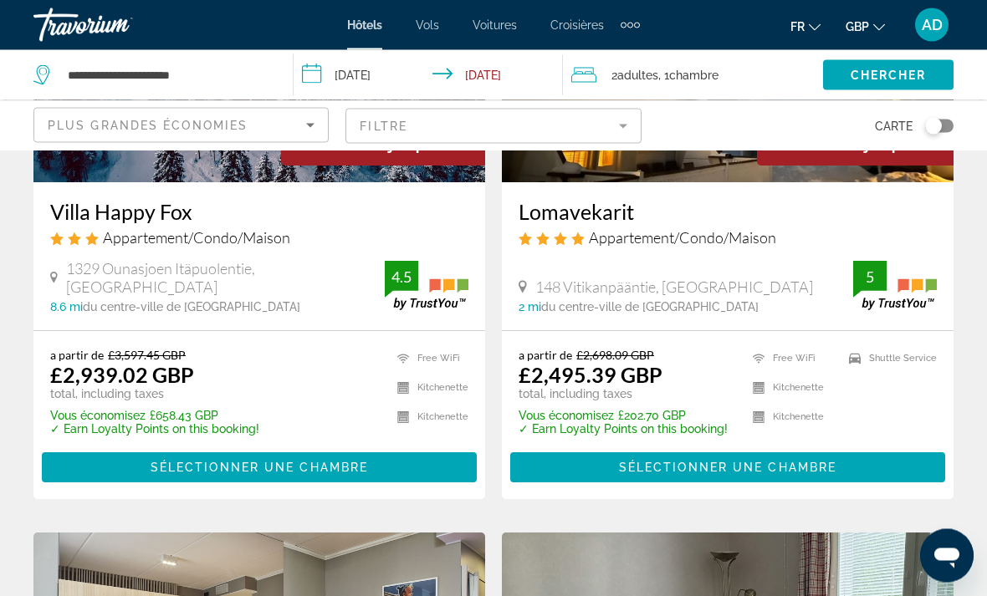
scroll to position [293, 0]
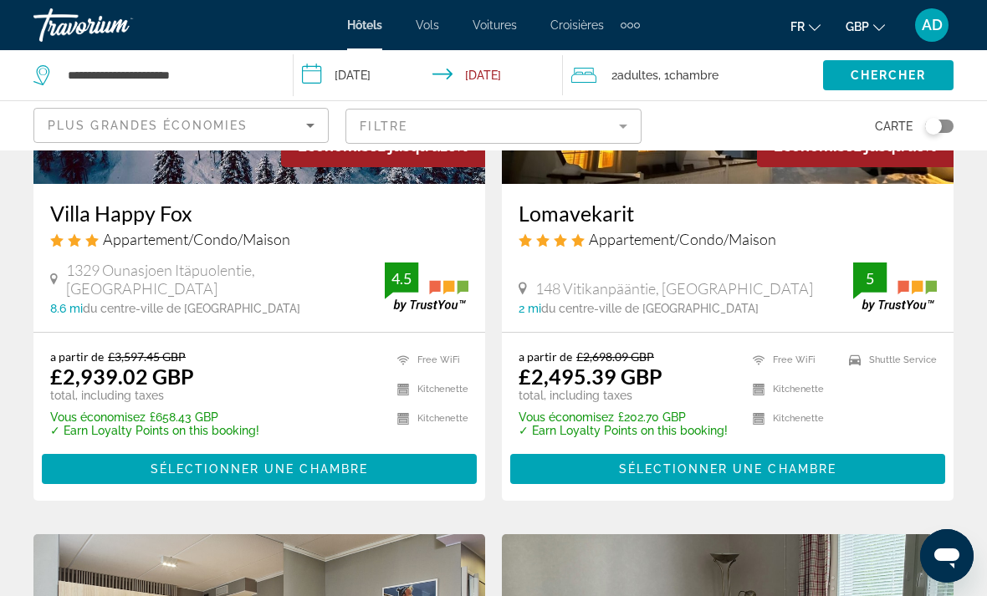
click at [882, 24] on icon "Change currency" at bounding box center [879, 28] width 12 height 12
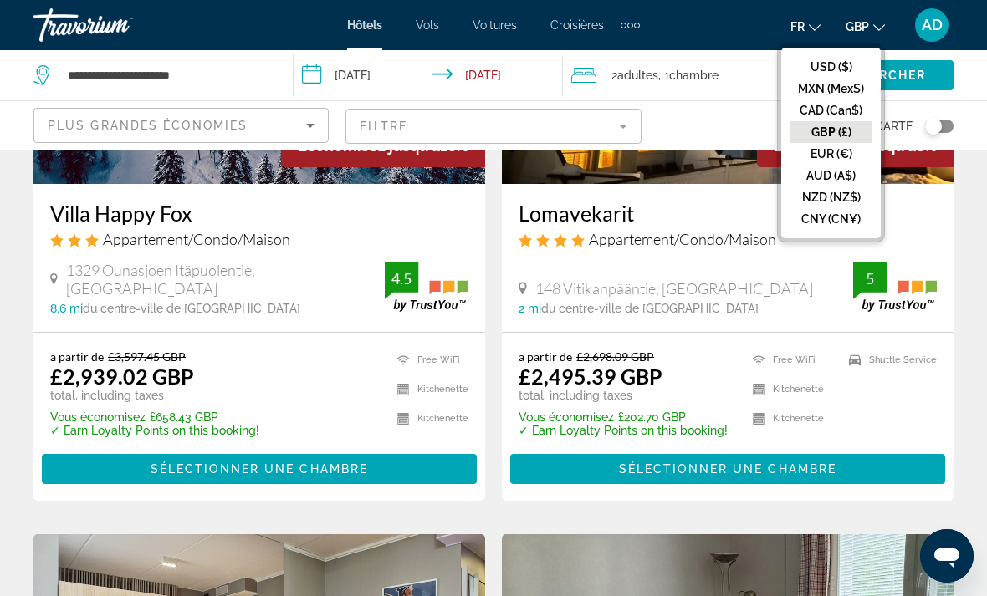
click at [850, 159] on button "EUR (€)" at bounding box center [830, 154] width 83 height 22
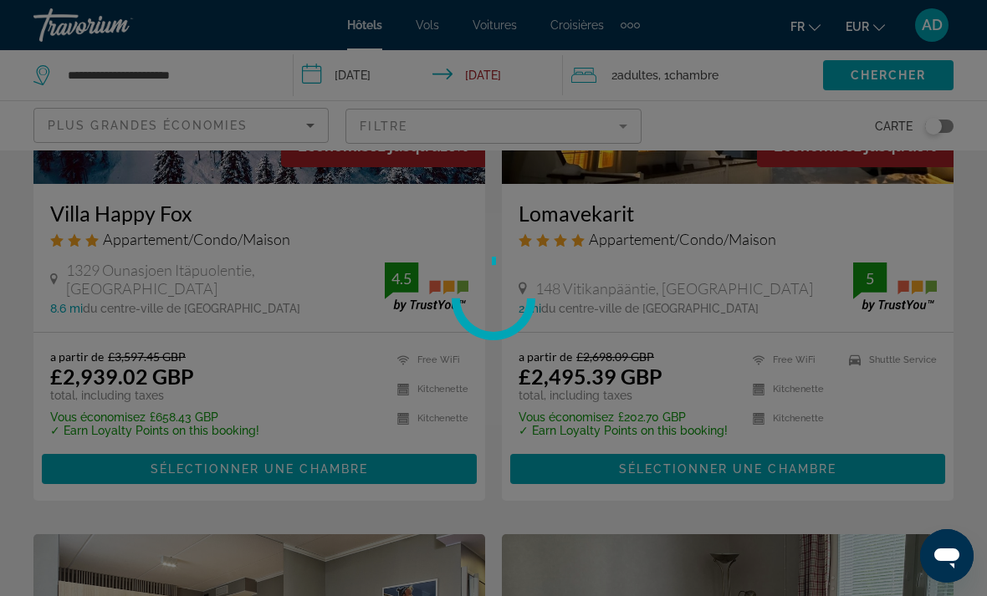
scroll to position [79, 0]
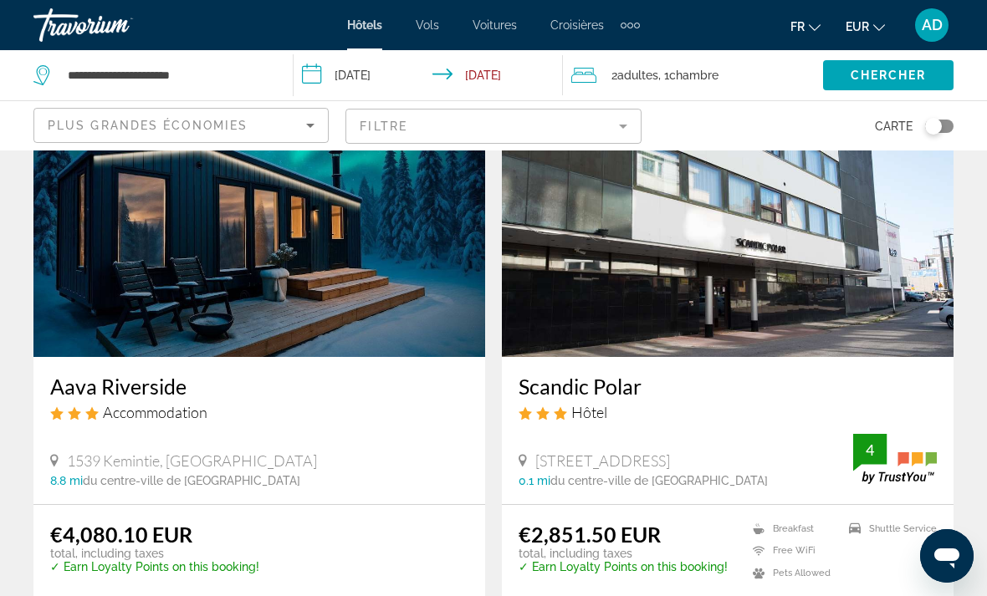
scroll to position [1366, 0]
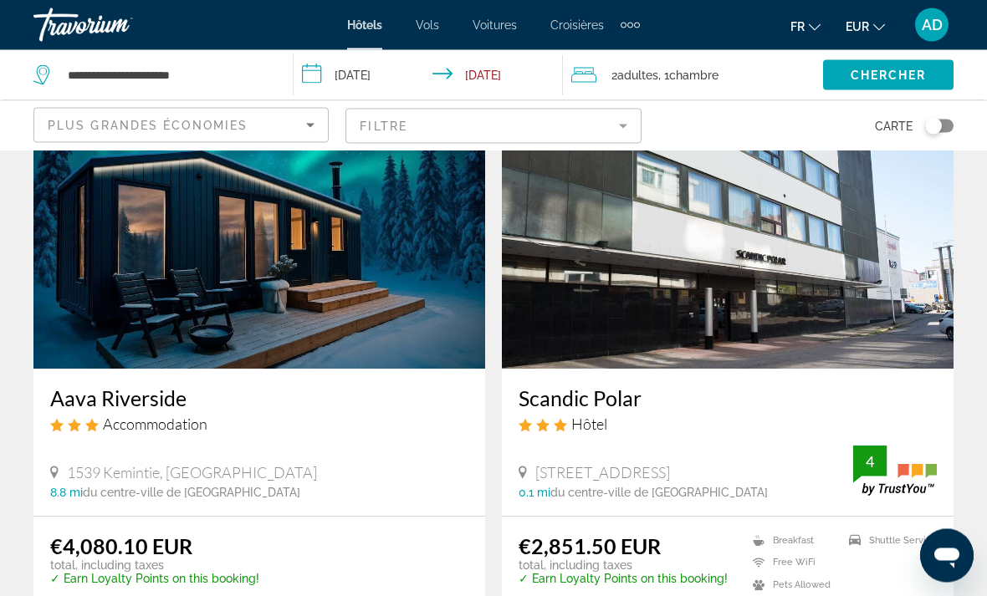
click at [615, 125] on mat-form-field "Filtre" at bounding box center [492, 126] width 295 height 35
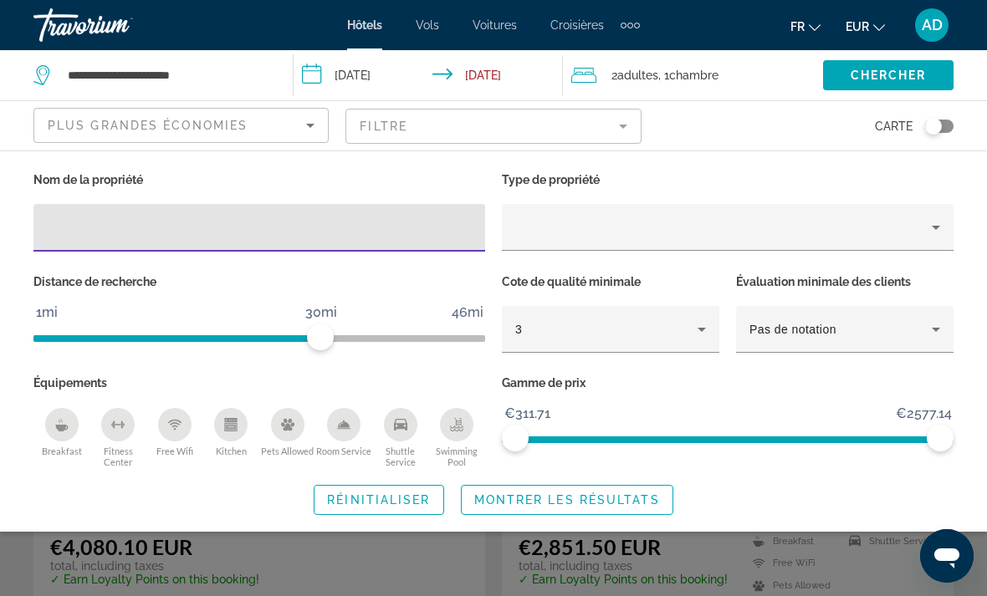
click at [663, 334] on div "3" at bounding box center [606, 329] width 182 height 20
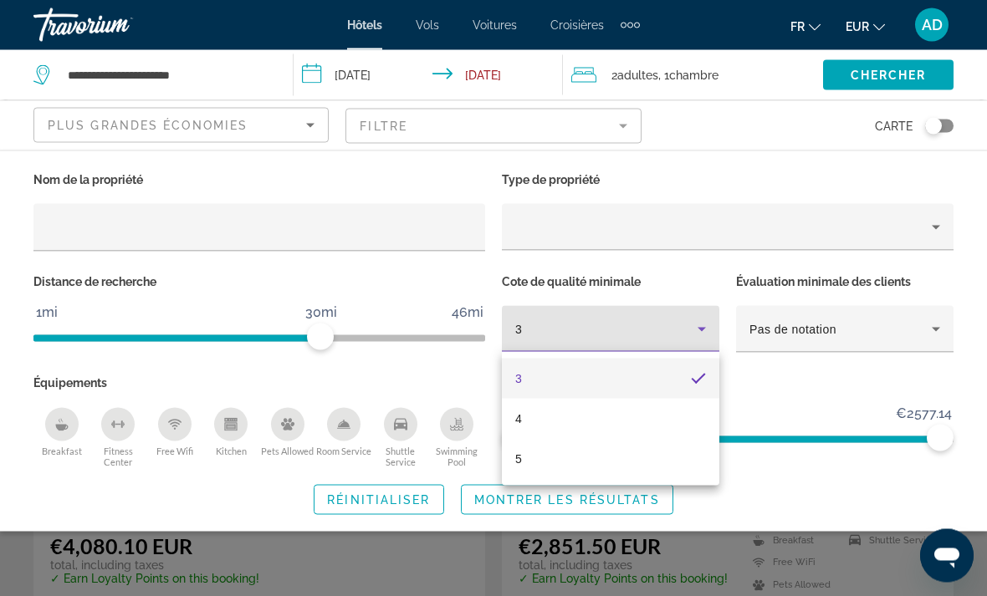
click at [619, 319] on div at bounding box center [493, 298] width 987 height 596
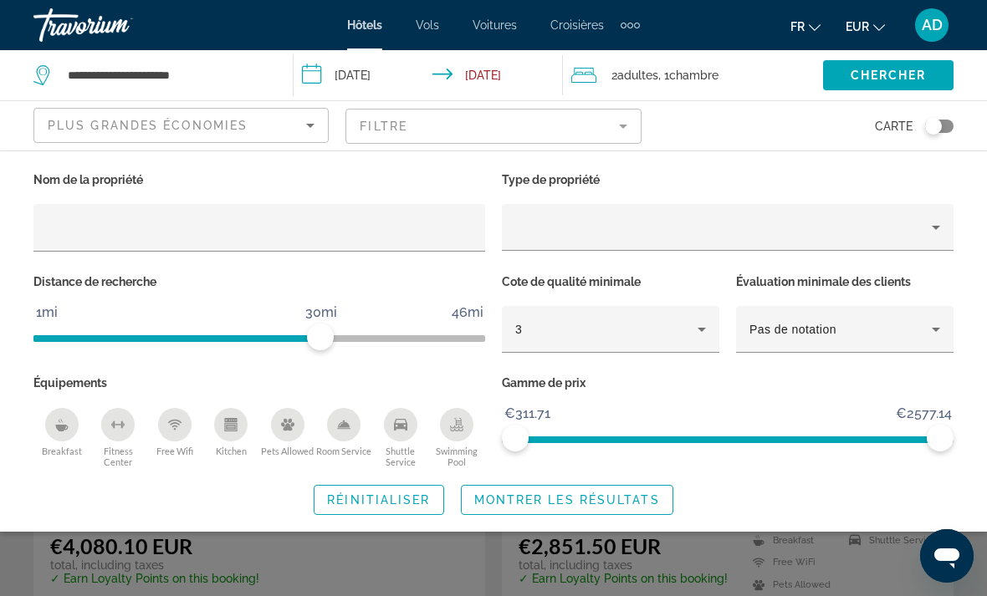
click at [683, 223] on div "Property type" at bounding box center [723, 227] width 416 height 20
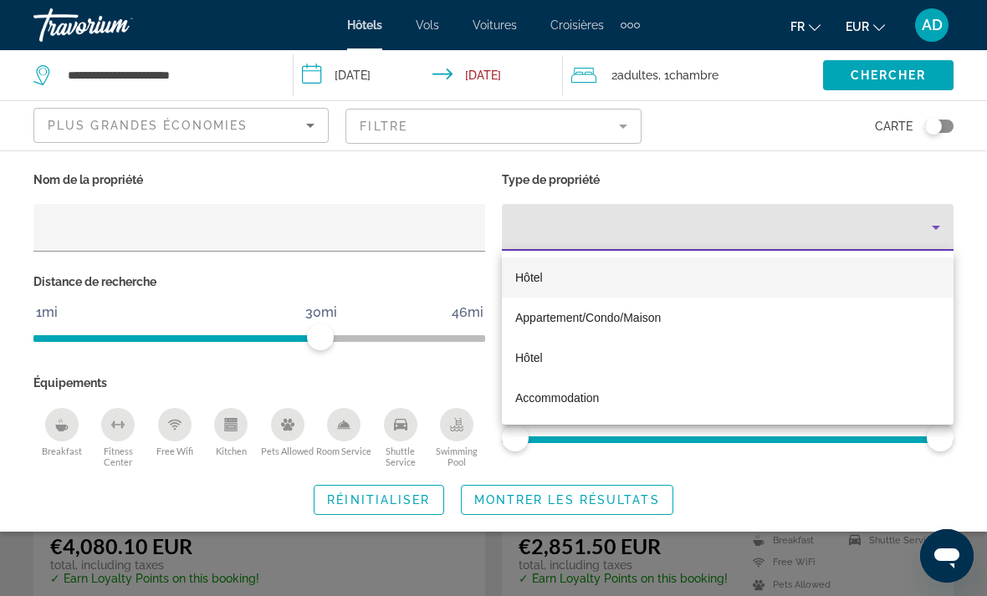
click at [656, 169] on div at bounding box center [493, 298] width 987 height 596
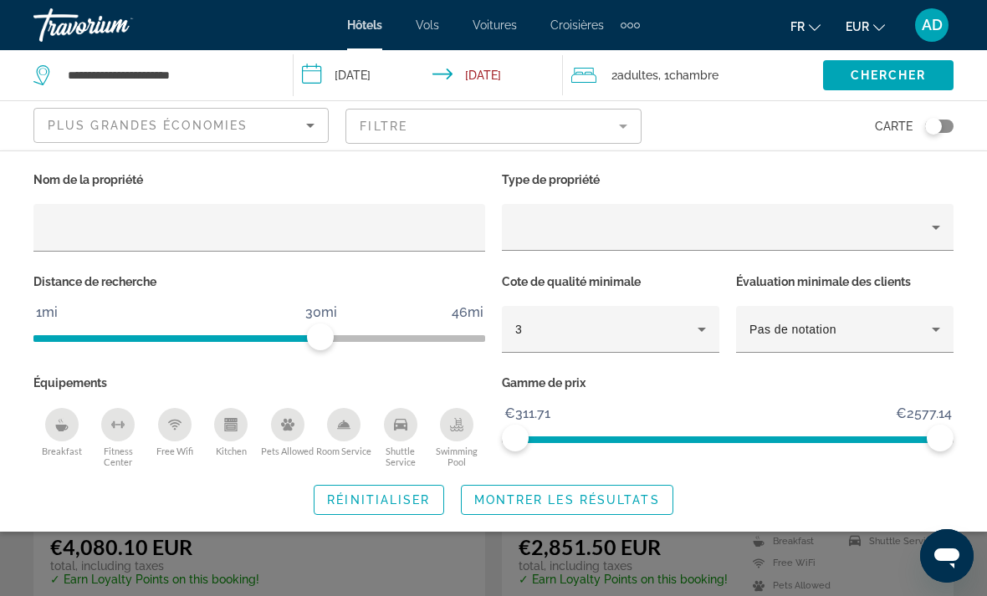
scroll to position [1370, 0]
click at [607, 135] on mat-form-field "Filtre" at bounding box center [492, 126] width 295 height 35
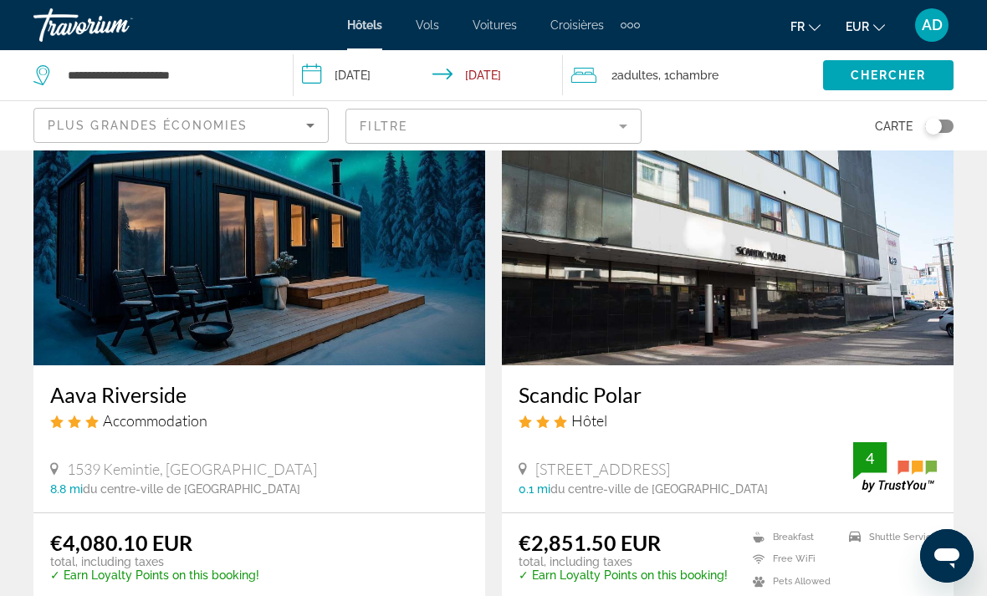
click at [366, 460] on div "1539 Kemintie, [GEOGRAPHIC_DATA] 8.8 mi du centre-ville de [GEOGRAPHIC_DATA] de…" at bounding box center [259, 478] width 418 height 36
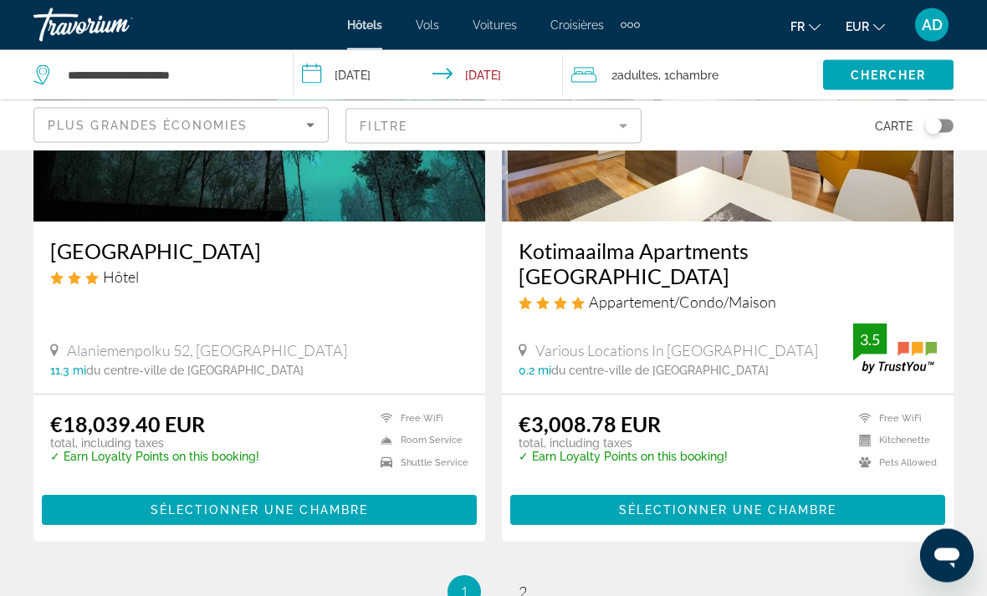
scroll to position [3429, 0]
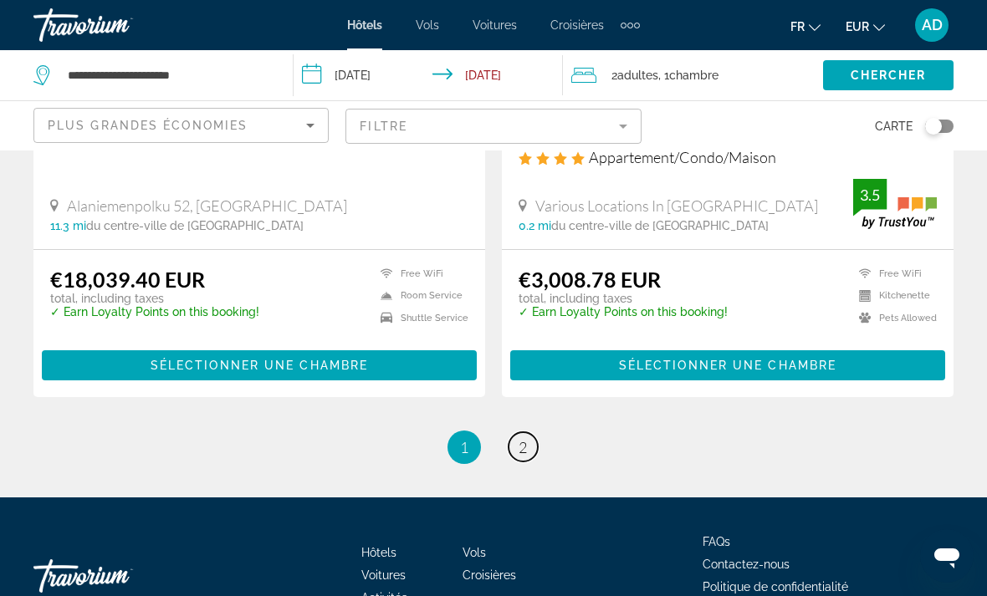
click at [524, 438] on span "2" at bounding box center [522, 447] width 8 height 18
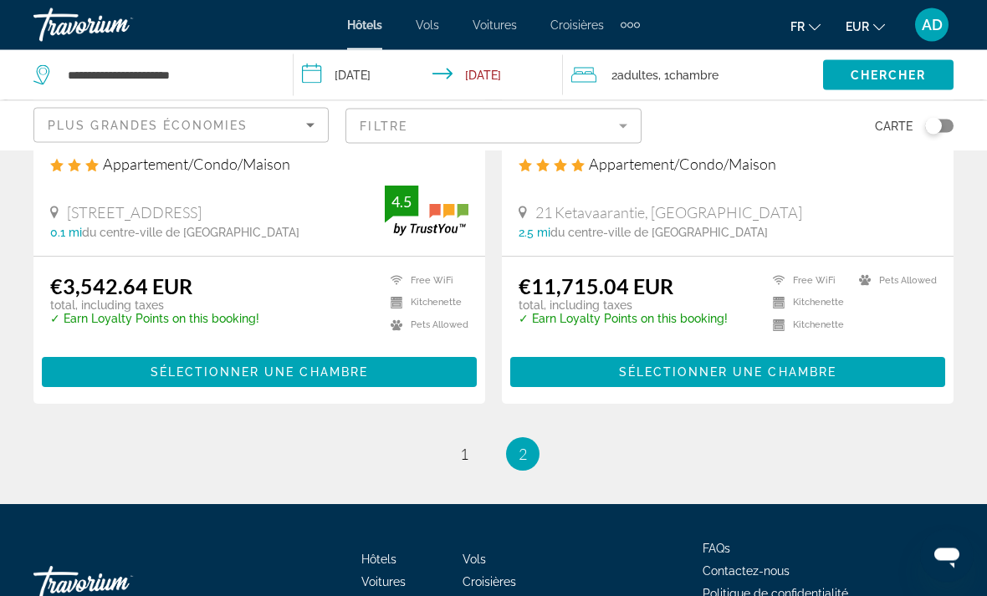
scroll to position [988, 0]
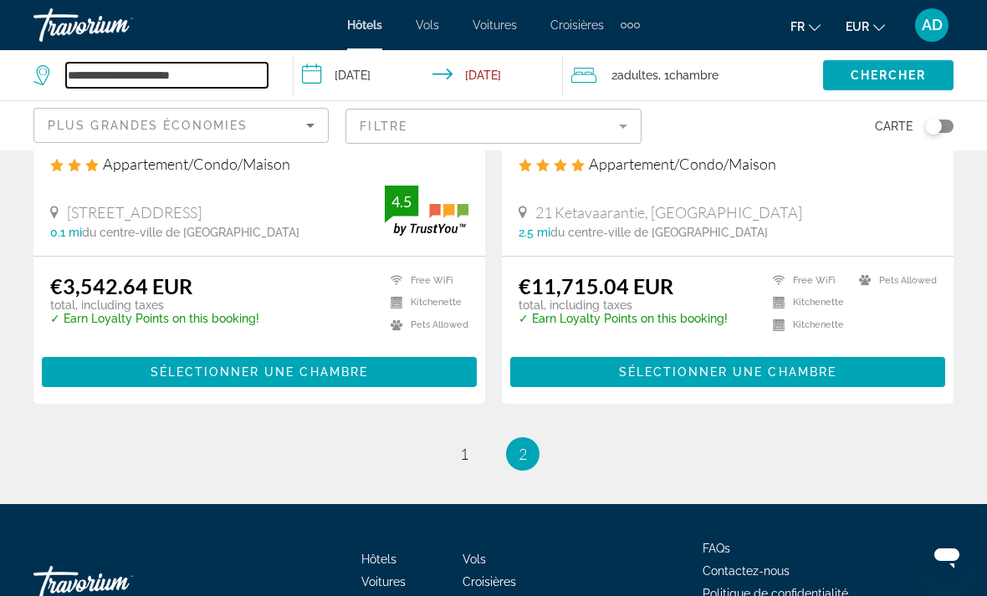
click at [195, 85] on input "**********" at bounding box center [166, 75] width 201 height 25
type input "*"
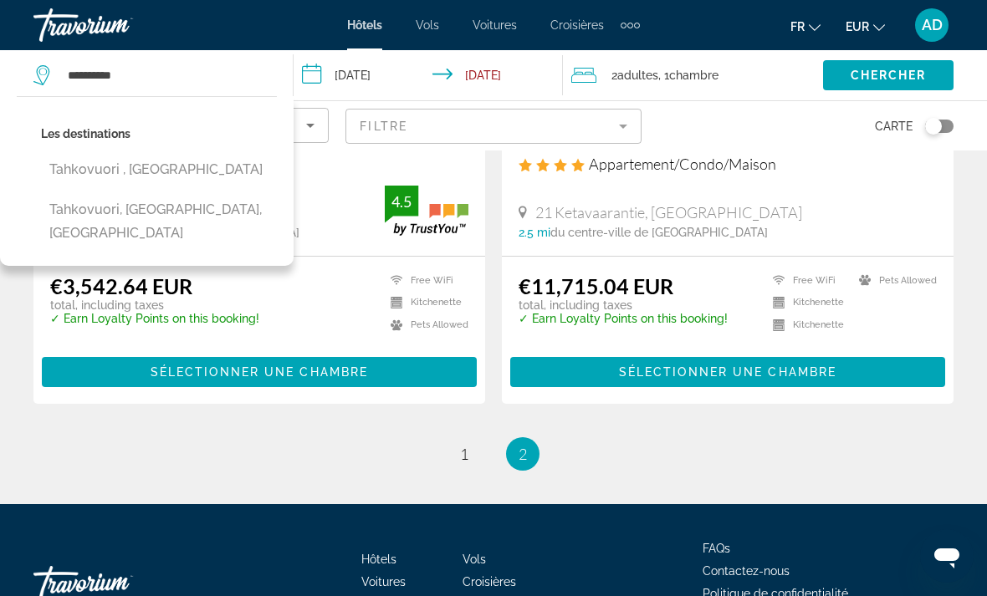
click at [173, 181] on button "Tahkovuori , [GEOGRAPHIC_DATA]" at bounding box center [159, 170] width 236 height 32
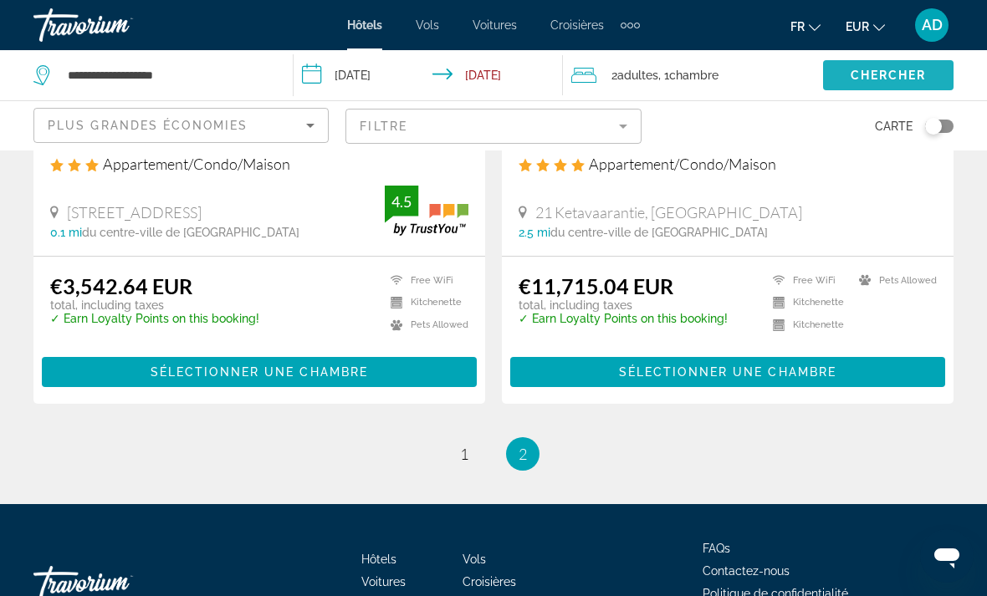
click at [897, 74] on span "Chercher" at bounding box center [888, 75] width 76 height 13
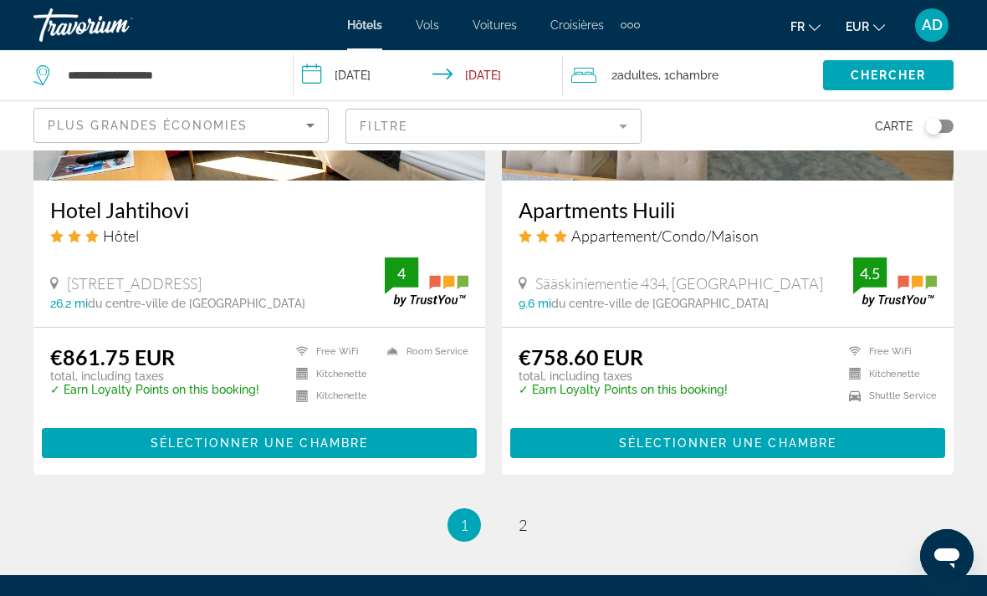
scroll to position [3318, 0]
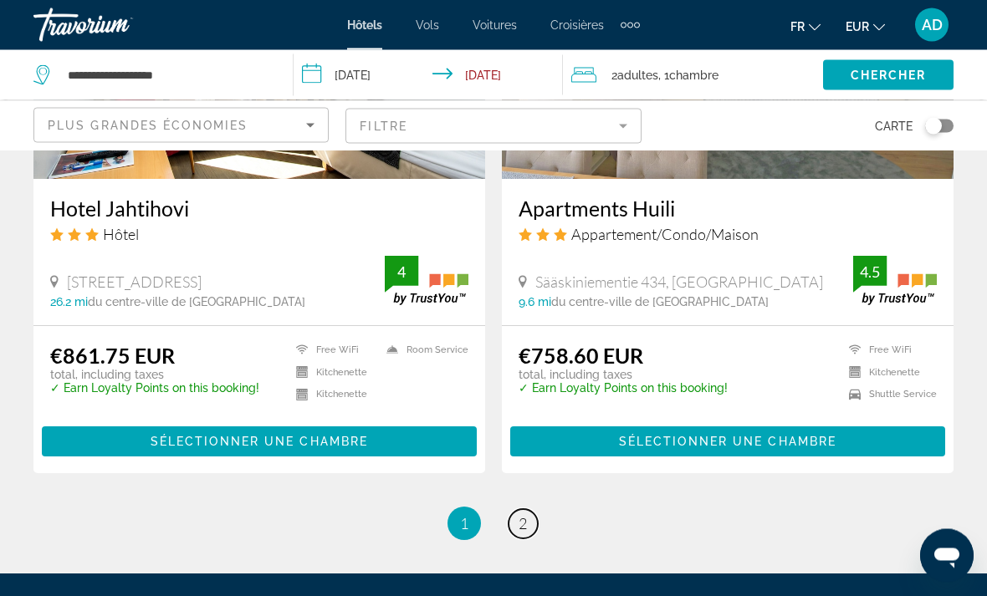
click at [523, 529] on span "2" at bounding box center [522, 524] width 8 height 18
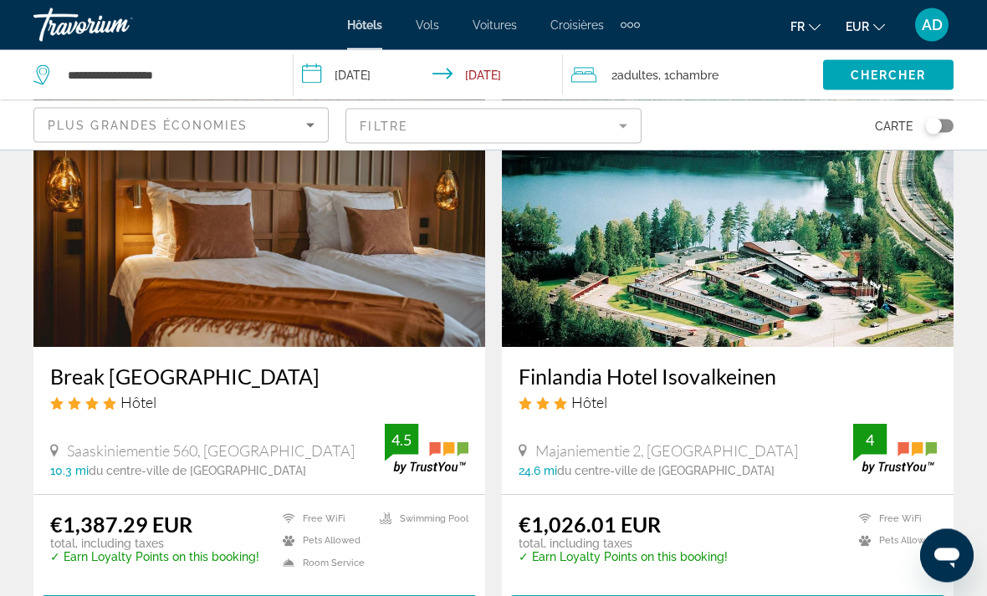
scroll to position [1909, 0]
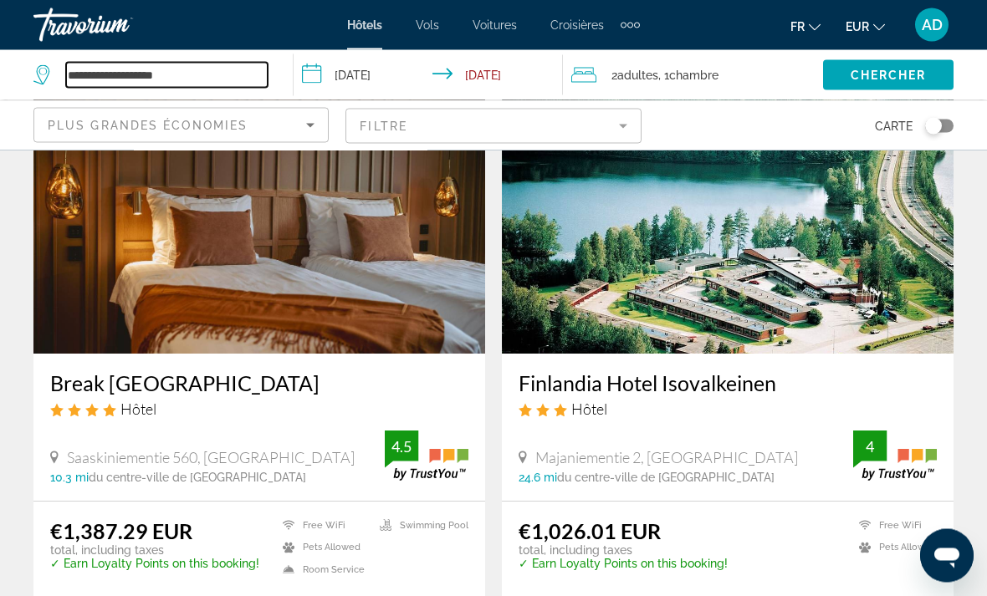
click at [130, 74] on input "**********" at bounding box center [166, 75] width 201 height 25
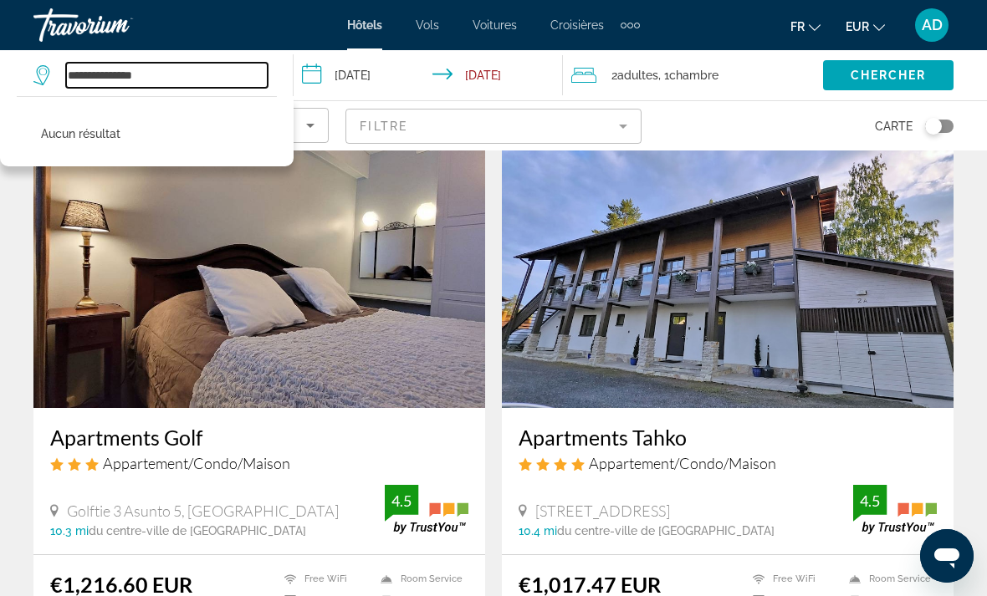
scroll to position [66, 0]
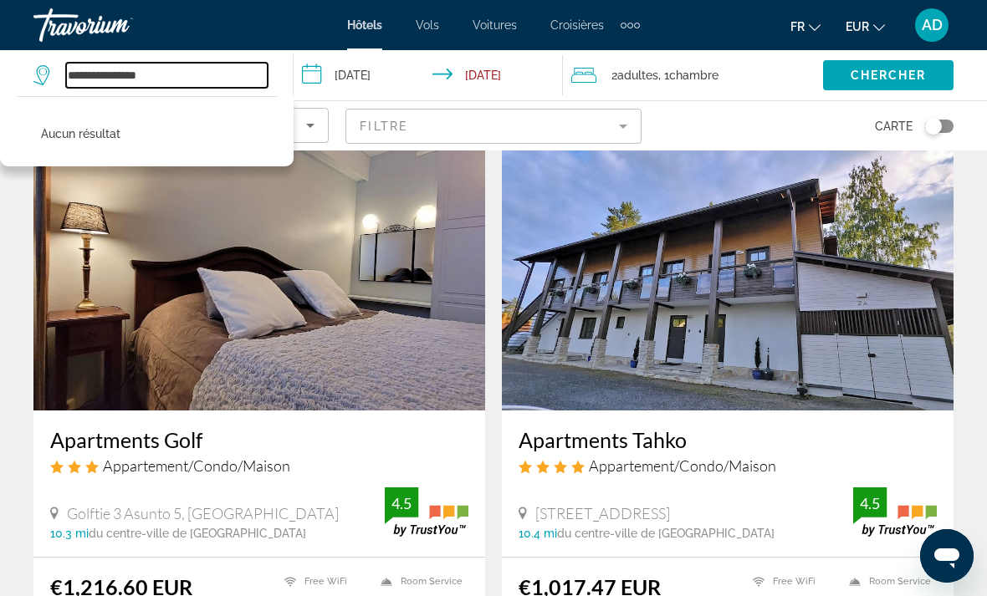
click at [165, 79] on input "**********" at bounding box center [166, 75] width 201 height 25
type input "*"
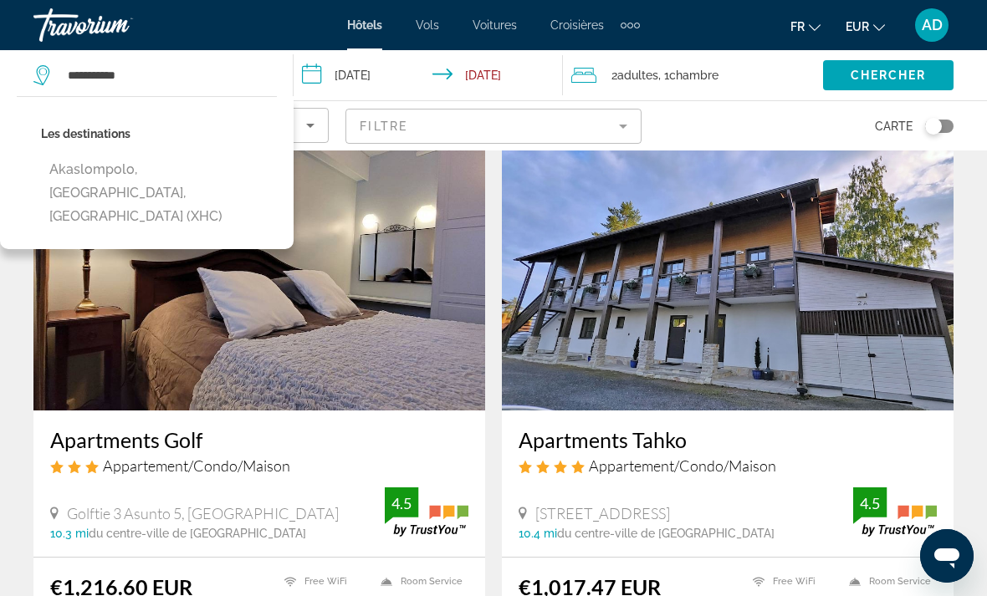
click at [216, 176] on button "Akaslompolo, [GEOGRAPHIC_DATA], [GEOGRAPHIC_DATA] (XHC)" at bounding box center [159, 193] width 236 height 79
type input "**********"
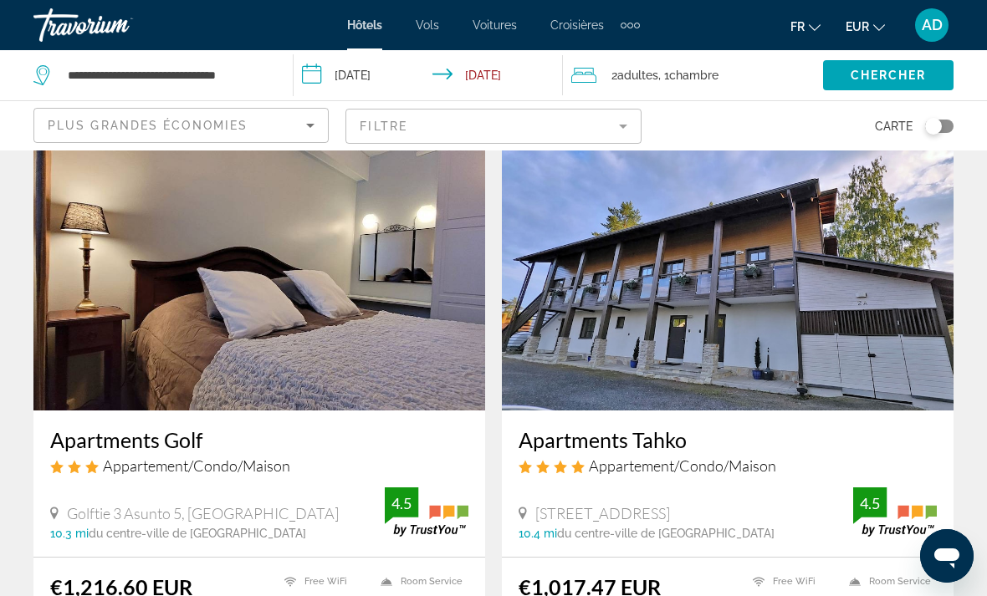
click at [901, 84] on span "Search widget" at bounding box center [888, 75] width 130 height 40
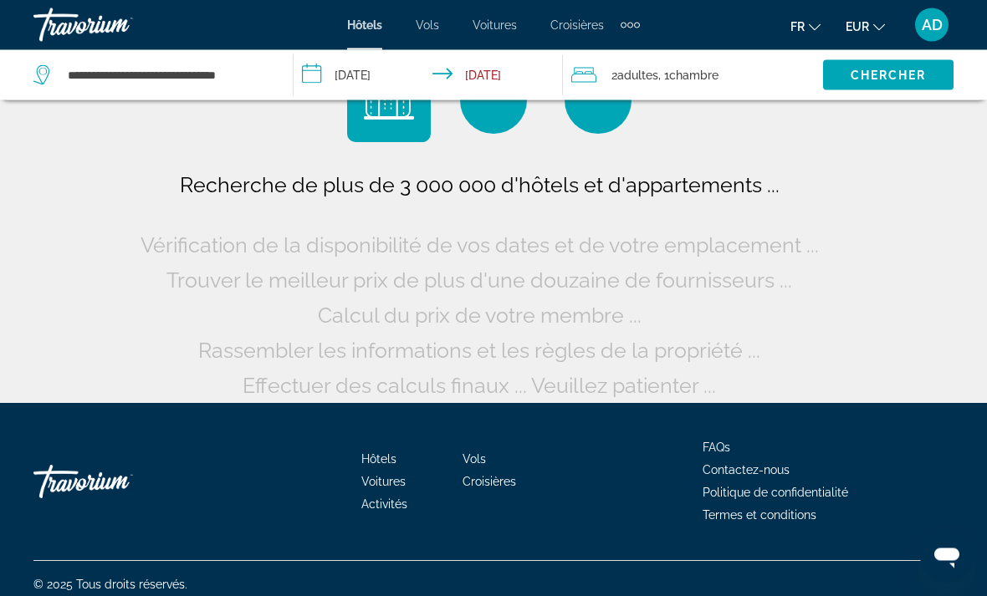
scroll to position [67, 0]
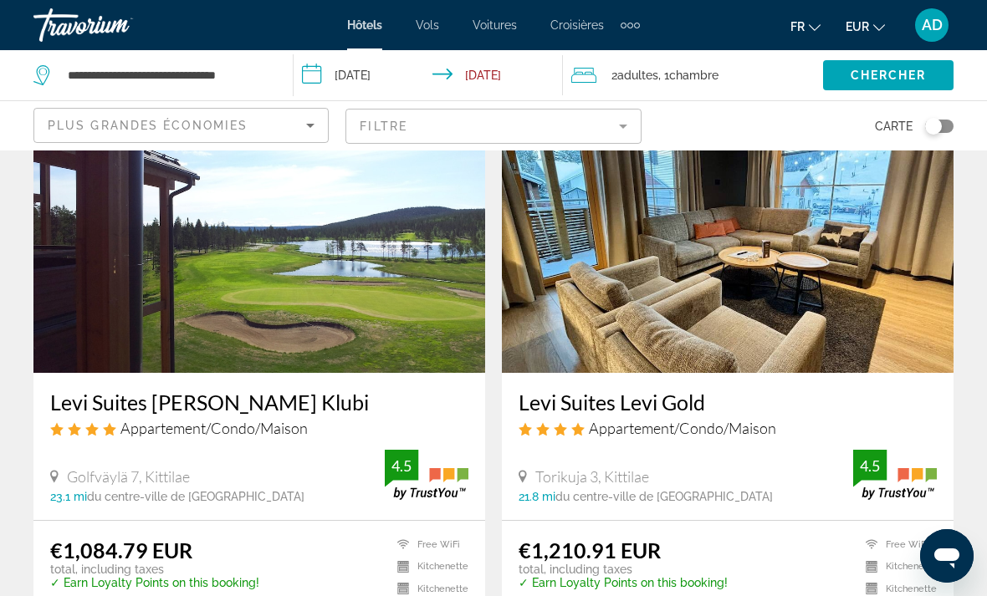
scroll to position [3082, 0]
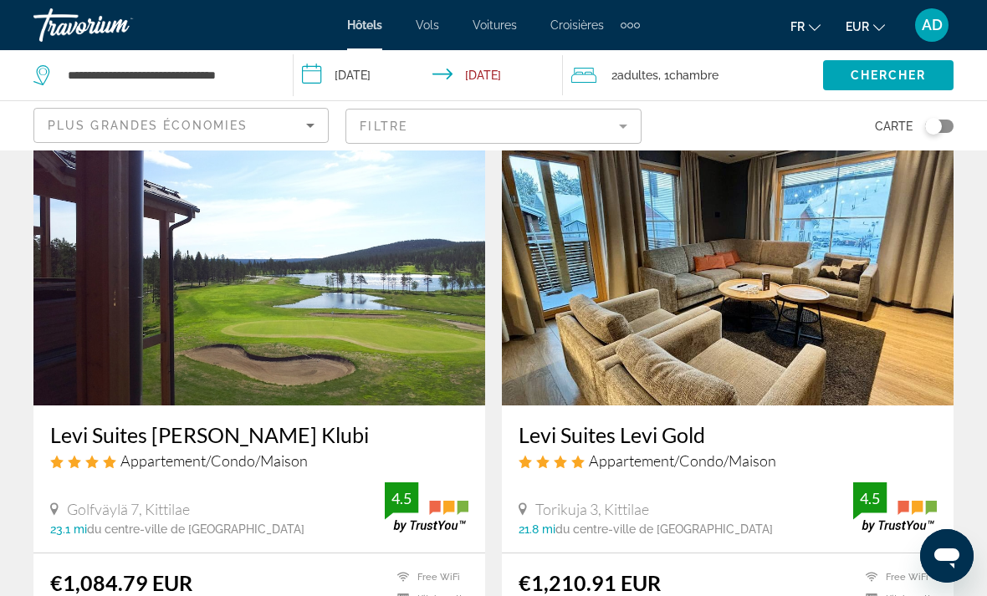
click at [313, 295] on img "Main content" at bounding box center [258, 272] width 451 height 268
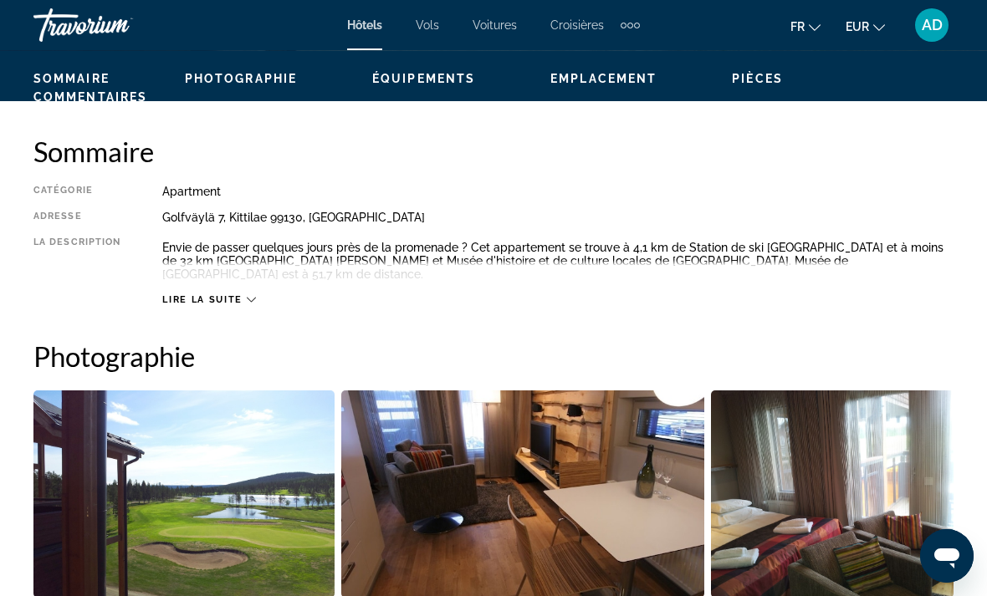
scroll to position [792, 0]
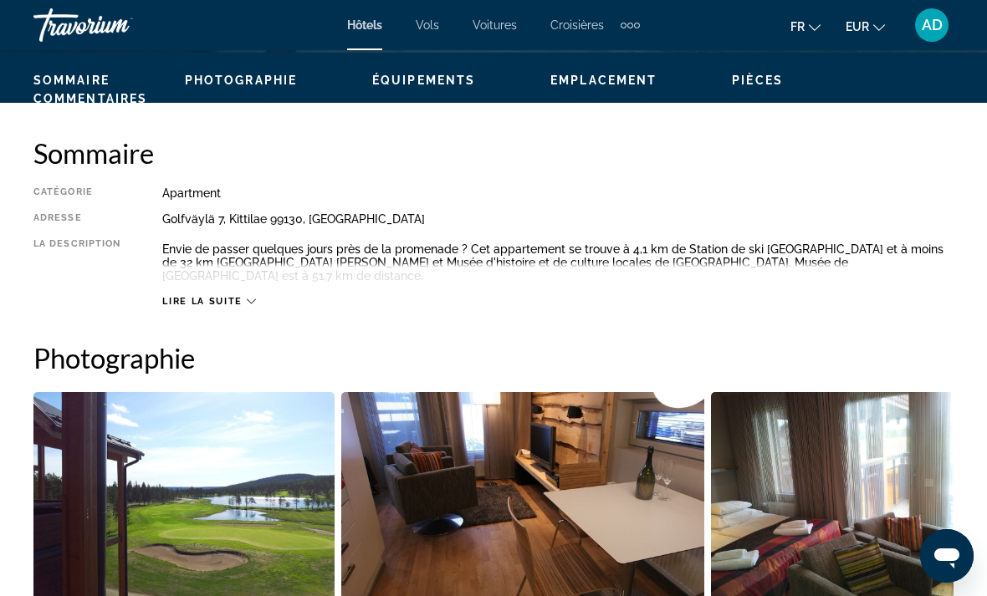
click at [226, 296] on span "Lire la suite" at bounding box center [201, 301] width 79 height 11
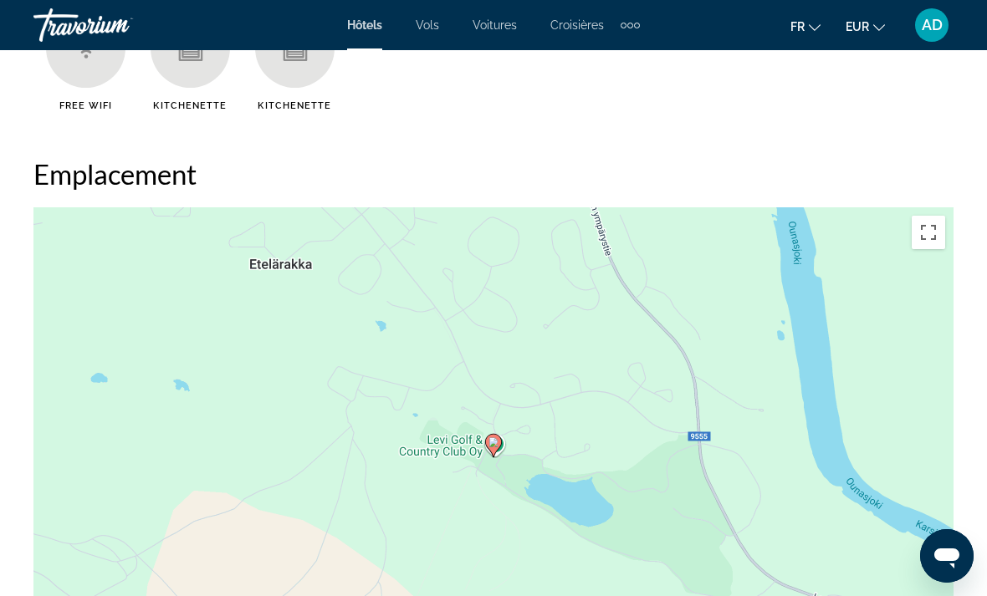
scroll to position [1688, 0]
